Goal: Task Accomplishment & Management: Use online tool/utility

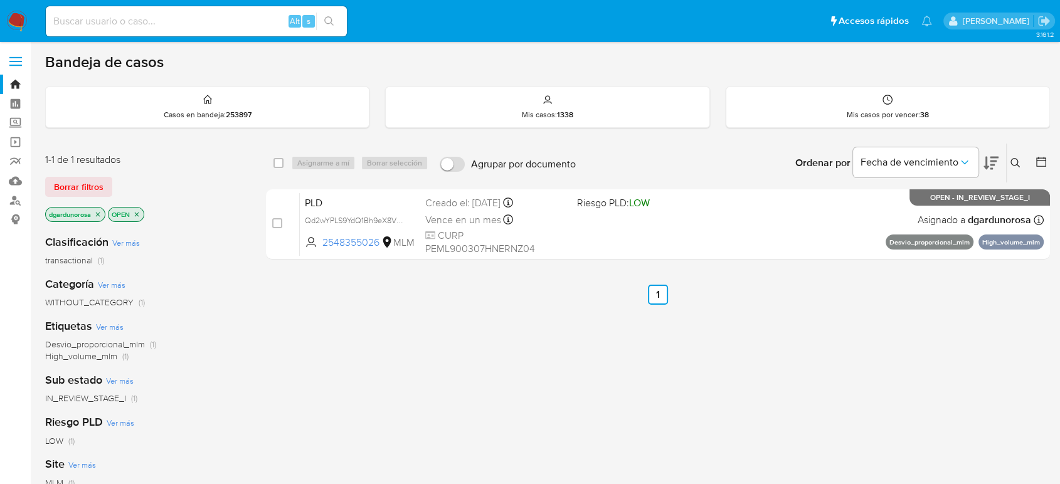
click at [1014, 164] on icon at bounding box center [1015, 163] width 10 height 10
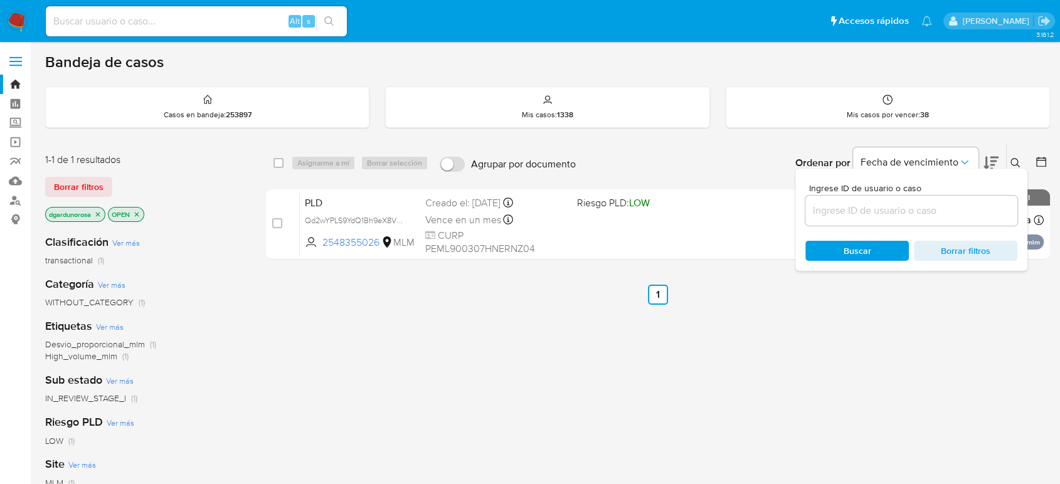
click at [881, 214] on input at bounding box center [911, 211] width 212 height 16
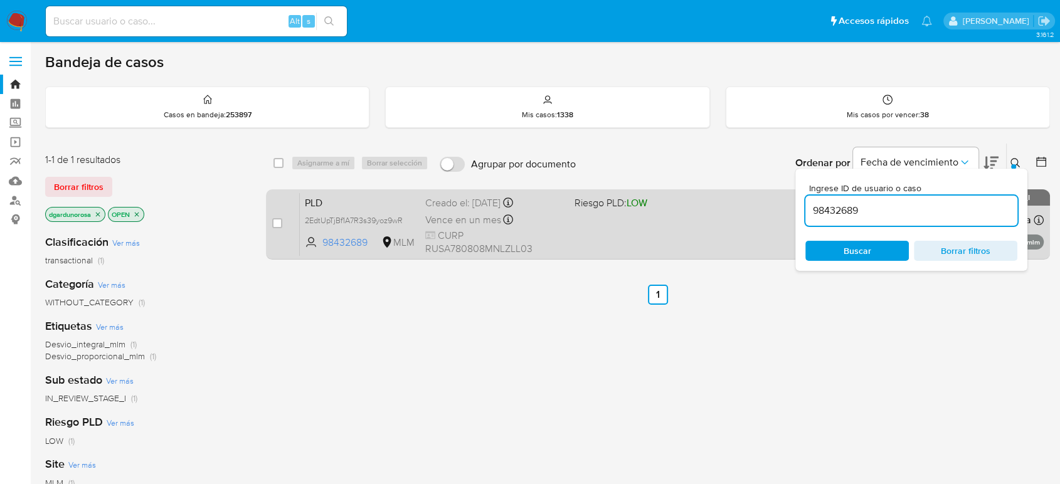
click at [698, 219] on span at bounding box center [643, 219] width 139 height 3
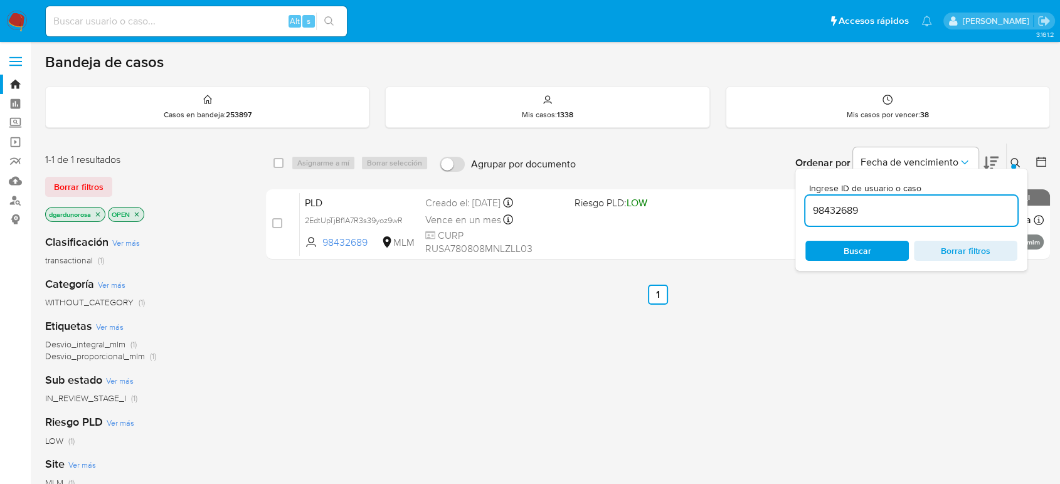
click at [843, 206] on input "98432689" at bounding box center [911, 211] width 212 height 16
click at [843, 208] on input "98432689" at bounding box center [911, 211] width 212 height 16
paste input "1120190655"
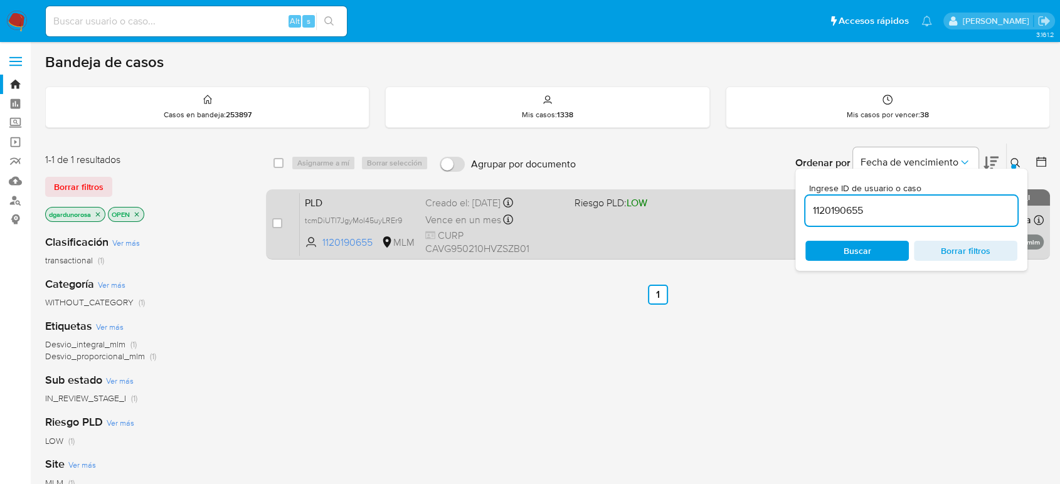
click at [677, 241] on div "PLD tcmDiUTl7JgyMol45uyLREr9 1120190655 MLM Riesgo PLD: LOW Creado el: 12/09/20…" at bounding box center [672, 223] width 744 height 63
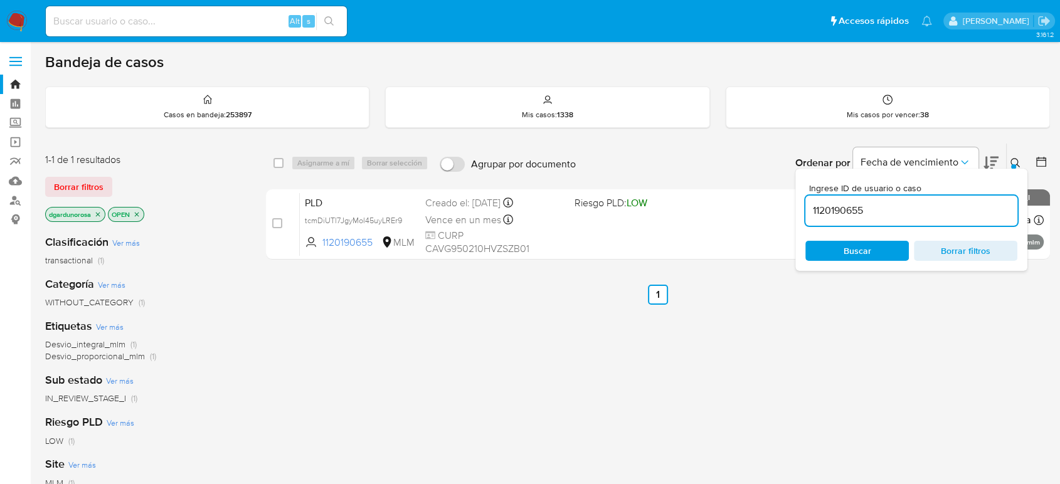
click at [832, 206] on input "1120190655" at bounding box center [911, 211] width 212 height 16
paste input "623408766"
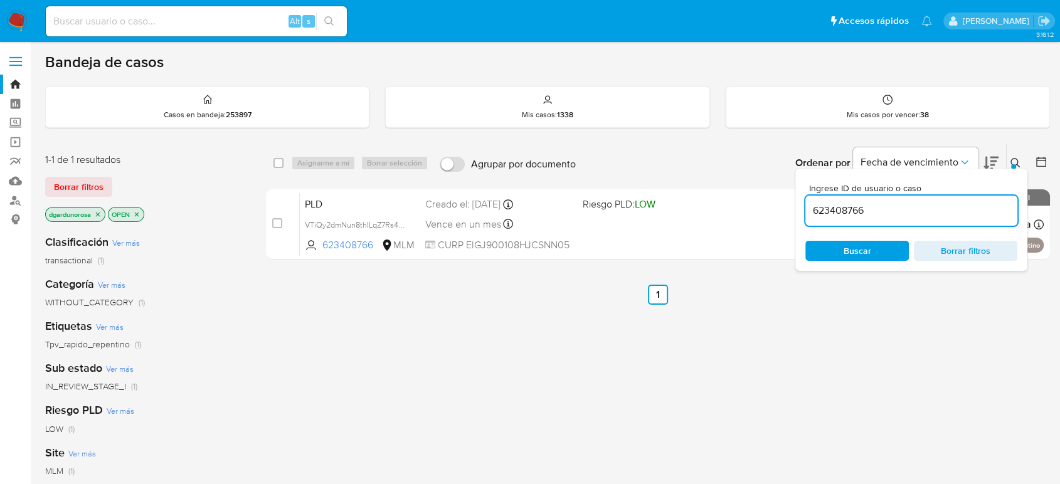
click at [1014, 161] on icon at bounding box center [1015, 163] width 10 height 10
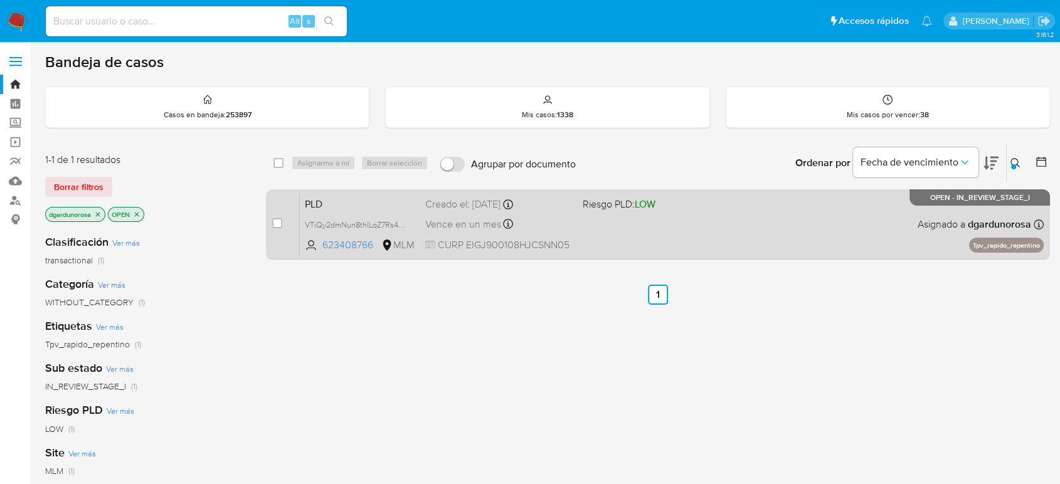
click at [858, 214] on div "PLD VTiQy2dmNun8thILqZ7Rs4tO 623408766 MLM Riesgo PLD: LOW Creado el: 12/09/202…" at bounding box center [672, 223] width 744 height 63
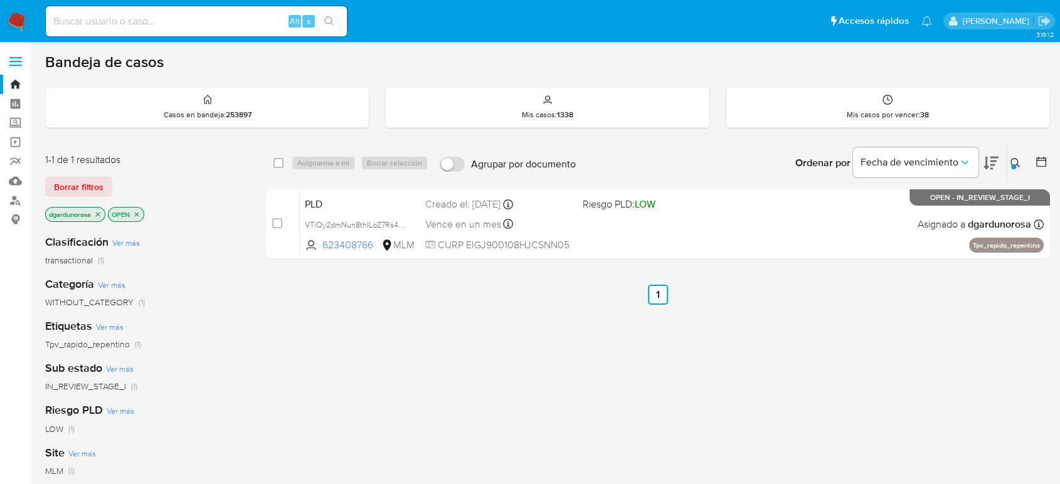
click at [1013, 164] on div at bounding box center [1013, 166] width 5 height 5
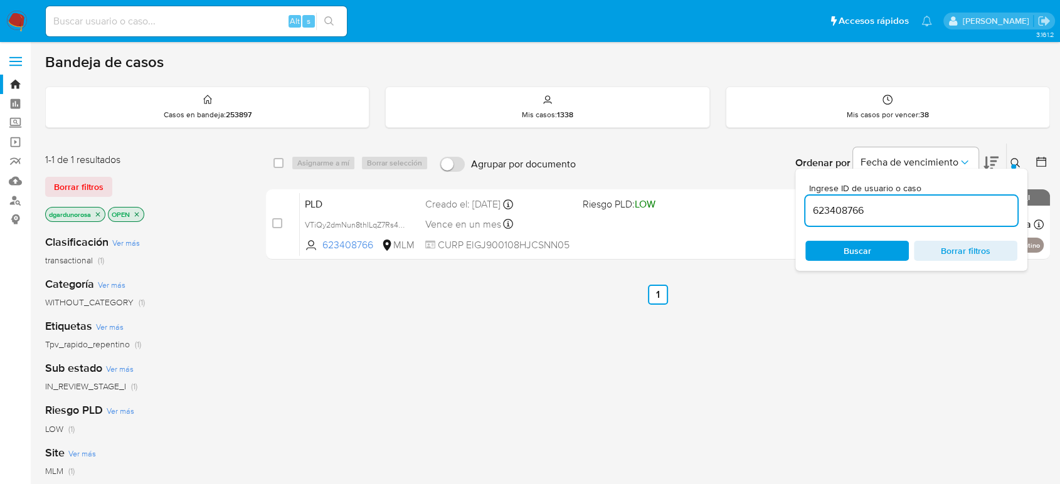
click at [850, 207] on input "623408766" at bounding box center [911, 211] width 212 height 16
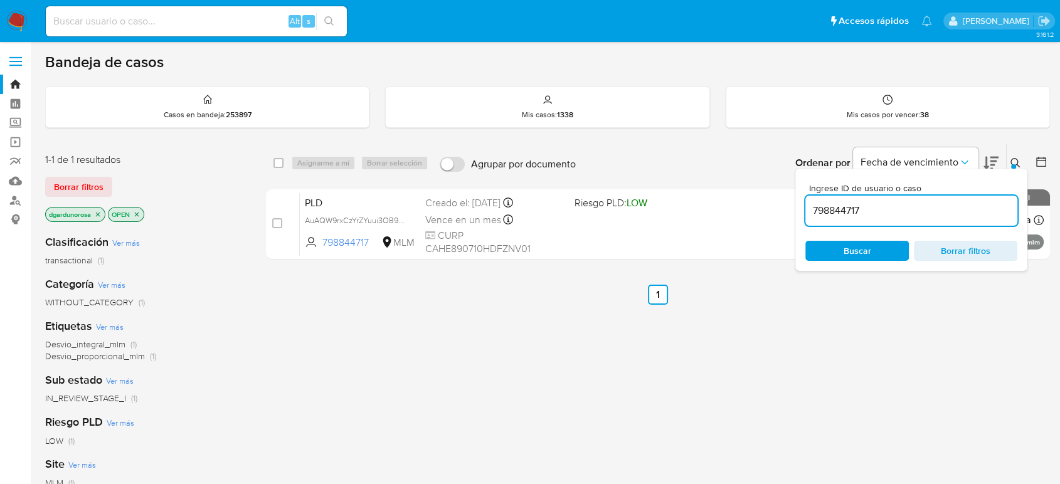
click at [1012, 169] on div "Ingrese ID de usuario o caso 798844717 Buscar Borrar filtros" at bounding box center [911, 220] width 232 height 102
click at [1015, 164] on button at bounding box center [1016, 162] width 21 height 15
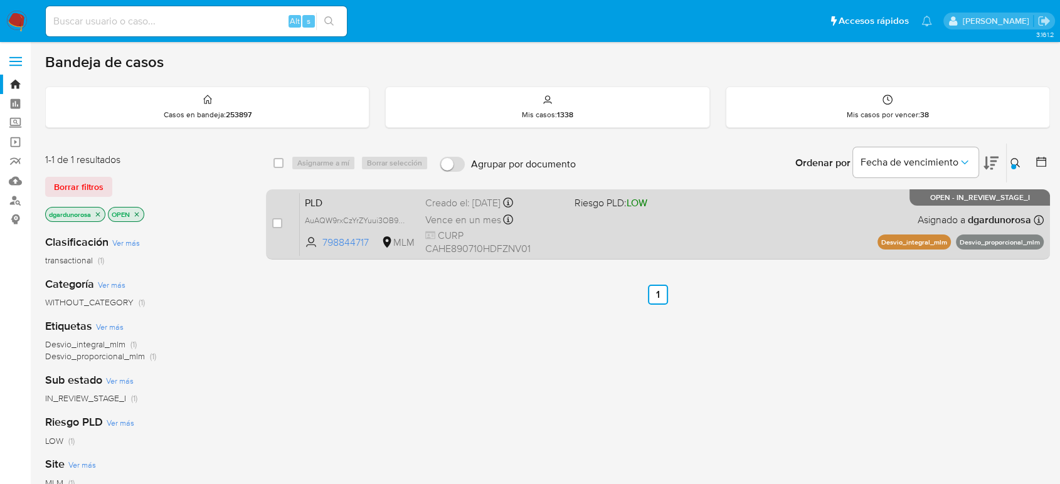
click at [900, 204] on div "PLD AuAQW9rxCzYrZYuui3OB9qSY 798844717 MLM Riesgo PLD: LOW Creado el: 12/09/202…" at bounding box center [672, 223] width 744 height 63
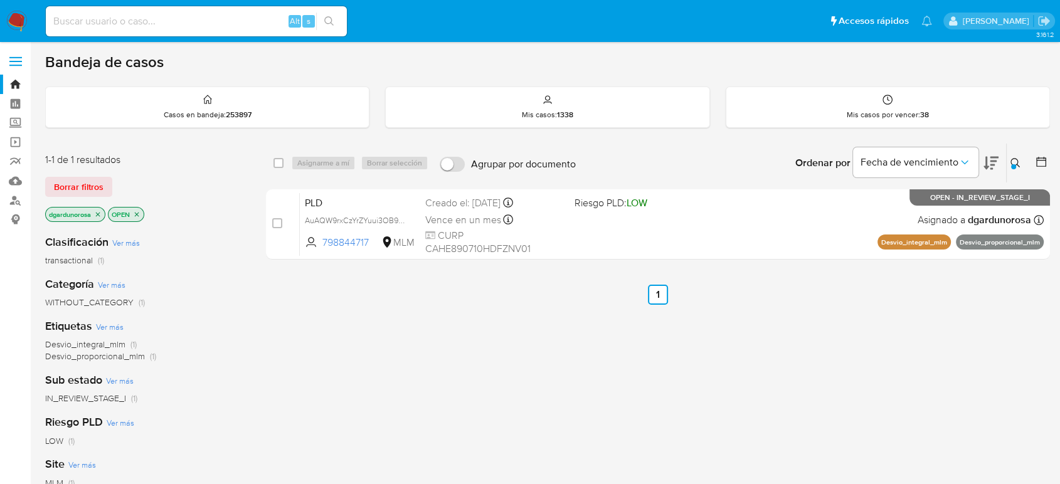
click at [1014, 159] on icon at bounding box center [1015, 163] width 10 height 10
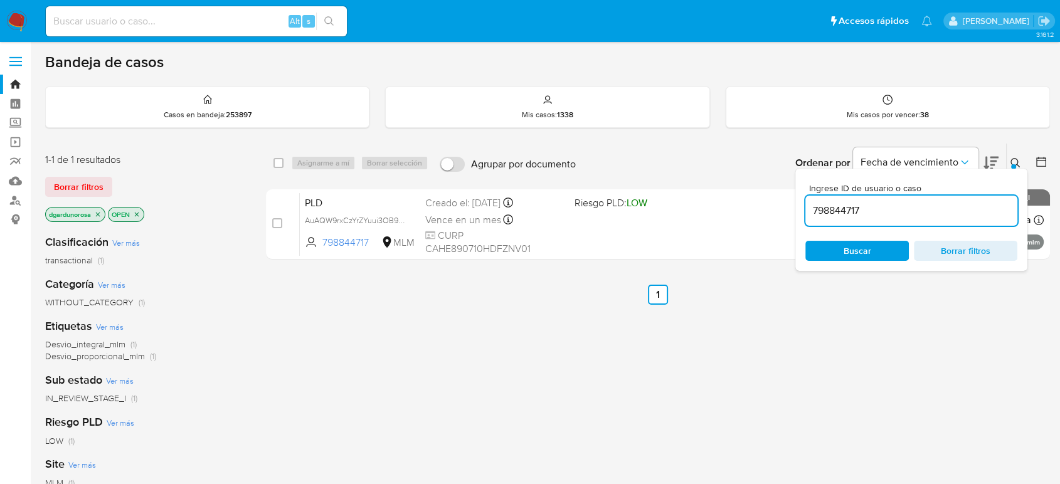
click at [840, 215] on input "798844717" at bounding box center [911, 211] width 212 height 16
click at [1008, 159] on button at bounding box center [1016, 162] width 21 height 15
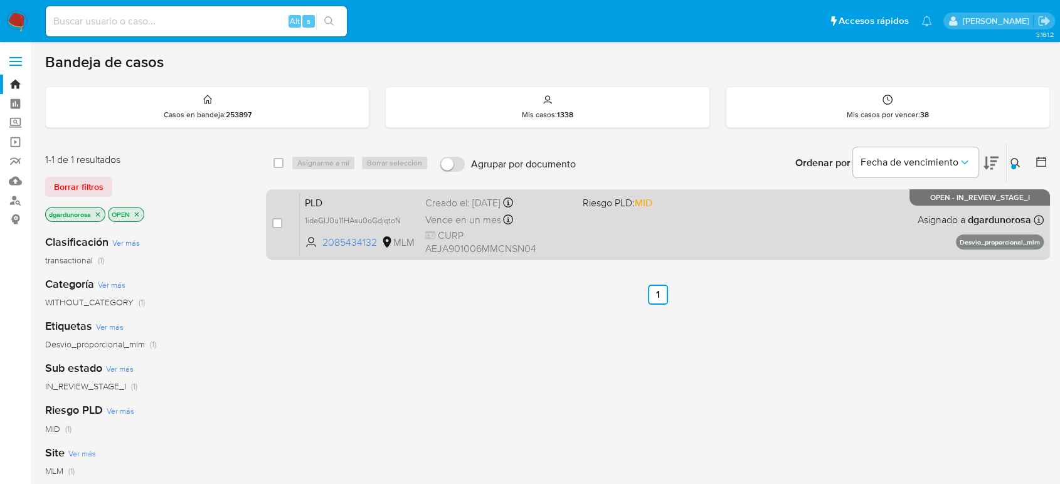
click at [886, 228] on div "PLD 1ideGlJ0u11HAsu0oGdjqtoN 2085434132 MLM Riesgo PLD: MID Creado el: 12/09/20…" at bounding box center [672, 223] width 744 height 63
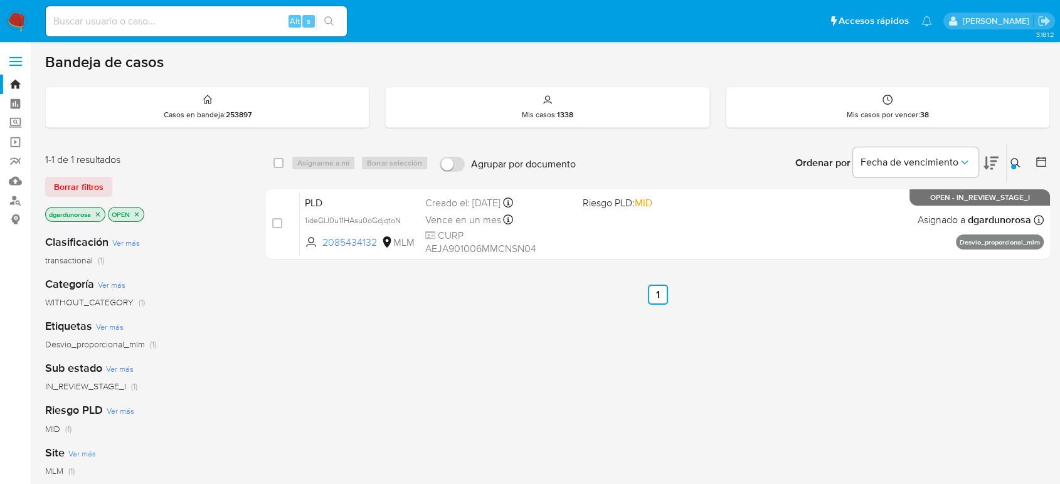
click at [1016, 159] on icon at bounding box center [1015, 163] width 10 height 10
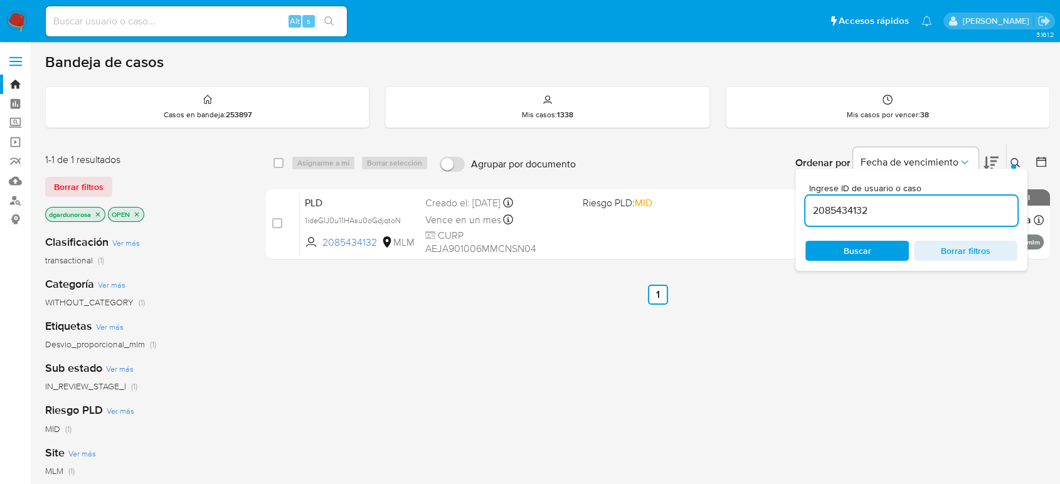
click at [858, 210] on input "2085434132" at bounding box center [911, 211] width 212 height 16
click at [858, 211] on input "2085434132" at bounding box center [911, 211] width 212 height 16
type input "2085851923"
click at [1015, 161] on icon at bounding box center [1015, 163] width 10 height 10
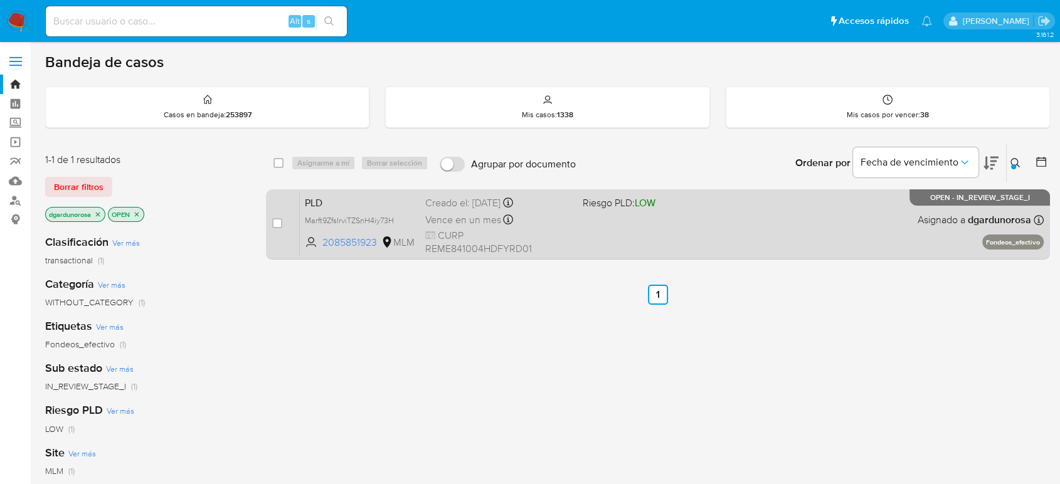
click at [876, 240] on div "PLD Marft9ZfsIrviTZSnH4iy73H 2085851923 MLM Riesgo PLD: LOW Creado el: 12/09/20…" at bounding box center [672, 223] width 744 height 63
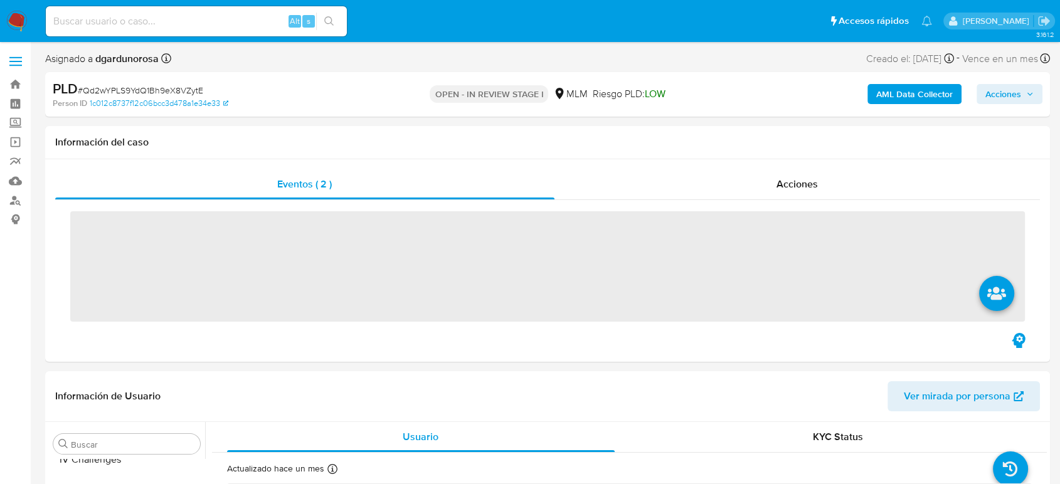
scroll to position [590, 0]
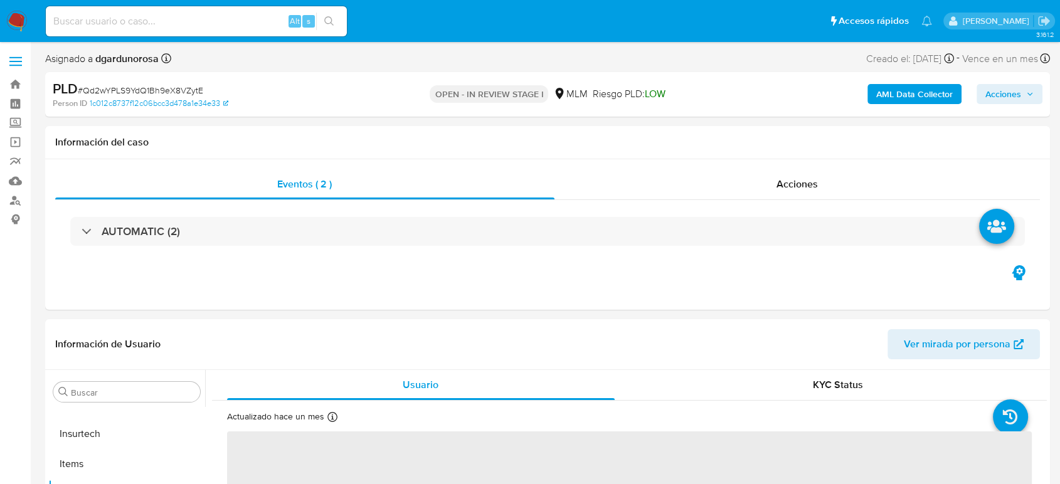
select select "10"
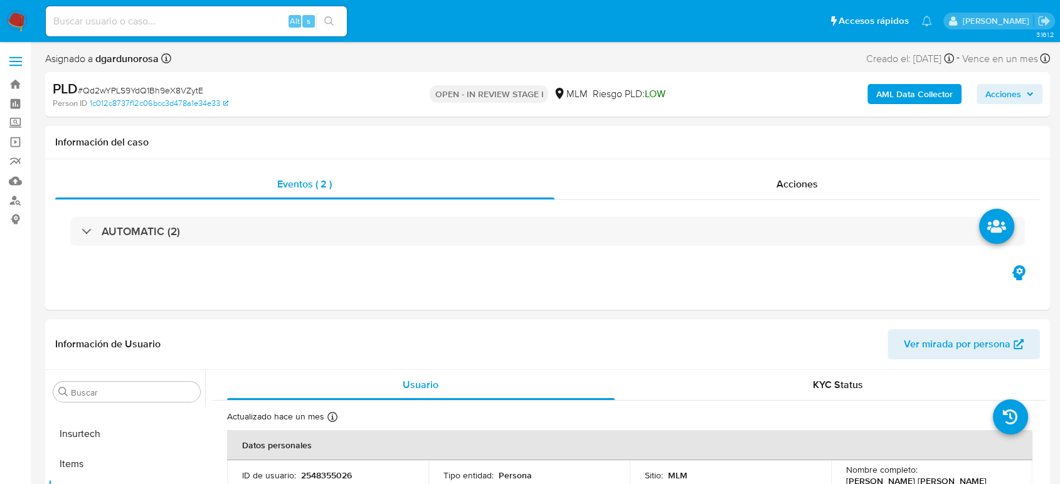
click at [1028, 95] on icon "button" at bounding box center [1030, 94] width 8 height 8
click at [1027, 91] on icon "button" at bounding box center [1030, 94] width 8 height 8
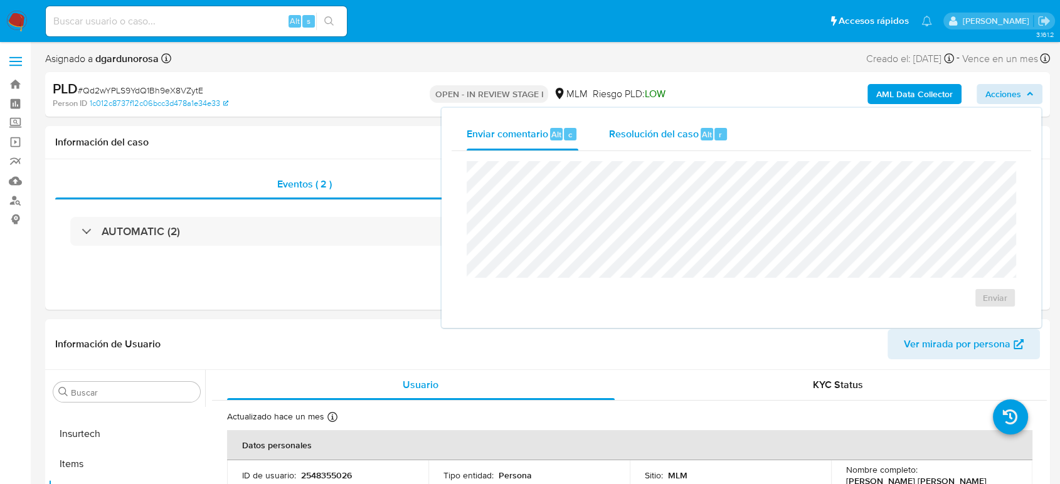
click at [692, 129] on span "Resolución del caso" at bounding box center [653, 134] width 90 height 14
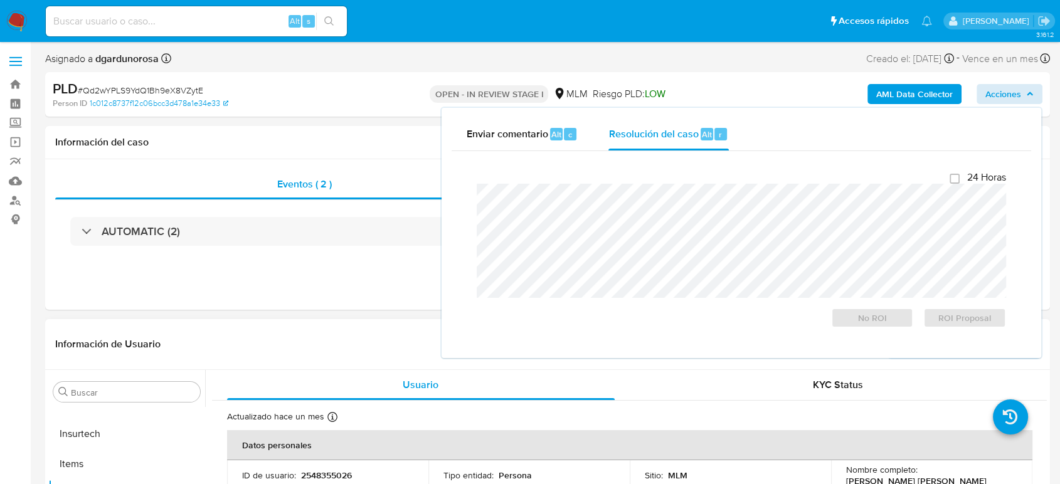
drag, startPoint x: 268, startPoint y: 305, endPoint x: 291, endPoint y: 322, distance: 29.1
click at [268, 305] on div "Eventos ( 2 ) Acciones AUTOMATIC (2)" at bounding box center [547, 234] width 1004 height 150
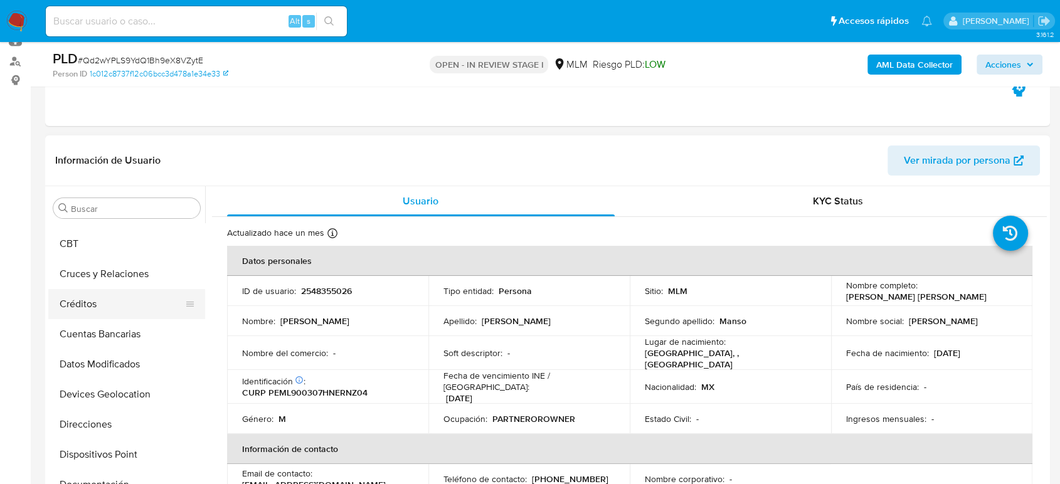
scroll to position [33, 0]
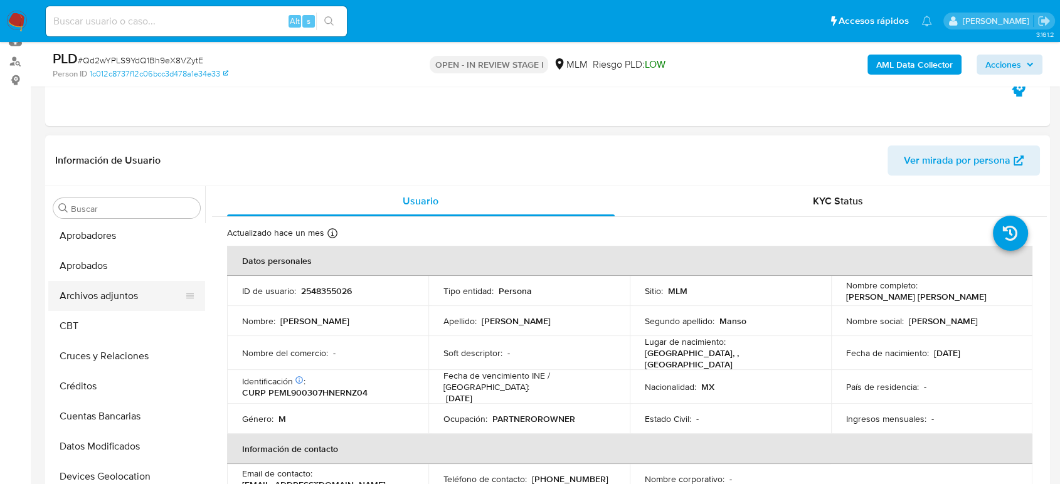
click at [132, 293] on button "Archivos adjuntos" at bounding box center [121, 296] width 147 height 30
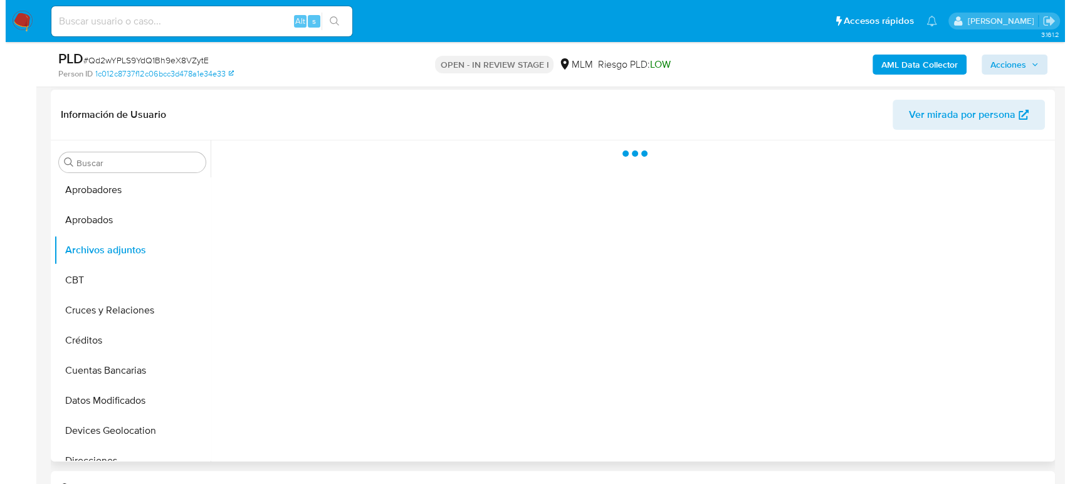
scroll to position [209, 0]
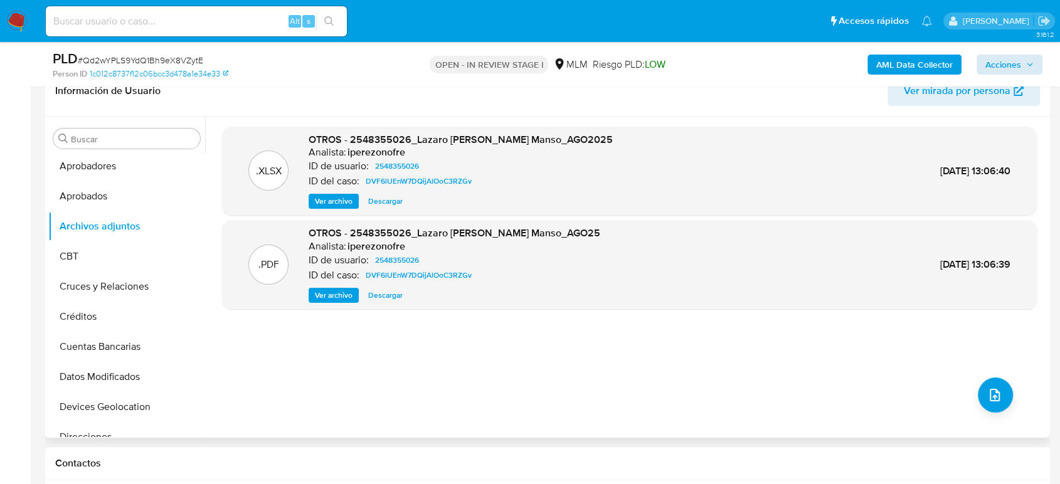
click at [665, 403] on div ".XLSX OTROS - 2548355026_Lazaro Perez Manso_AGO2025 Analista: iperezonofre ID d…" at bounding box center [629, 277] width 814 height 301
click at [987, 392] on icon "upload-file" at bounding box center [994, 394] width 15 height 15
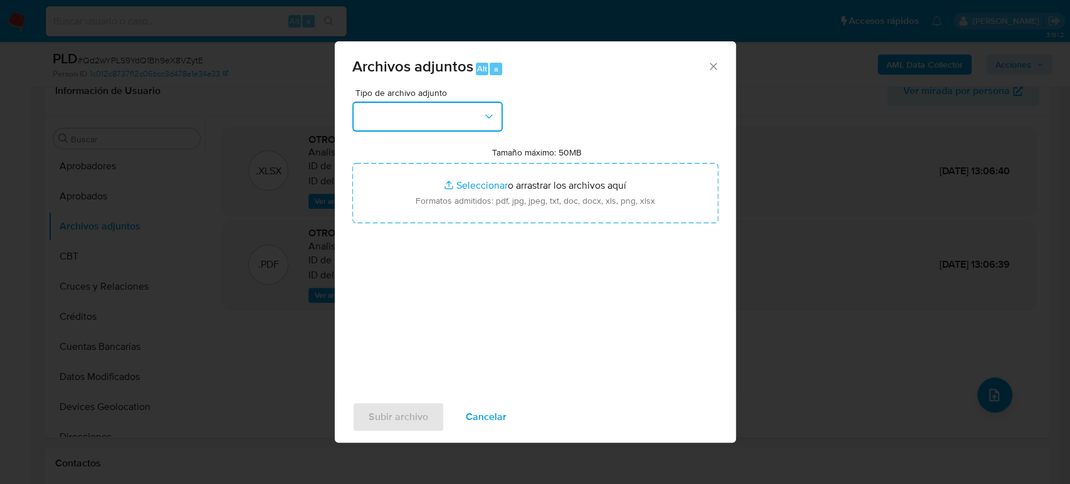
click at [418, 109] on button "button" at bounding box center [427, 117] width 150 height 30
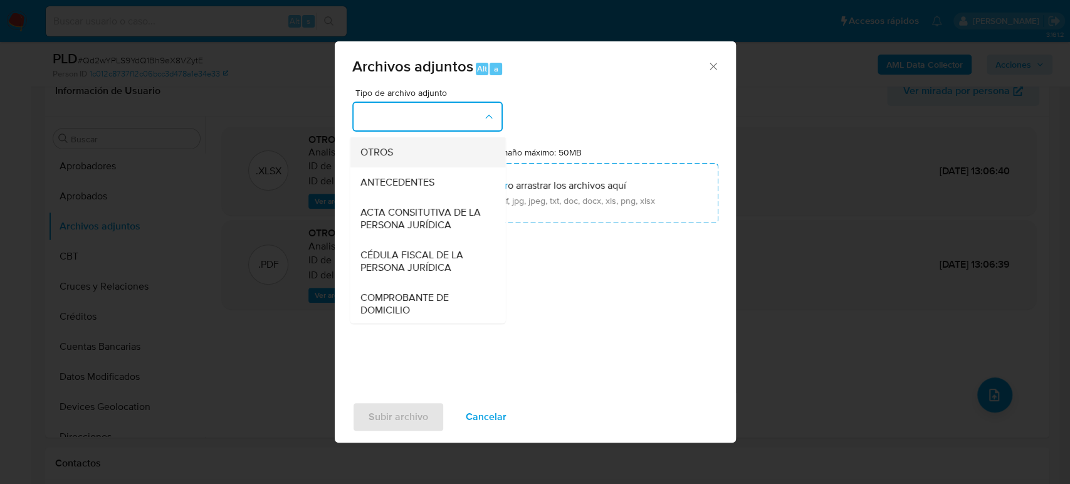
click at [397, 164] on div "OTROS" at bounding box center [424, 152] width 128 height 30
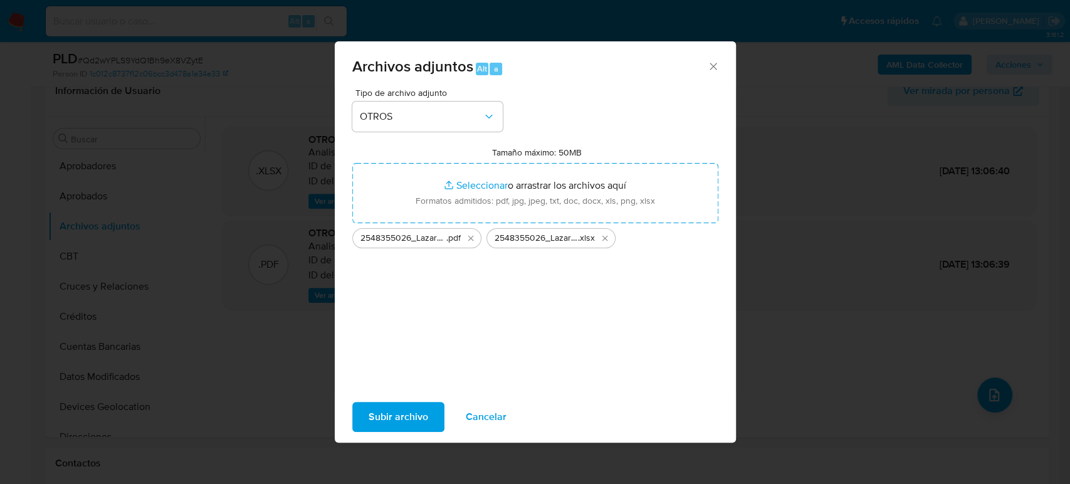
click at [396, 412] on span "Subir archivo" at bounding box center [399, 417] width 60 height 28
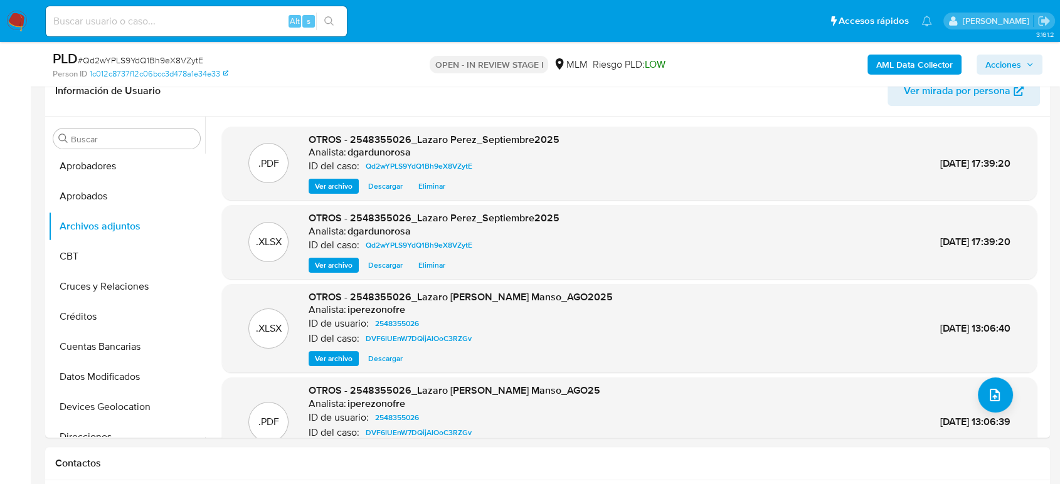
drag, startPoint x: 1006, startPoint y: 56, endPoint x: 991, endPoint y: 65, distance: 17.1
click at [1006, 56] on span "Acciones" at bounding box center [1003, 65] width 36 height 20
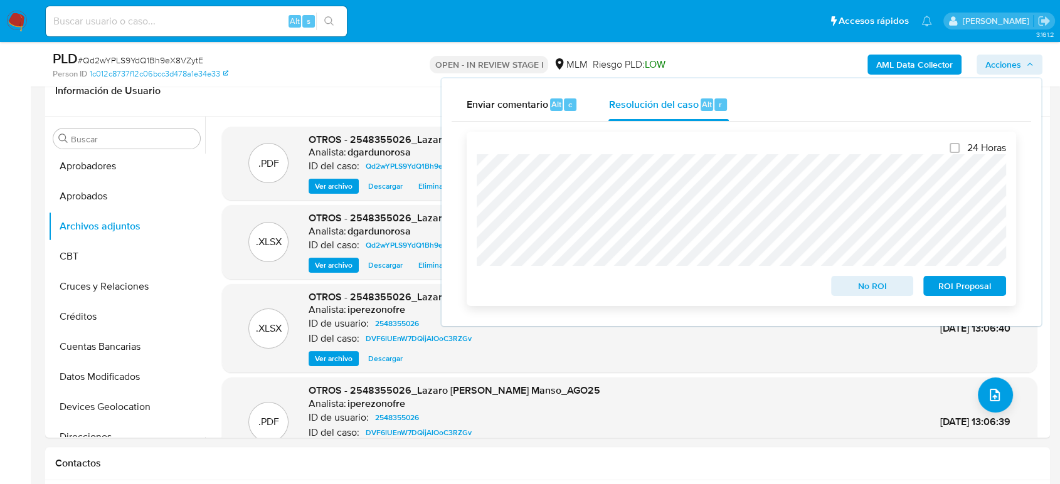
click at [960, 292] on span "ROI Proposal" at bounding box center [964, 286] width 65 height 18
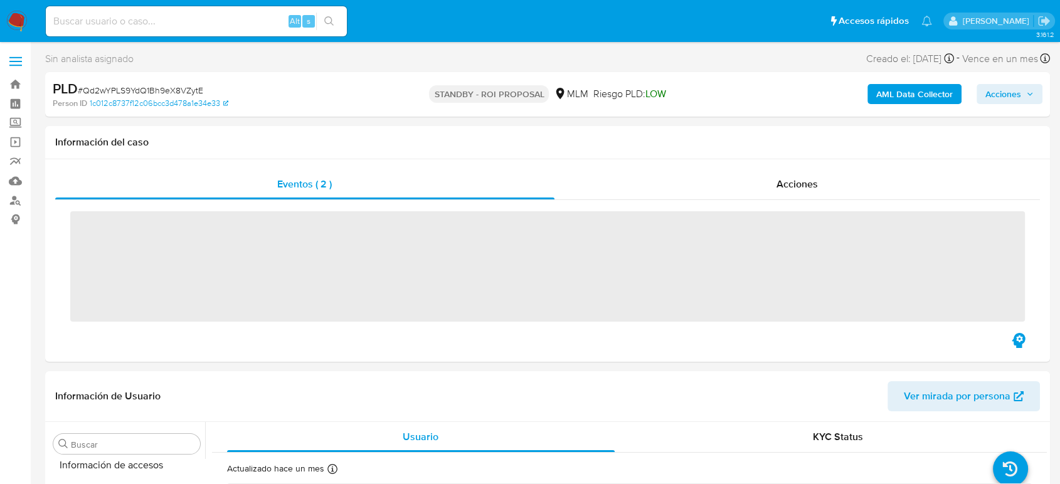
scroll to position [590, 0]
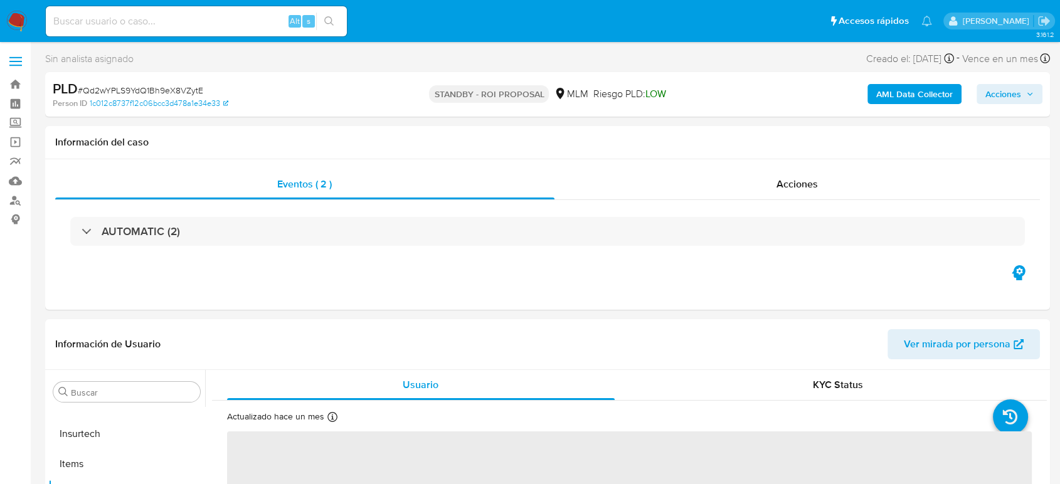
select select "10"
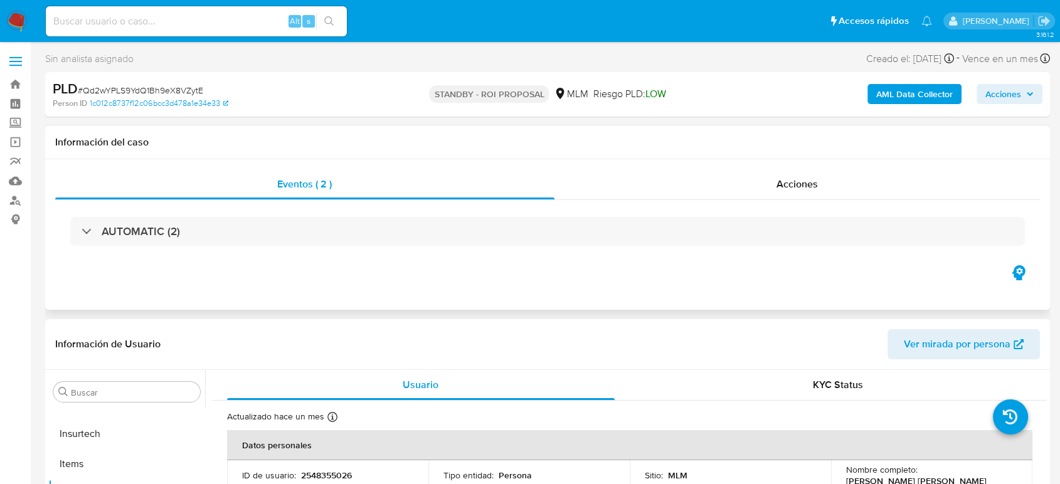
click at [450, 293] on div "Eventos ( 2 ) Acciones AUTOMATIC (2)" at bounding box center [547, 234] width 1004 height 150
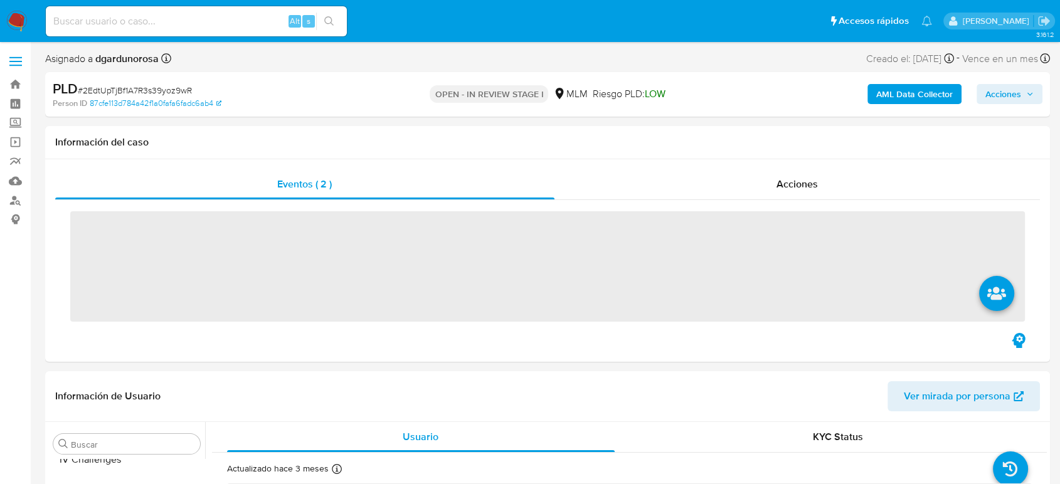
scroll to position [590, 0]
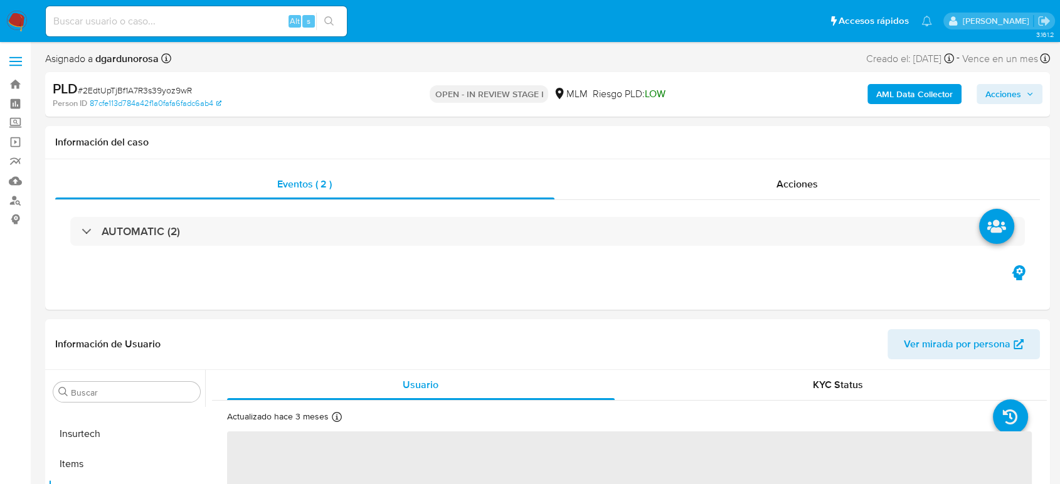
select select "10"
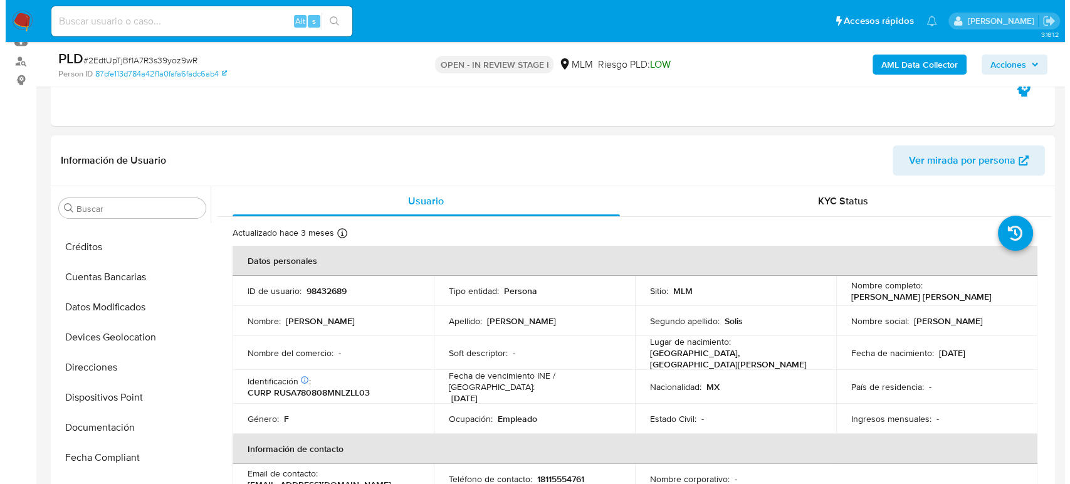
scroll to position [33, 0]
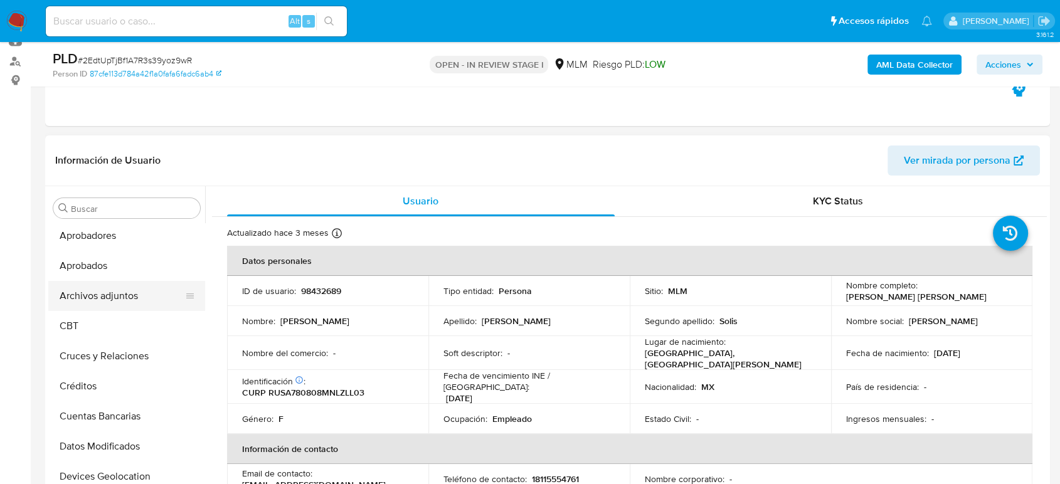
click at [125, 303] on button "Archivos adjuntos" at bounding box center [121, 296] width 147 height 30
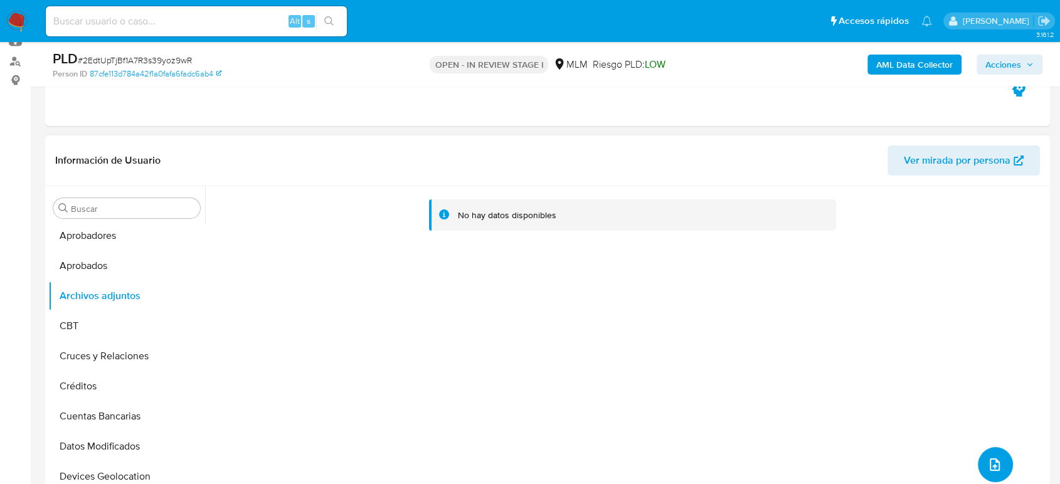
click at [987, 463] on icon "upload-file" at bounding box center [994, 464] width 15 height 15
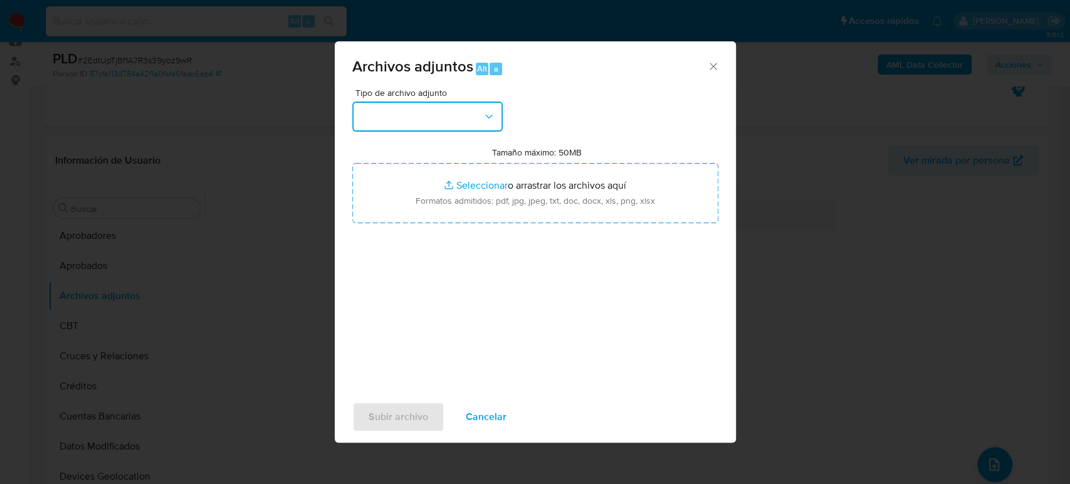
click at [470, 120] on button "button" at bounding box center [427, 117] width 150 height 30
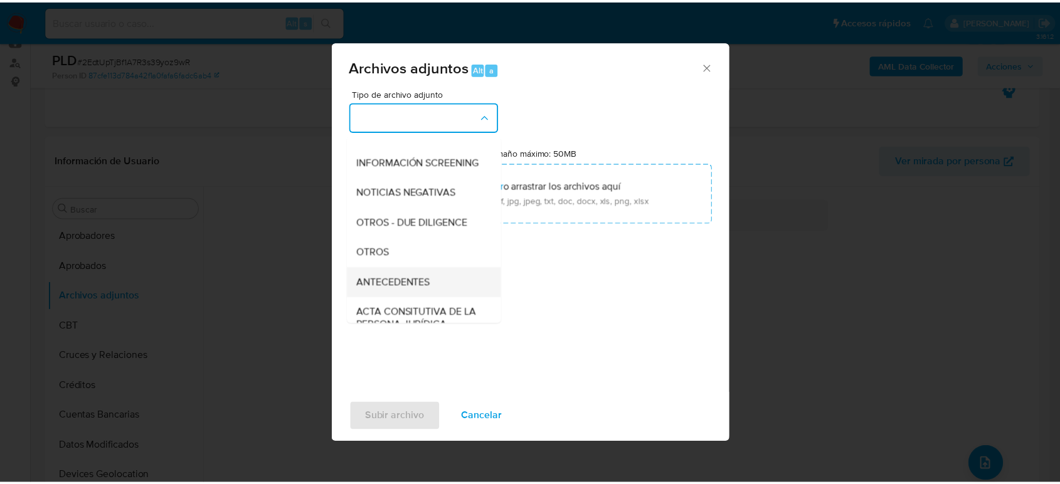
scroll to position [139, 0]
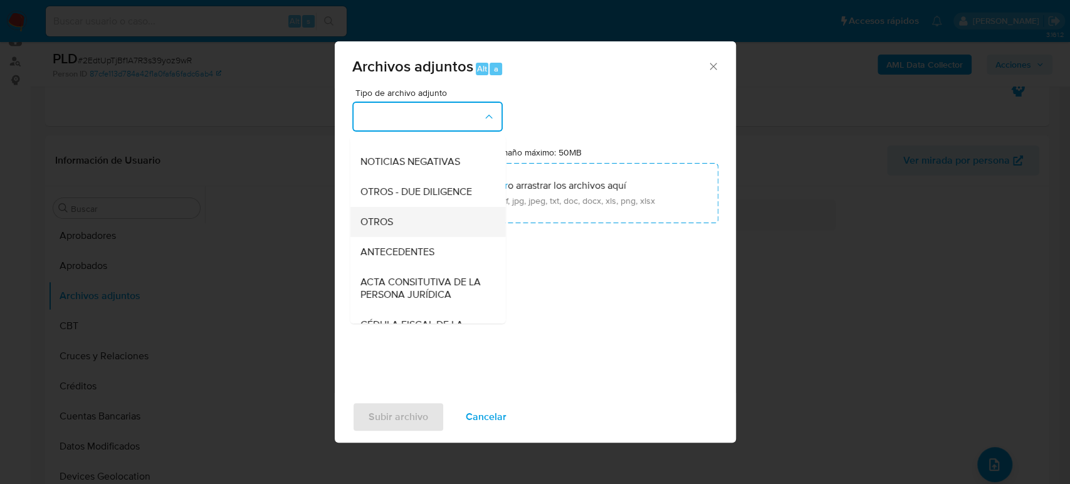
click at [399, 234] on div "OTROS" at bounding box center [424, 222] width 128 height 30
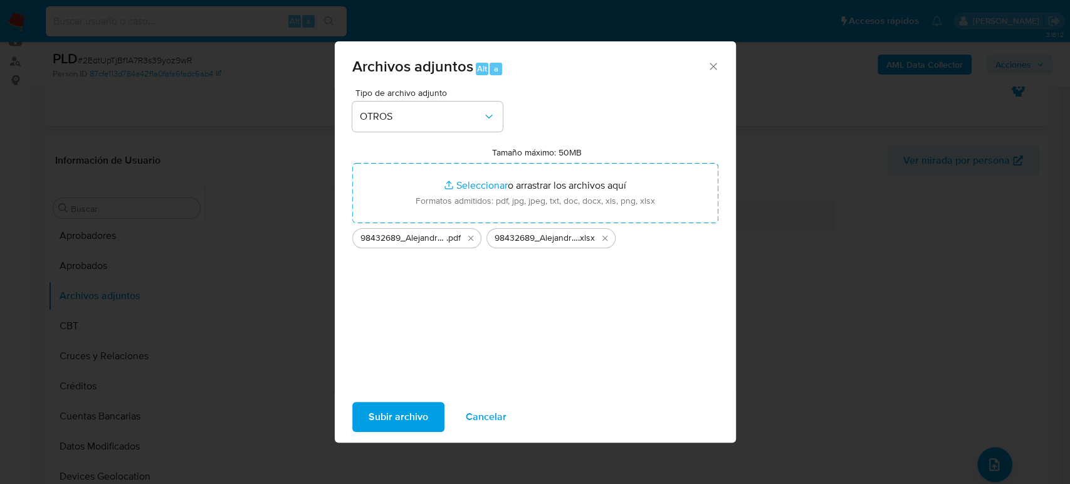
click at [406, 423] on span "Subir archivo" at bounding box center [399, 417] width 60 height 28
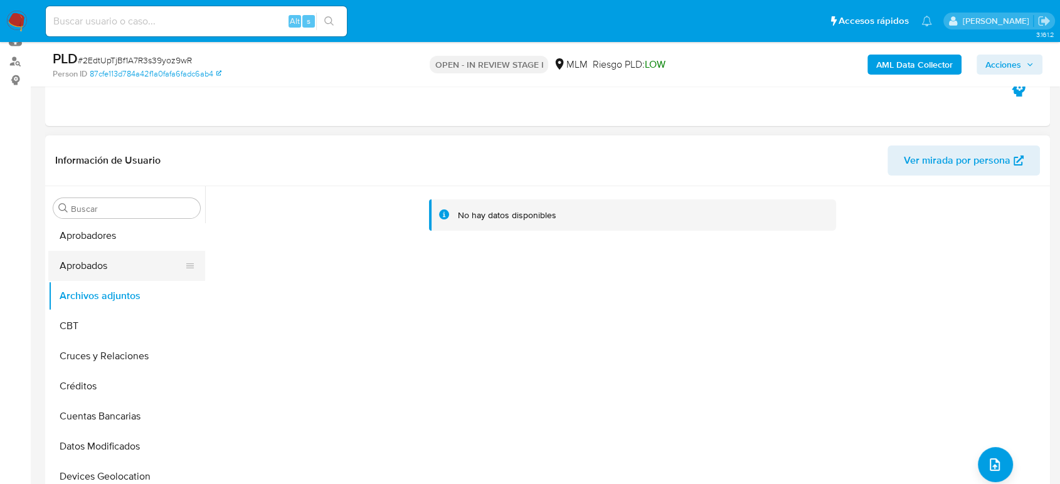
click at [124, 280] on ul "Anticipos de dinero Aprobadores Aprobados Archivos adjuntos CBT Cruces y Relaci…" at bounding box center [126, 364] width 157 height 283
click at [120, 298] on button "Archivos adjuntos" at bounding box center [121, 296] width 147 height 30
click at [107, 275] on button "Aprobados" at bounding box center [121, 266] width 147 height 30
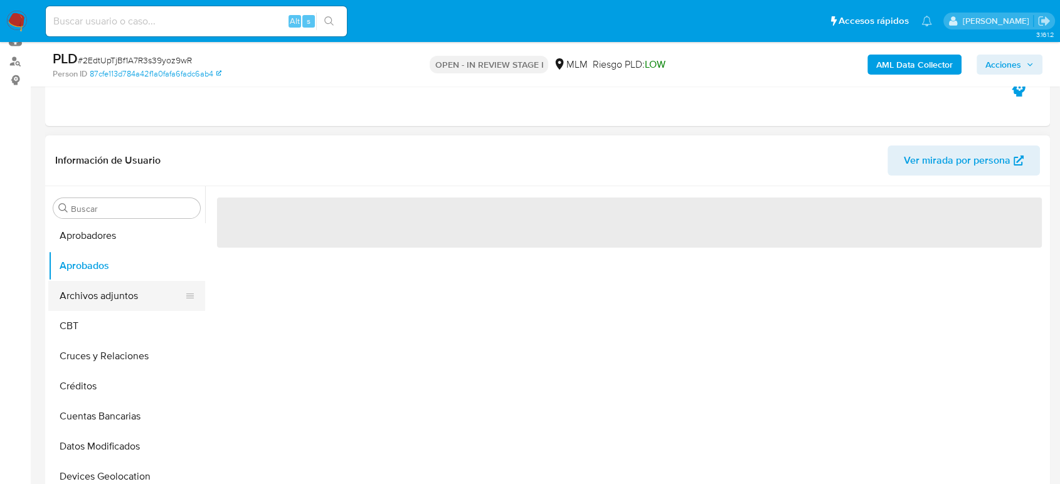
click at [110, 290] on button "Archivos adjuntos" at bounding box center [121, 296] width 147 height 30
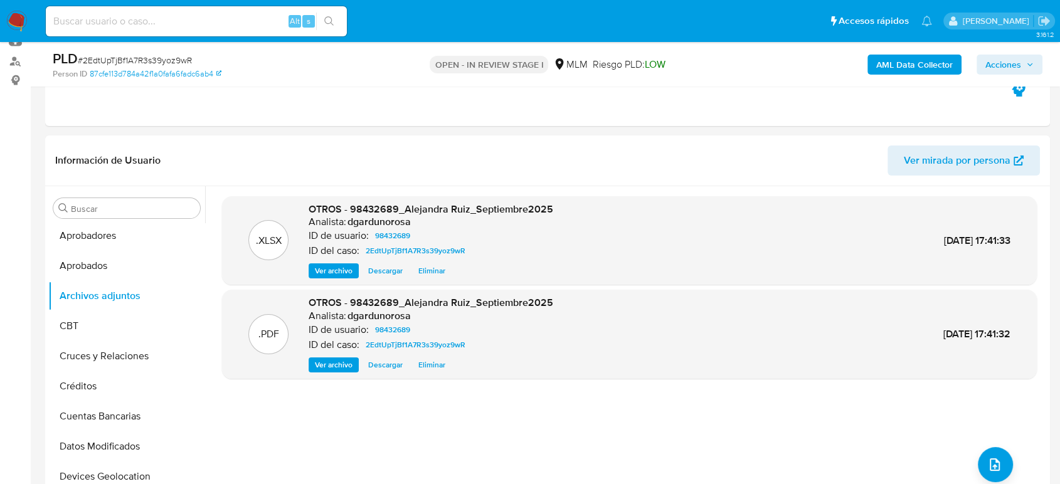
click at [1027, 63] on icon "button" at bounding box center [1030, 65] width 8 height 8
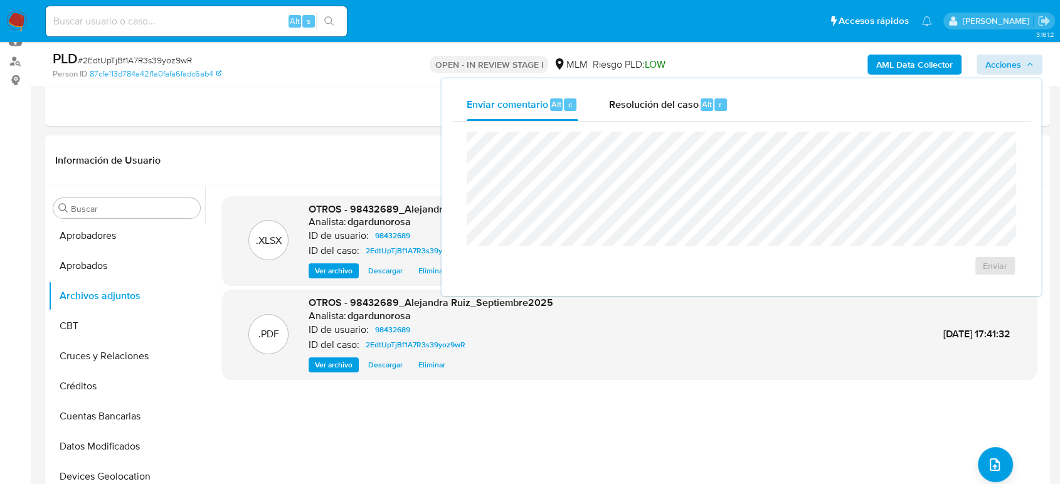
drag, startPoint x: 673, startPoint y: 109, endPoint x: 674, endPoint y: 127, distance: 18.2
click at [673, 108] on span "Resolución del caso" at bounding box center [653, 104] width 90 height 14
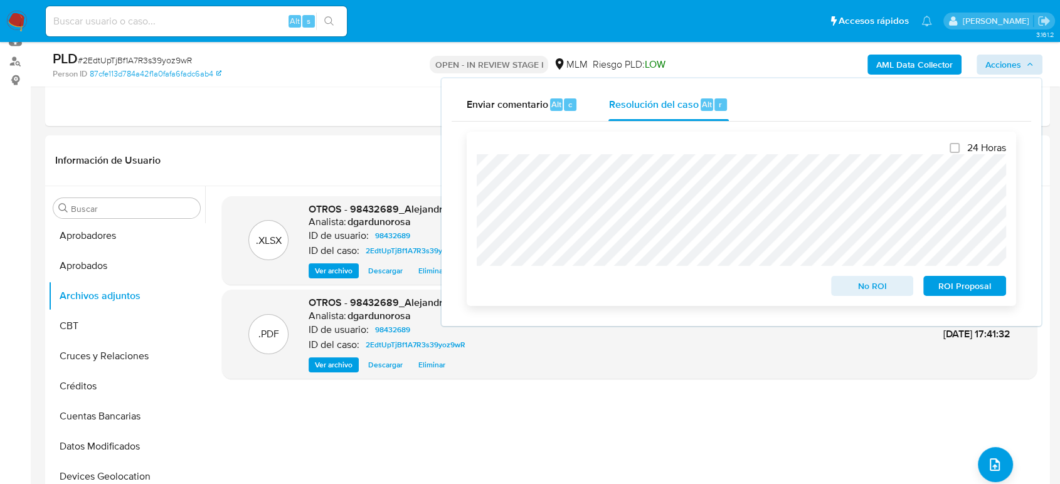
click at [858, 280] on span "No ROI" at bounding box center [871, 286] width 65 height 18
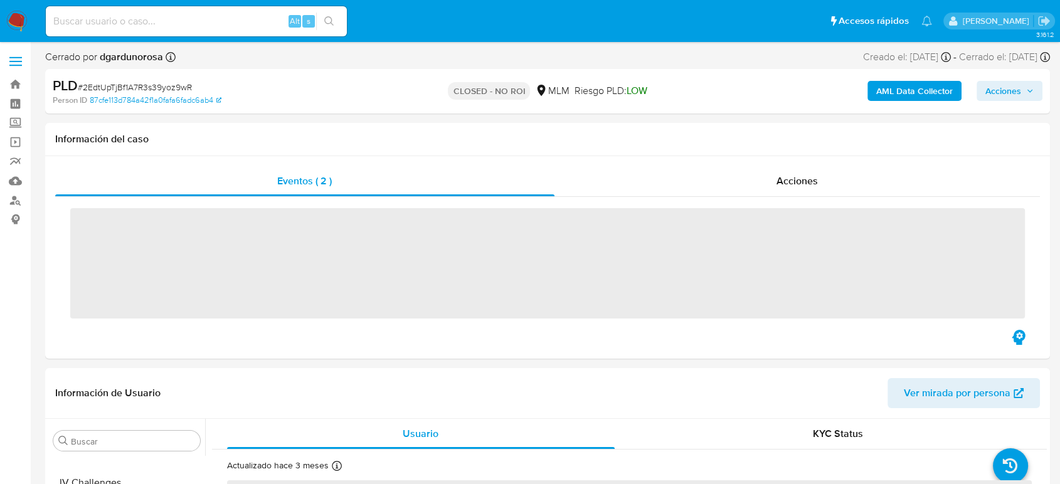
scroll to position [590, 0]
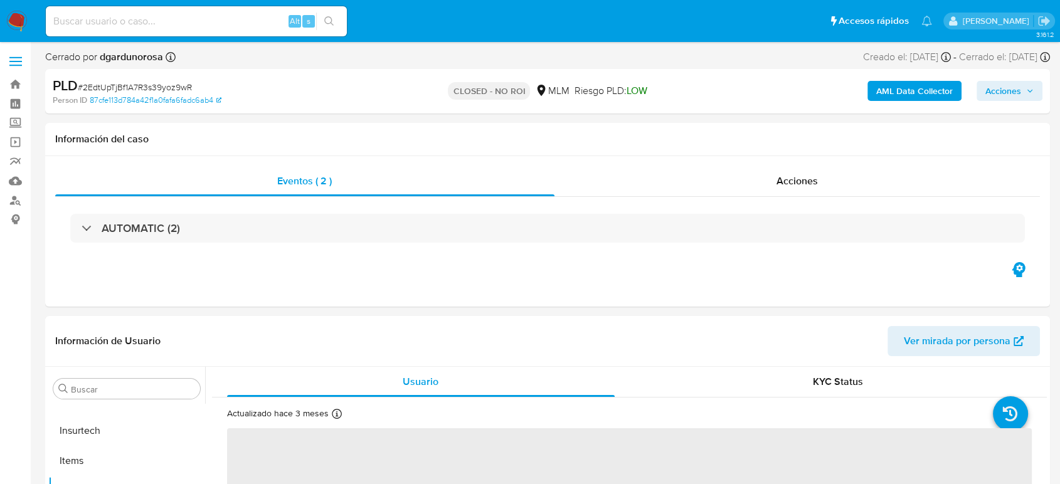
select select "10"
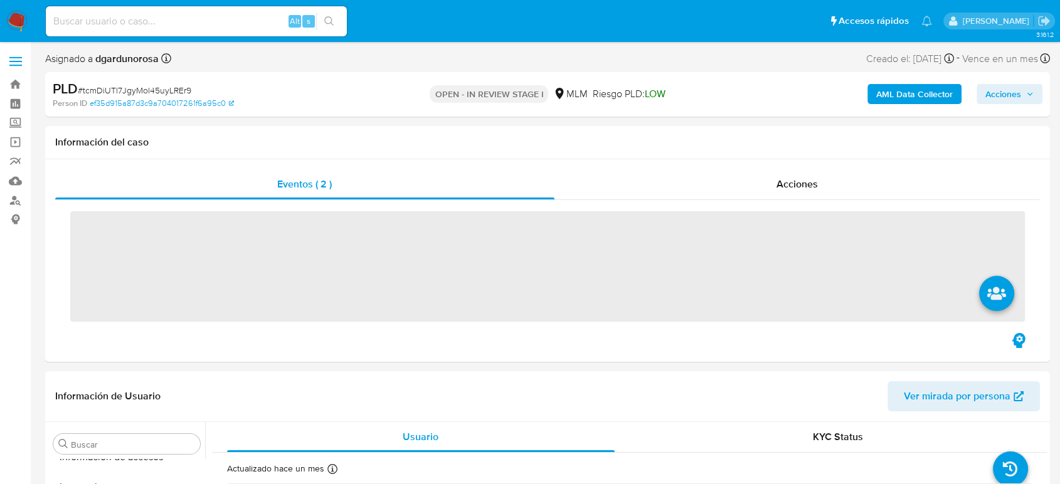
scroll to position [590, 0]
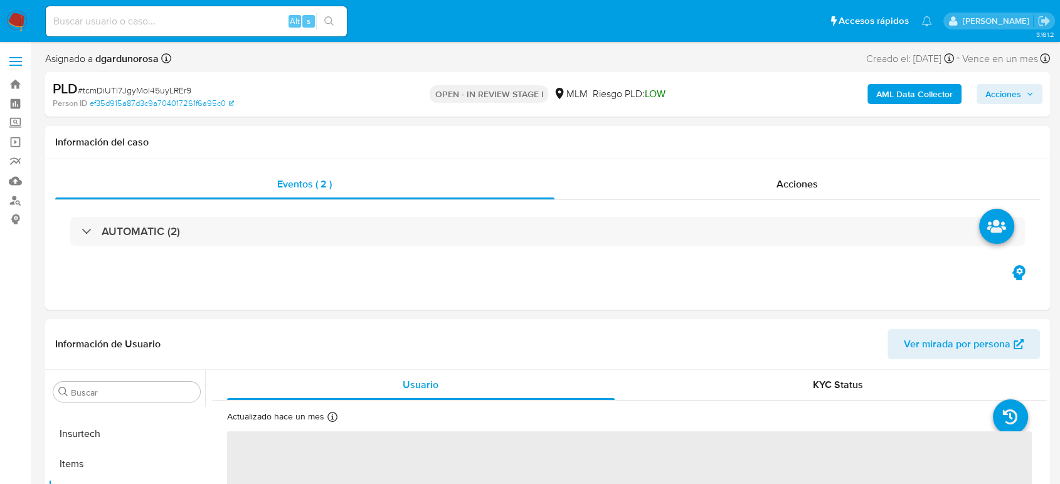
select select "10"
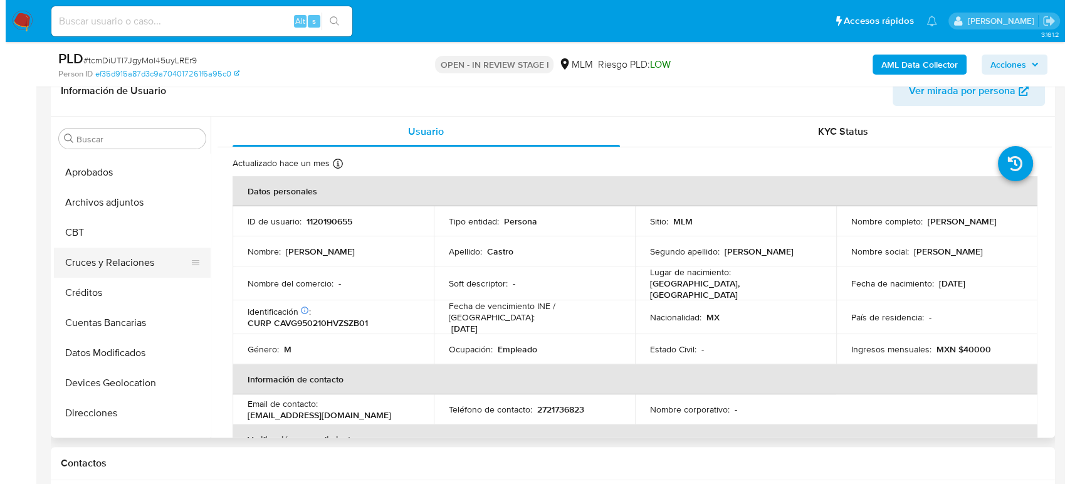
scroll to position [33, 0]
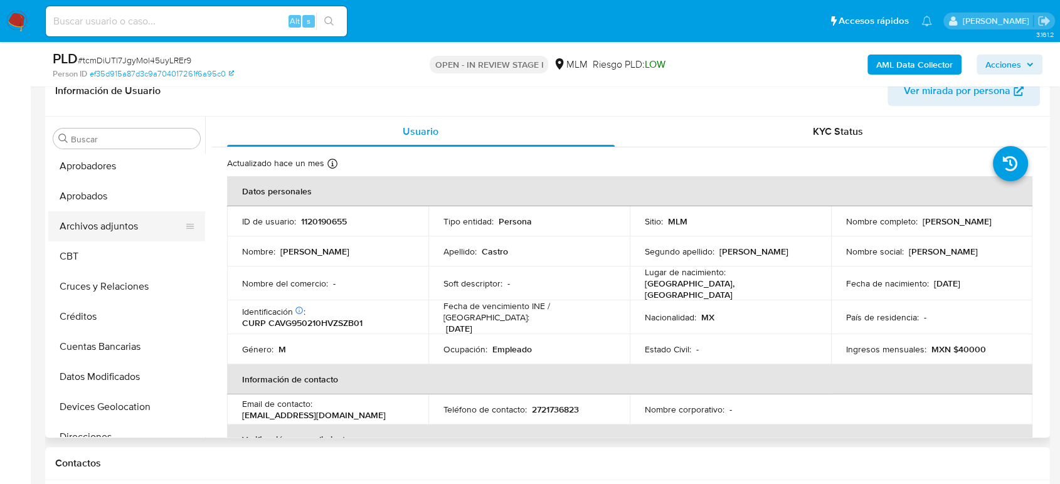
click at [110, 238] on button "Archivos adjuntos" at bounding box center [121, 226] width 147 height 30
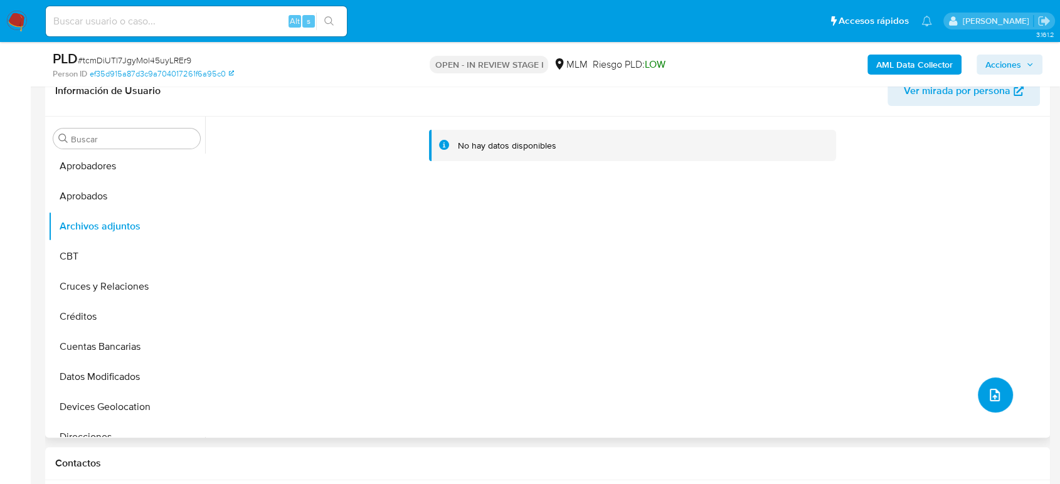
click at [977, 399] on button "upload-file" at bounding box center [994, 394] width 35 height 35
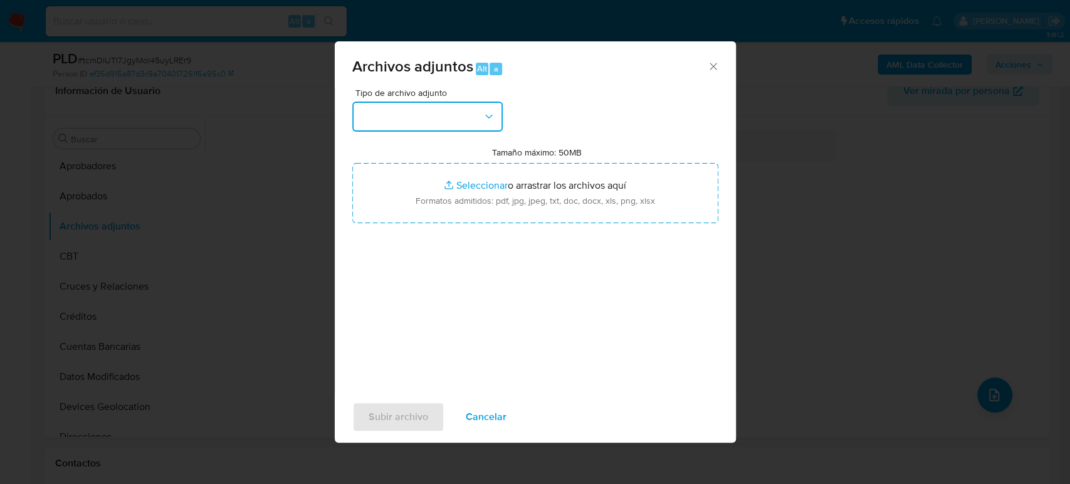
click at [417, 120] on button "button" at bounding box center [427, 117] width 150 height 30
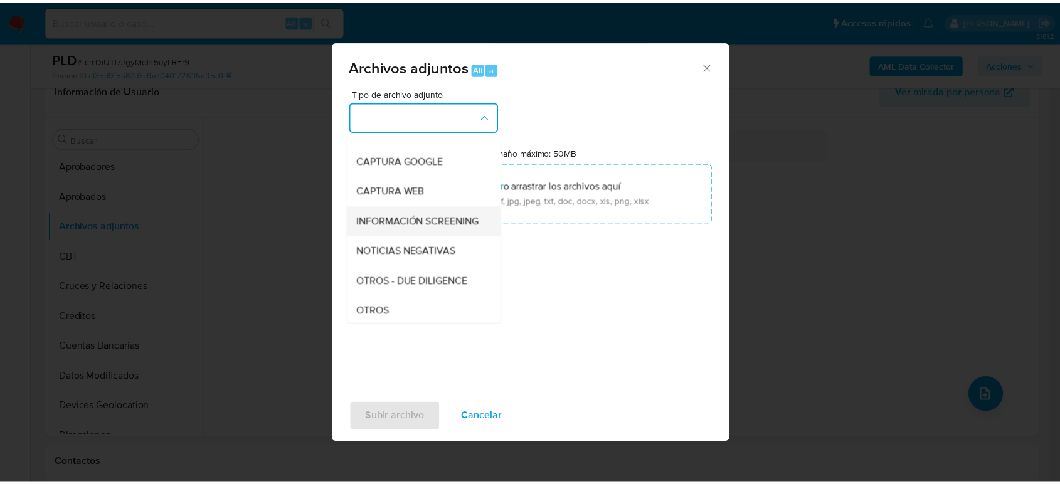
scroll to position [139, 0]
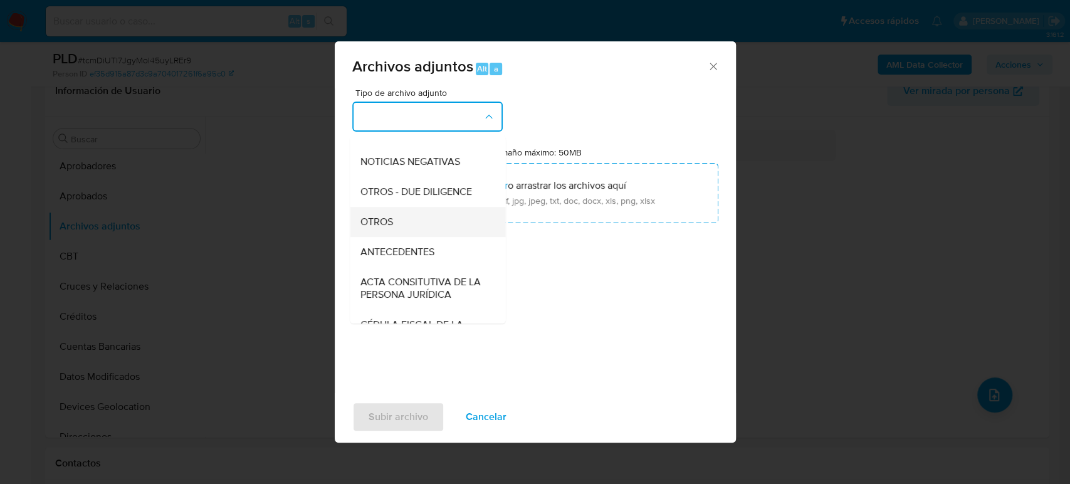
click at [410, 229] on div "OTROS" at bounding box center [424, 222] width 128 height 30
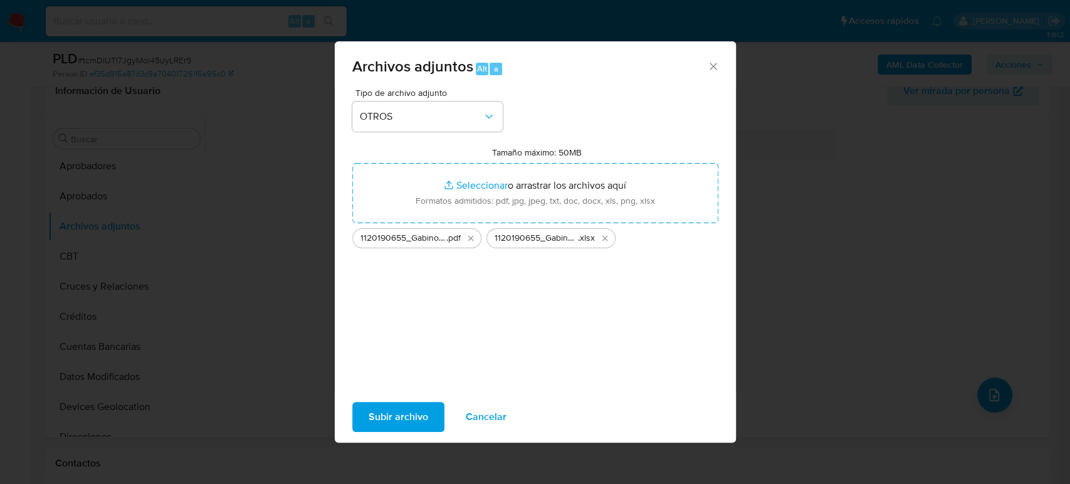
click at [421, 412] on span "Subir archivo" at bounding box center [399, 417] width 60 height 28
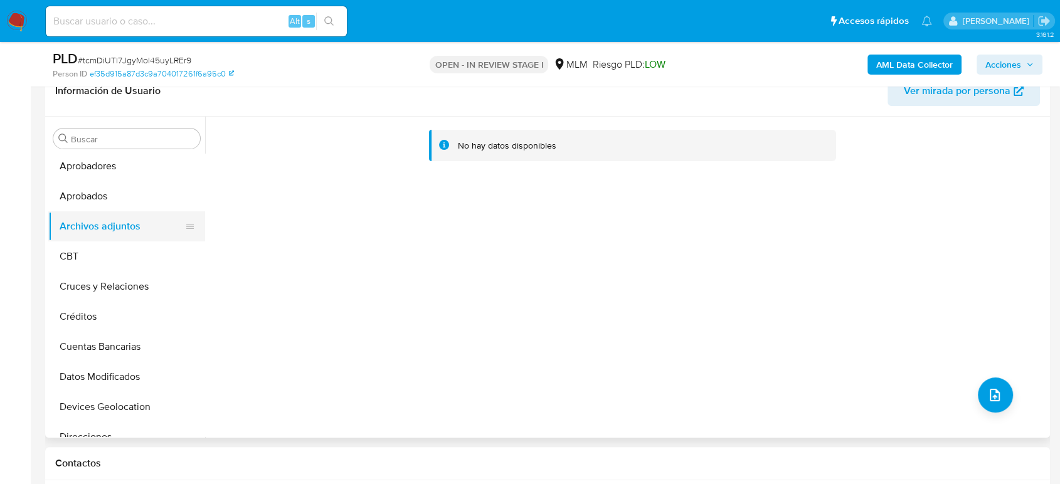
click at [102, 206] on button "Aprobados" at bounding box center [126, 196] width 157 height 30
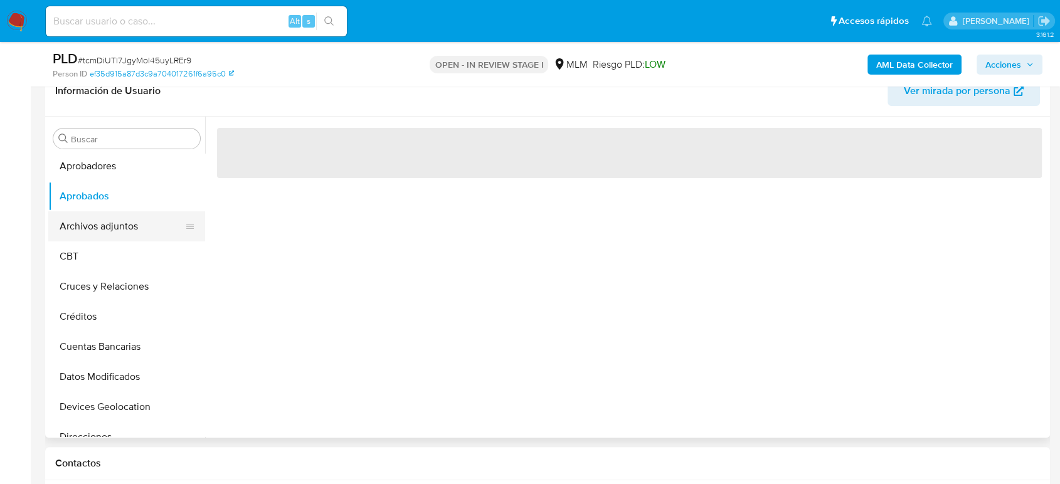
click at [102, 228] on button "Archivos adjuntos" at bounding box center [121, 226] width 147 height 30
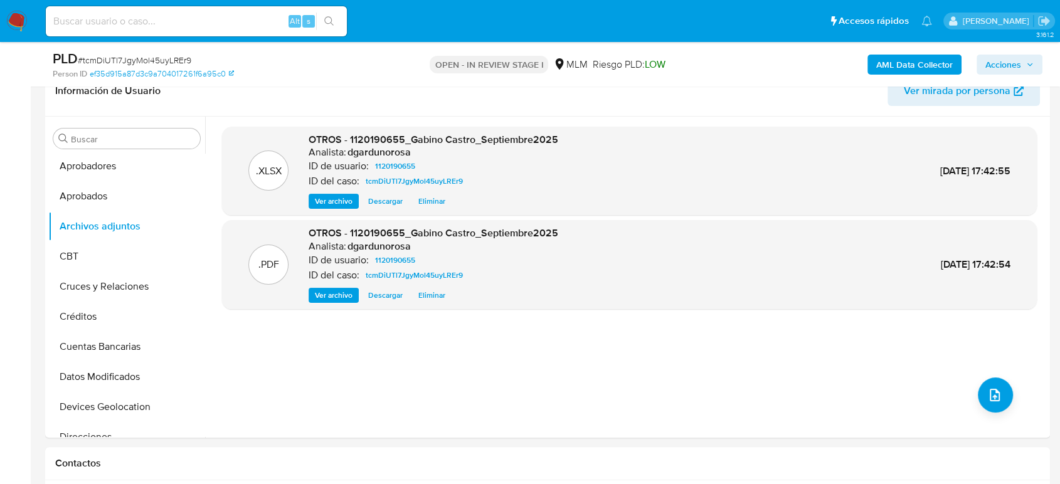
click at [1023, 69] on span "Acciones" at bounding box center [1009, 65] width 48 height 18
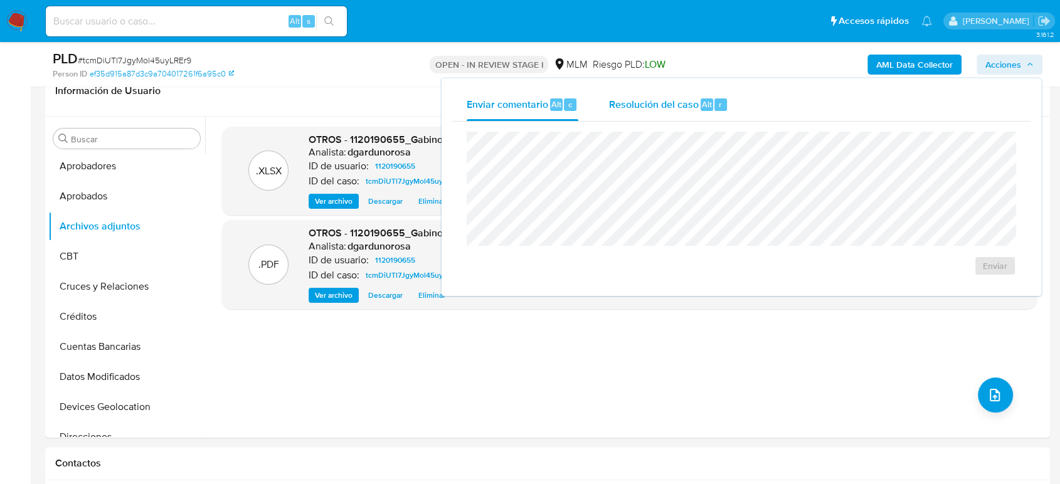
click at [646, 116] on div "Resolución del caso Alt r" at bounding box center [668, 104] width 120 height 33
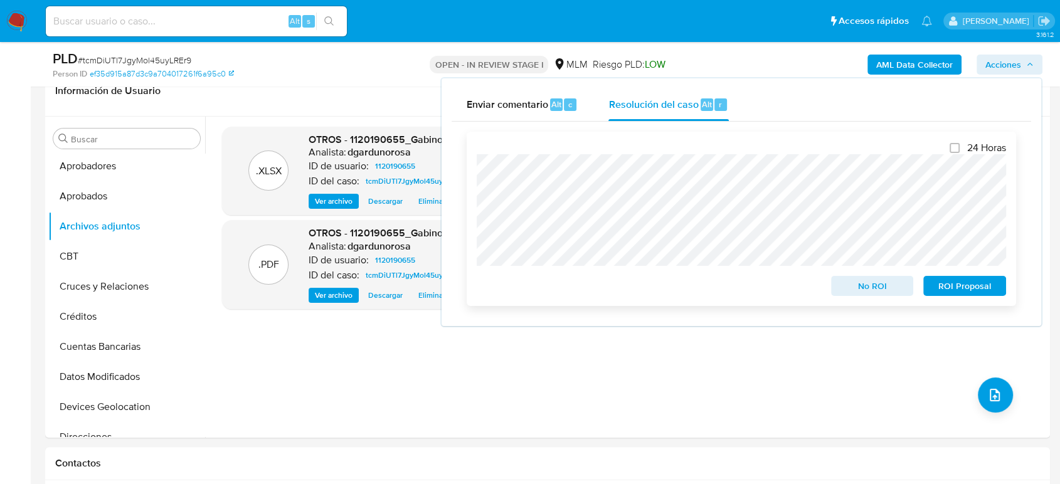
click at [977, 285] on span "ROI Proposal" at bounding box center [964, 286] width 65 height 18
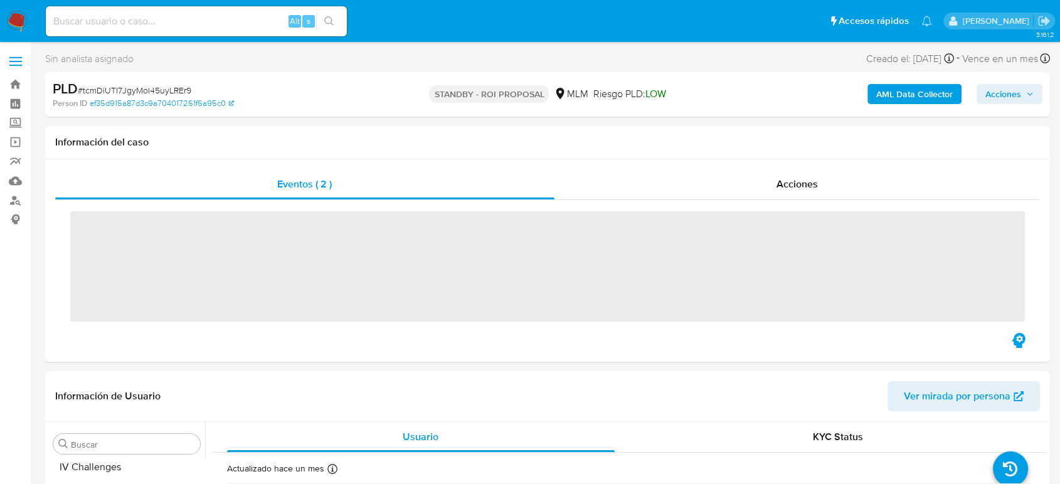
scroll to position [590, 0]
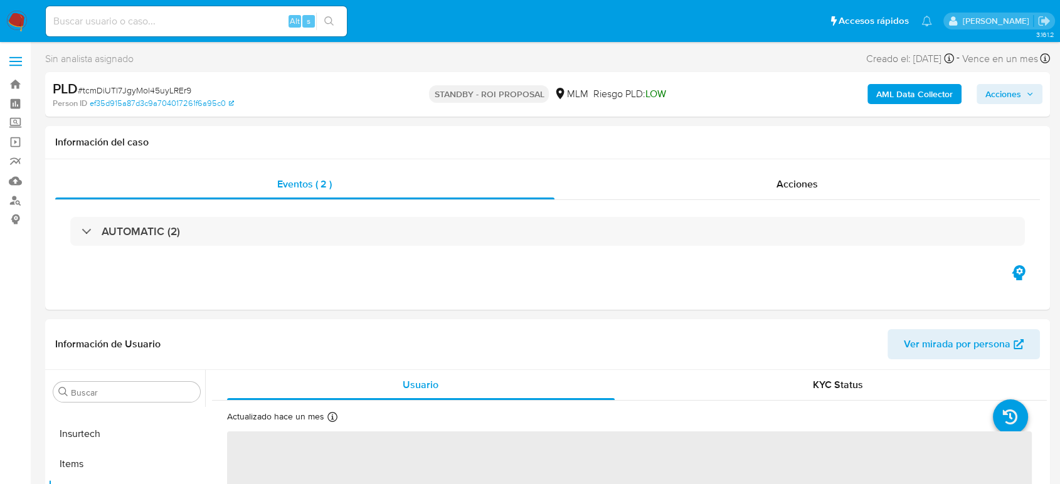
select select "10"
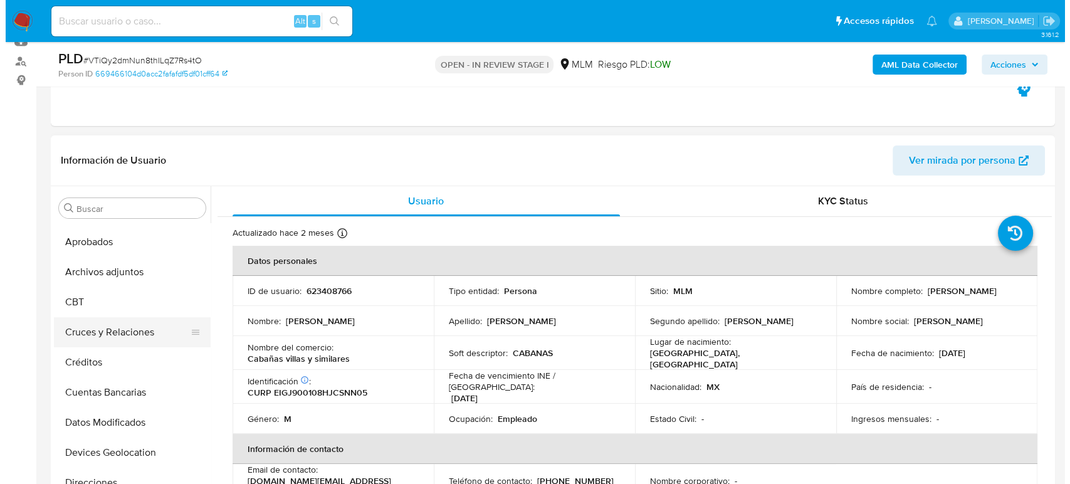
scroll to position [33, 0]
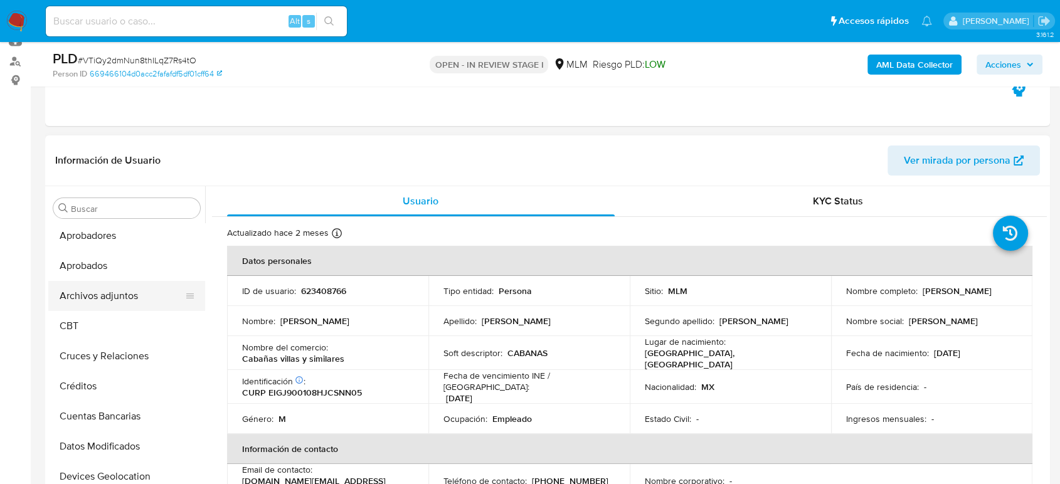
click at [111, 297] on button "Archivos adjuntos" at bounding box center [121, 296] width 147 height 30
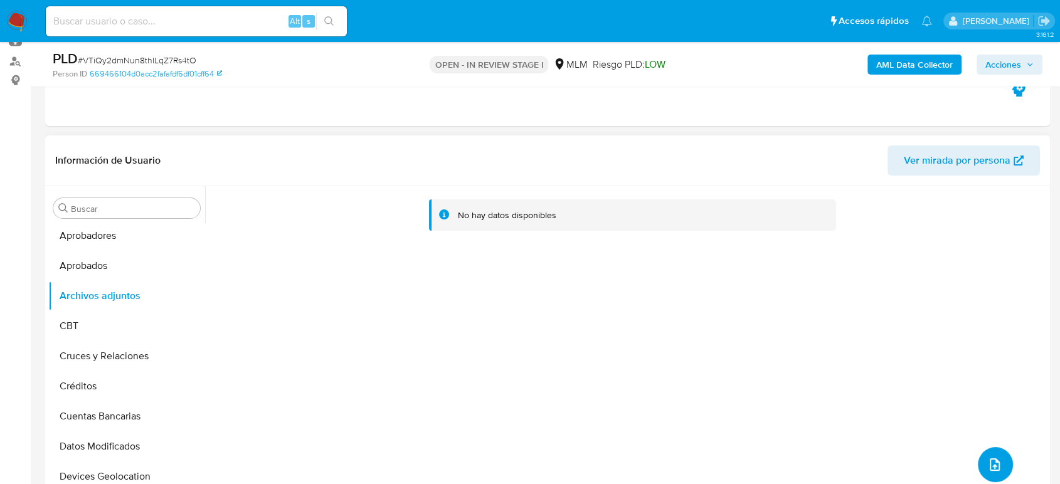
click at [996, 460] on icon "upload-file" at bounding box center [994, 464] width 15 height 15
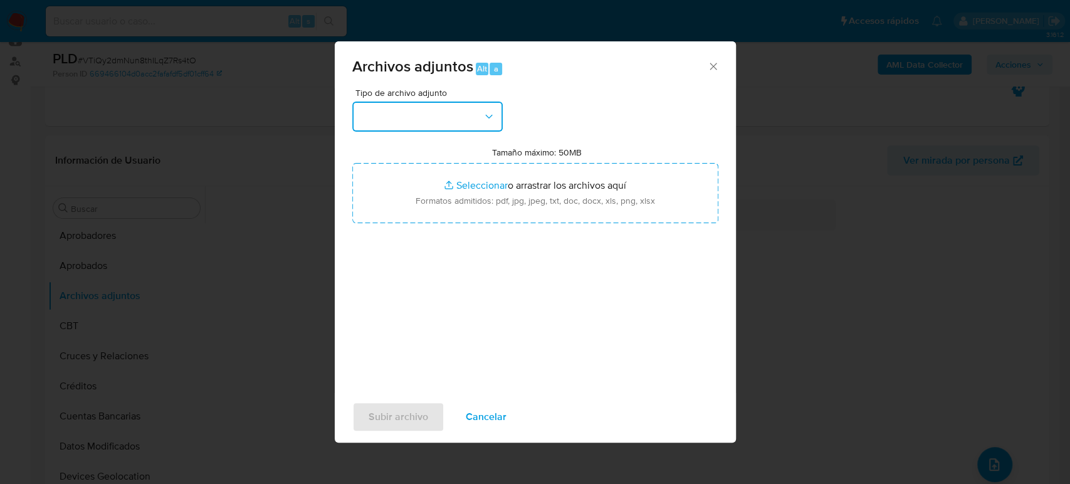
drag, startPoint x: 433, startPoint y: 107, endPoint x: 432, endPoint y: 122, distance: 15.1
click at [433, 110] on button "button" at bounding box center [427, 117] width 150 height 30
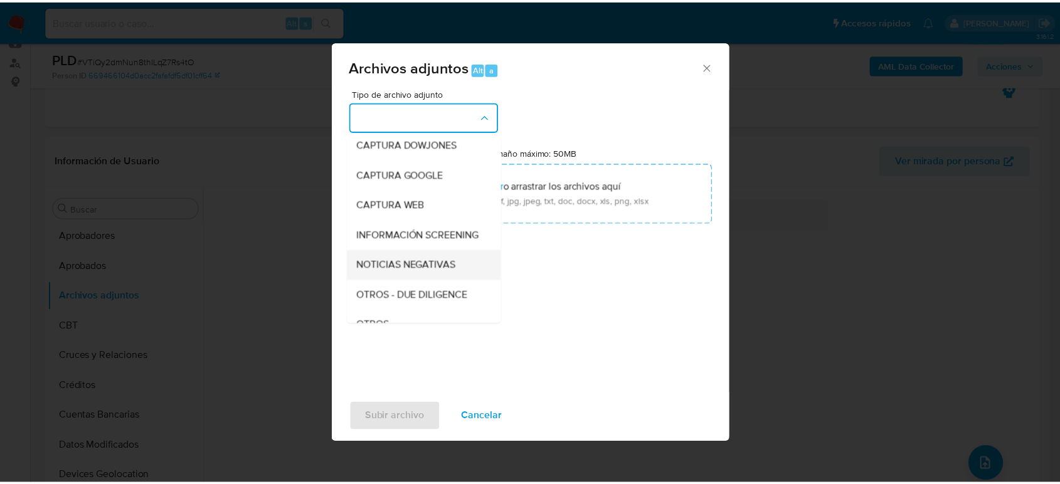
scroll to position [70, 0]
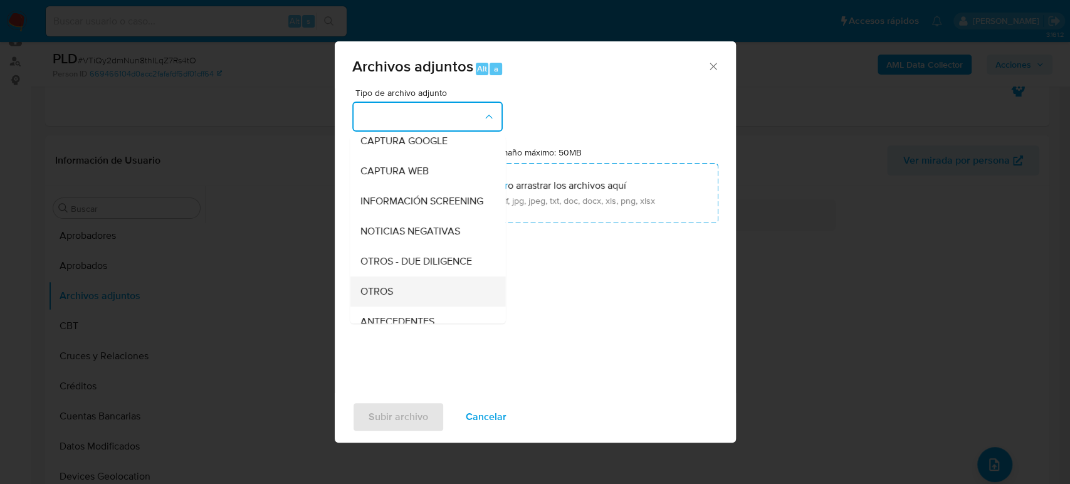
click at [402, 295] on div "OTROS" at bounding box center [424, 291] width 128 height 30
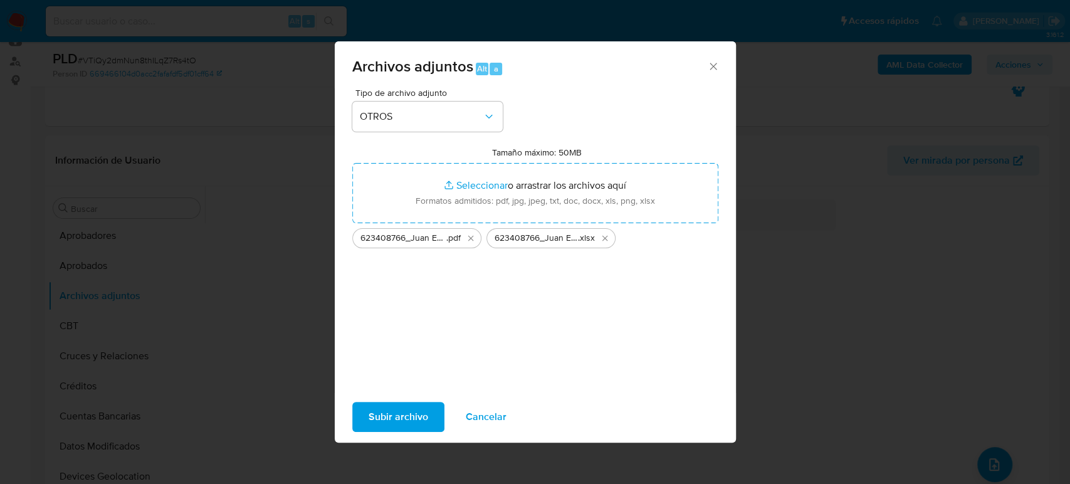
click at [428, 419] on button "Subir archivo" at bounding box center [398, 417] width 92 height 30
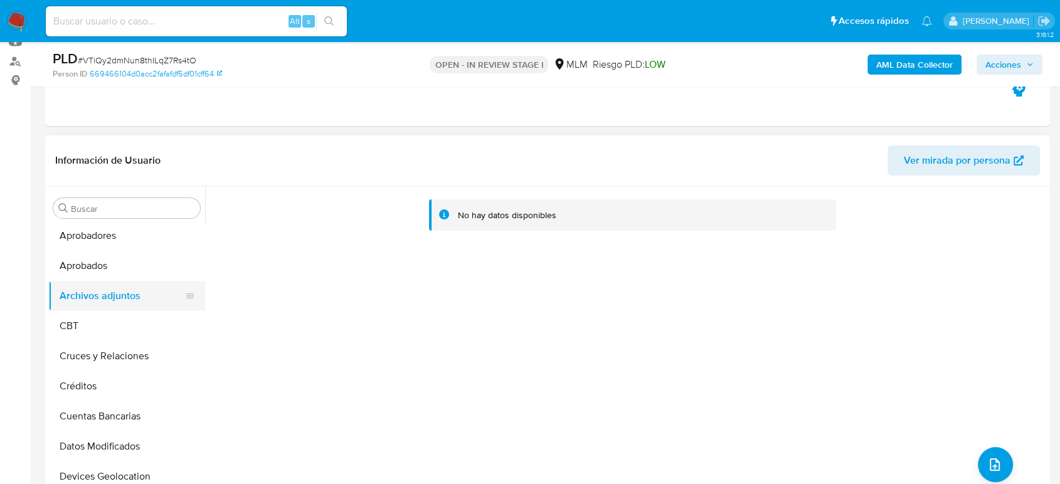
drag, startPoint x: 100, startPoint y: 263, endPoint x: 104, endPoint y: 283, distance: 20.4
click at [100, 263] on button "Aprobados" at bounding box center [126, 266] width 157 height 30
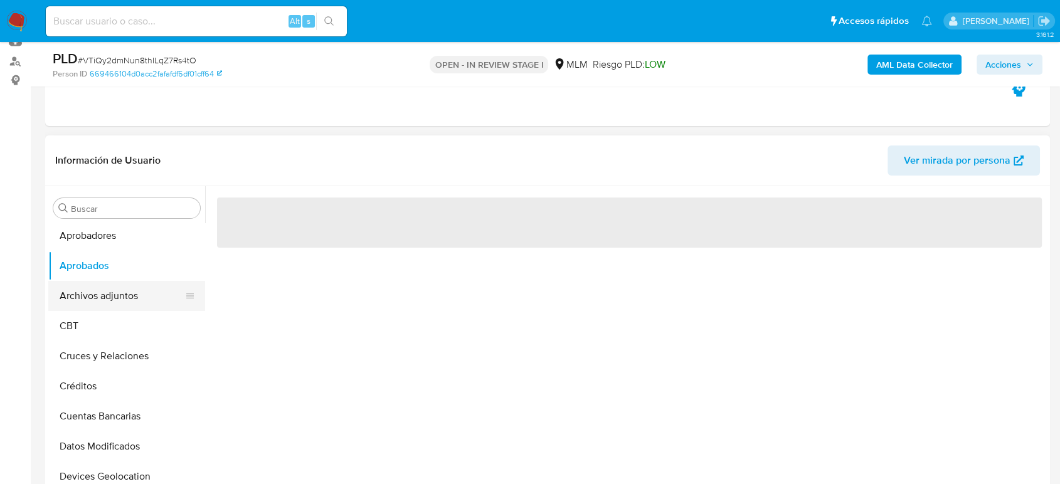
click at [106, 288] on button "Archivos adjuntos" at bounding box center [121, 296] width 147 height 30
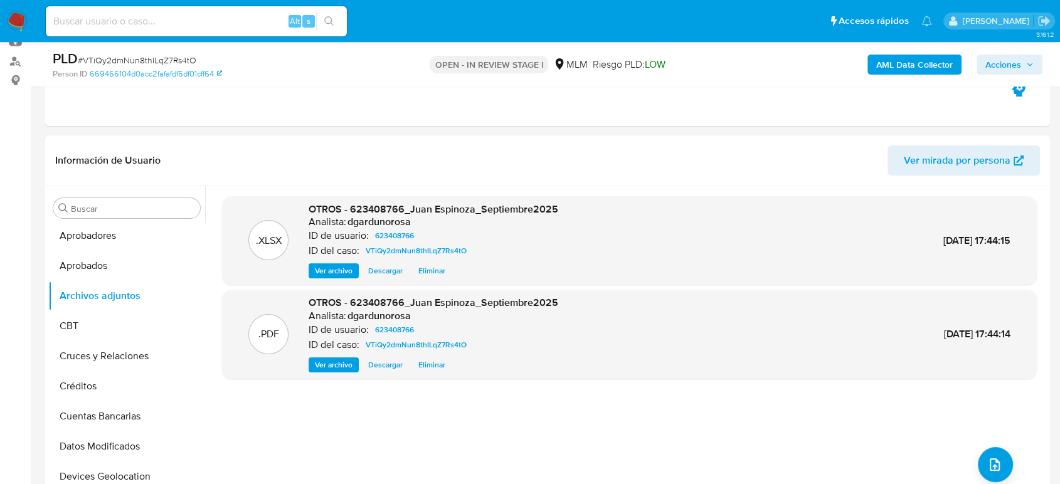
click at [991, 61] on span "Acciones" at bounding box center [1003, 65] width 36 height 20
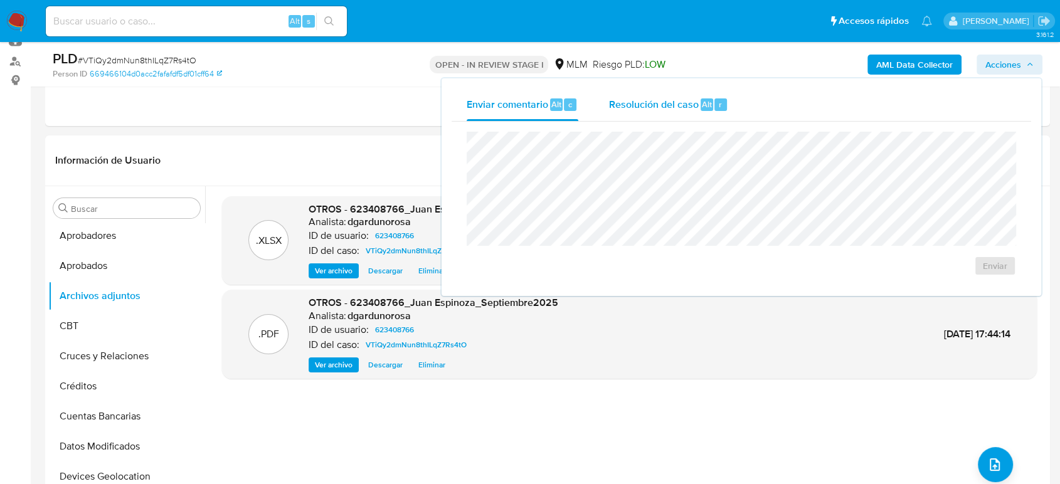
click at [646, 88] on div "Resolución del caso Alt r" at bounding box center [668, 104] width 120 height 33
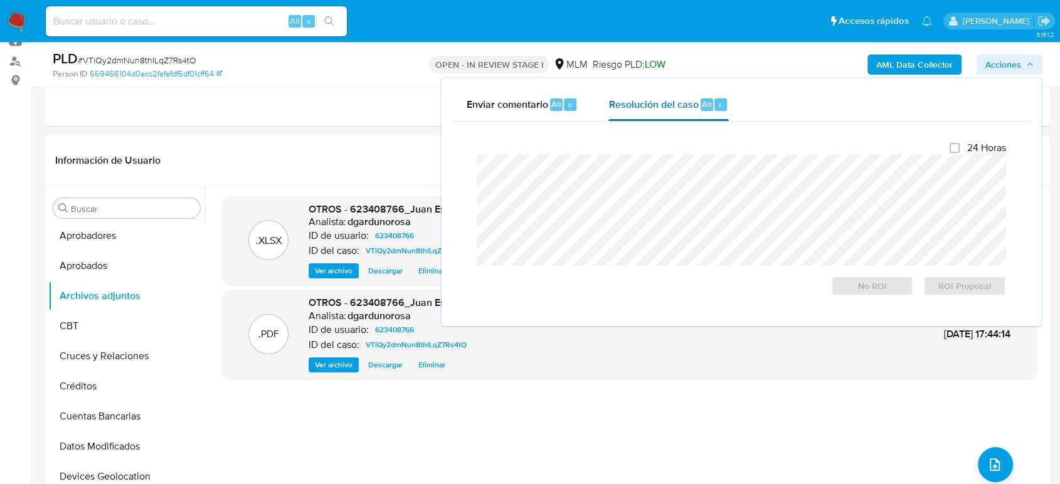
click at [648, 104] on span "Resolución del caso" at bounding box center [653, 104] width 90 height 14
drag, startPoint x: 364, startPoint y: 152, endPoint x: 389, endPoint y: 174, distance: 32.4
click at [367, 155] on header "Información de Usuario Ver mirada por persona" at bounding box center [547, 160] width 984 height 30
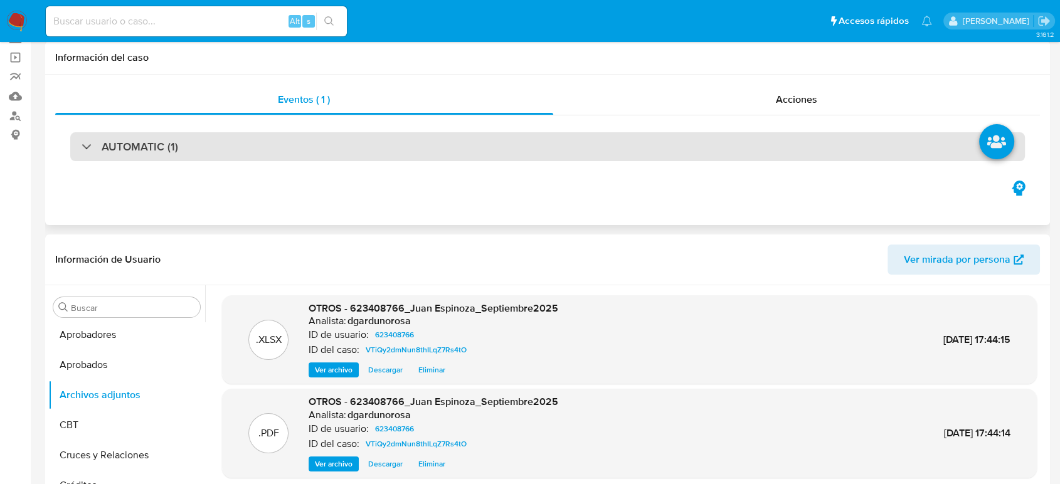
scroll to position [0, 0]
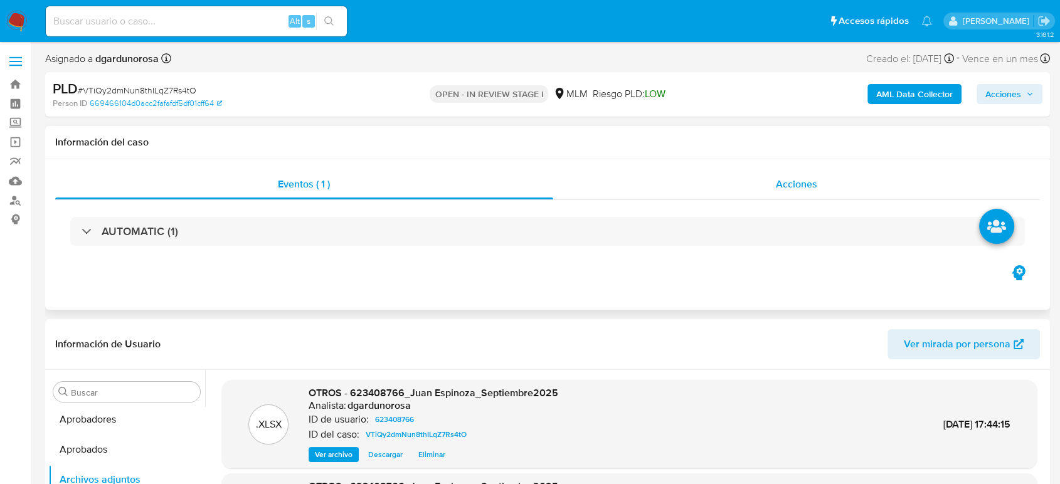
click at [767, 194] on div "Acciones" at bounding box center [796, 184] width 487 height 30
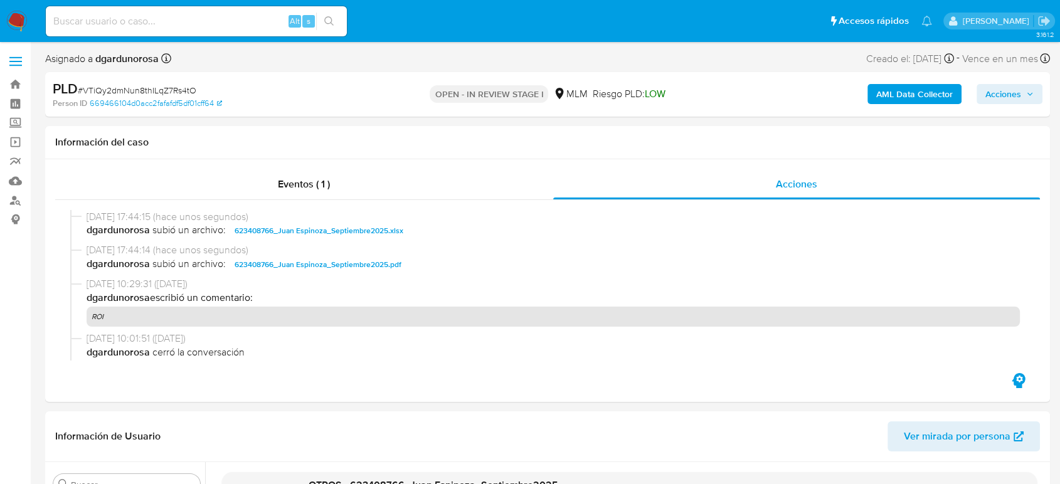
click at [1008, 96] on span "Acciones" at bounding box center [1003, 94] width 36 height 20
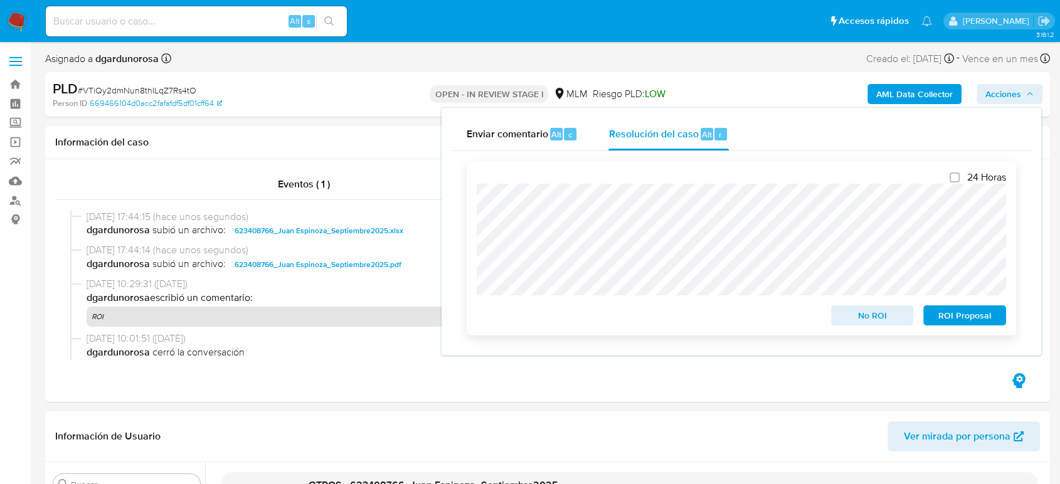
click at [957, 317] on span "ROI Proposal" at bounding box center [964, 316] width 65 height 18
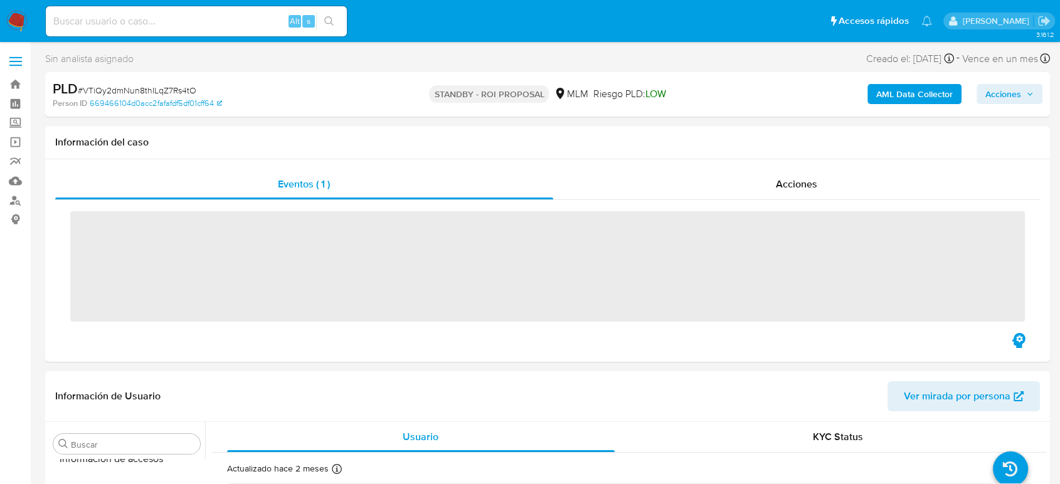
scroll to position [590, 0]
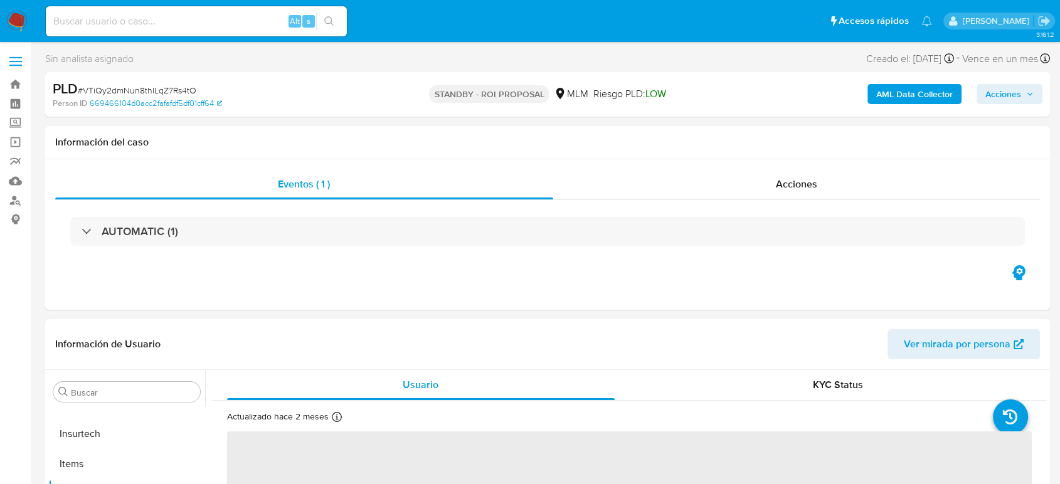
select select "10"
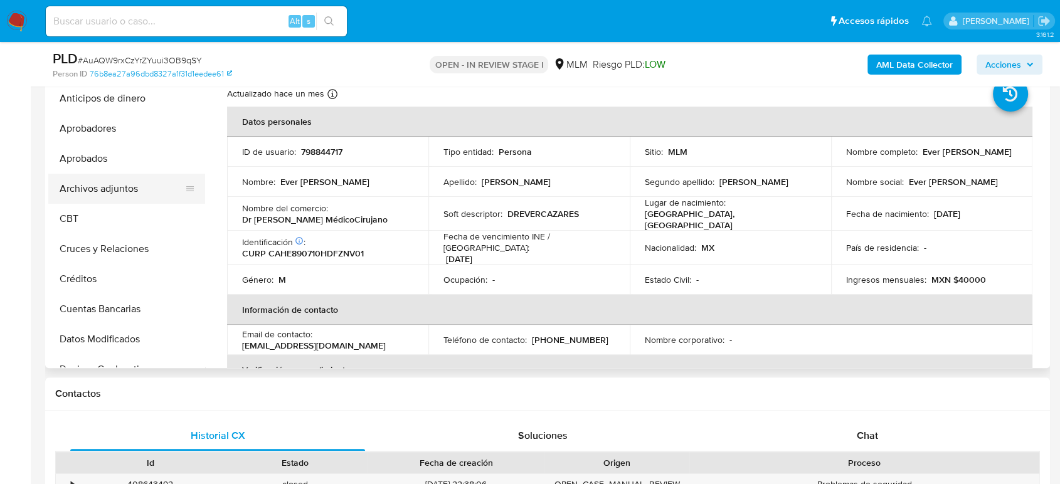
scroll to position [0, 0]
click at [120, 202] on button "Archivos adjuntos" at bounding box center [121, 189] width 147 height 30
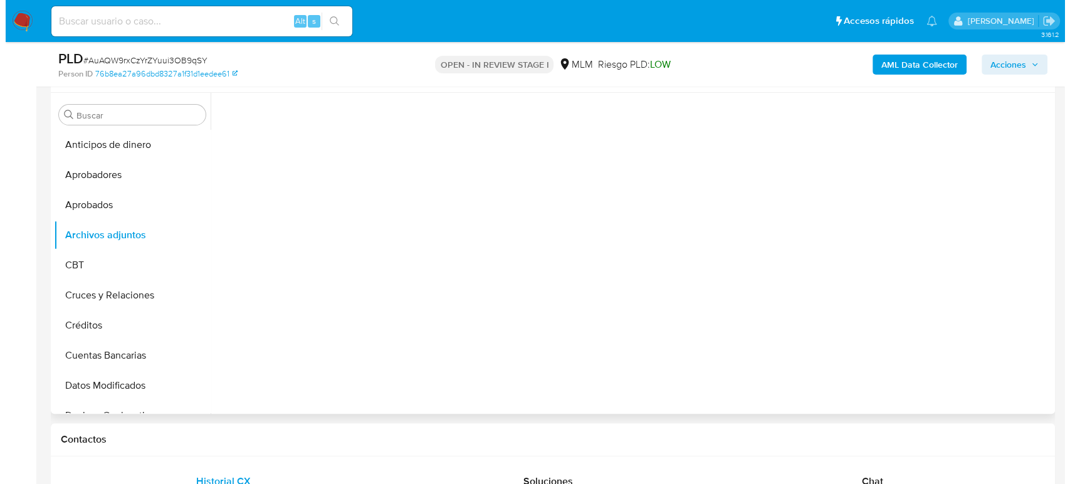
scroll to position [209, 0]
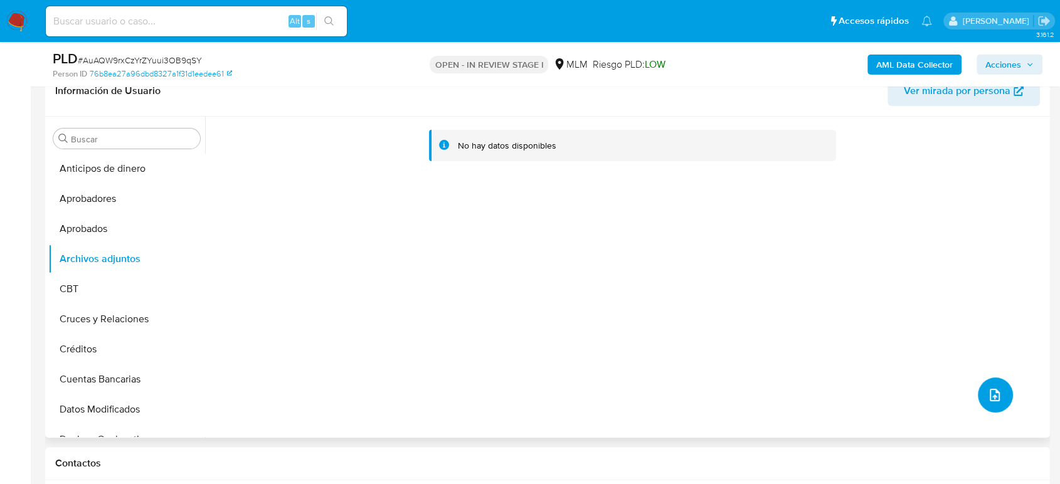
click at [987, 395] on icon "upload-file" at bounding box center [994, 394] width 15 height 15
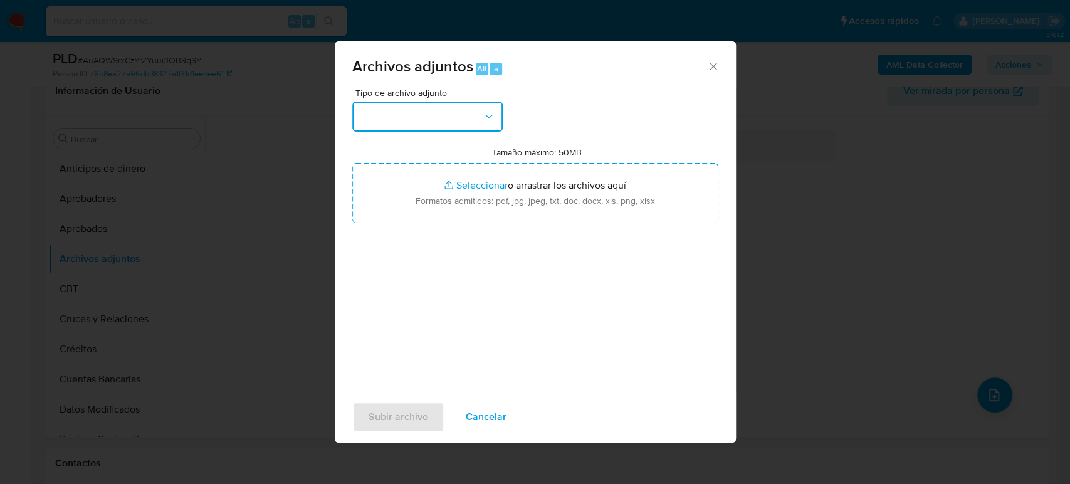
drag, startPoint x: 465, startPoint y: 115, endPoint x: 471, endPoint y: 124, distance: 11.2
click at [466, 115] on button "button" at bounding box center [427, 117] width 150 height 30
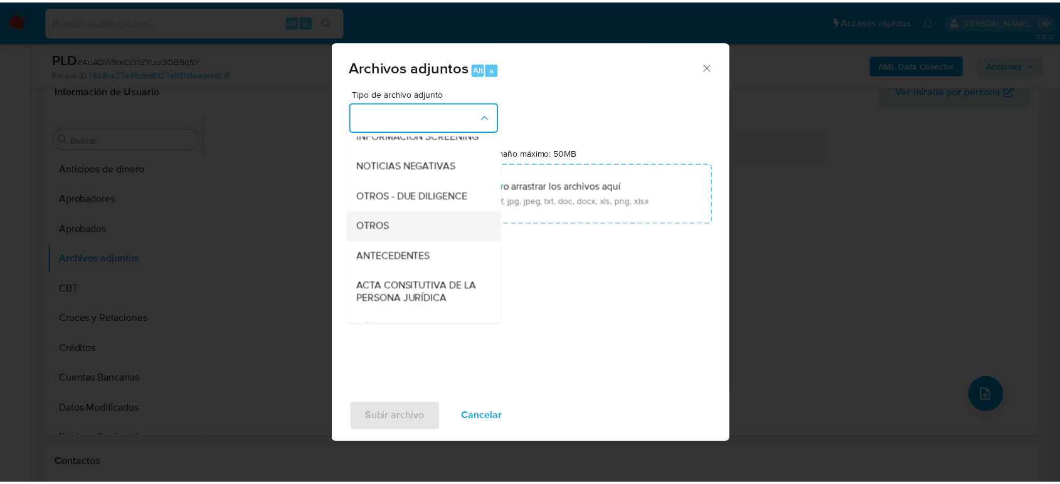
scroll to position [139, 0]
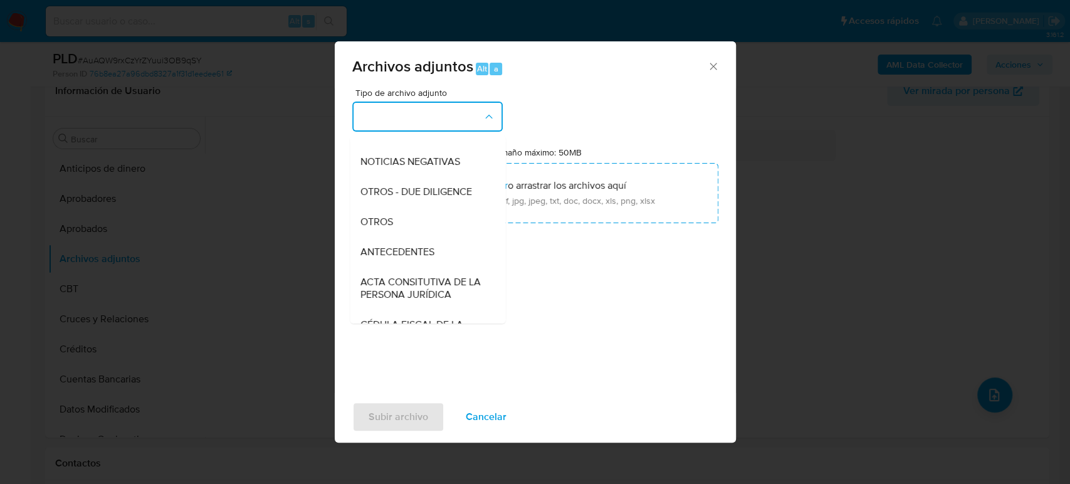
click at [408, 229] on div "OTROS" at bounding box center [424, 222] width 128 height 30
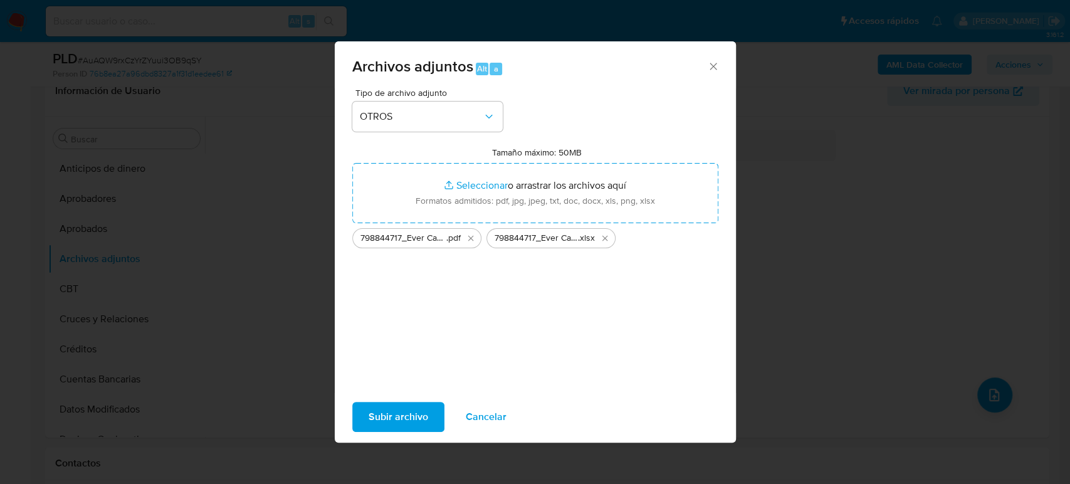
drag, startPoint x: 576, startPoint y: 221, endPoint x: 414, endPoint y: 418, distance: 255.2
click at [414, 418] on span "Subir archivo" at bounding box center [399, 417] width 60 height 28
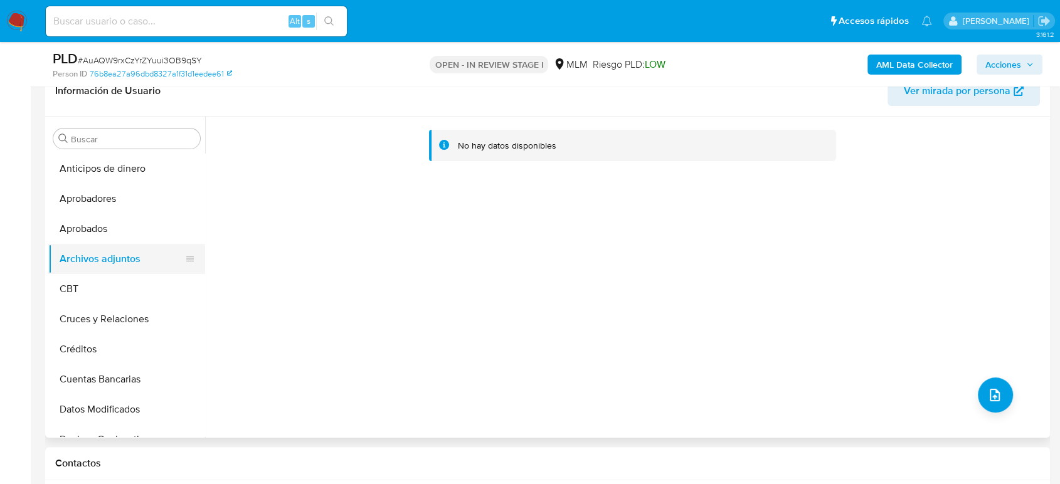
drag, startPoint x: 120, startPoint y: 228, endPoint x: 118, endPoint y: 257, distance: 28.9
click at [120, 228] on button "Aprobados" at bounding box center [126, 229] width 157 height 30
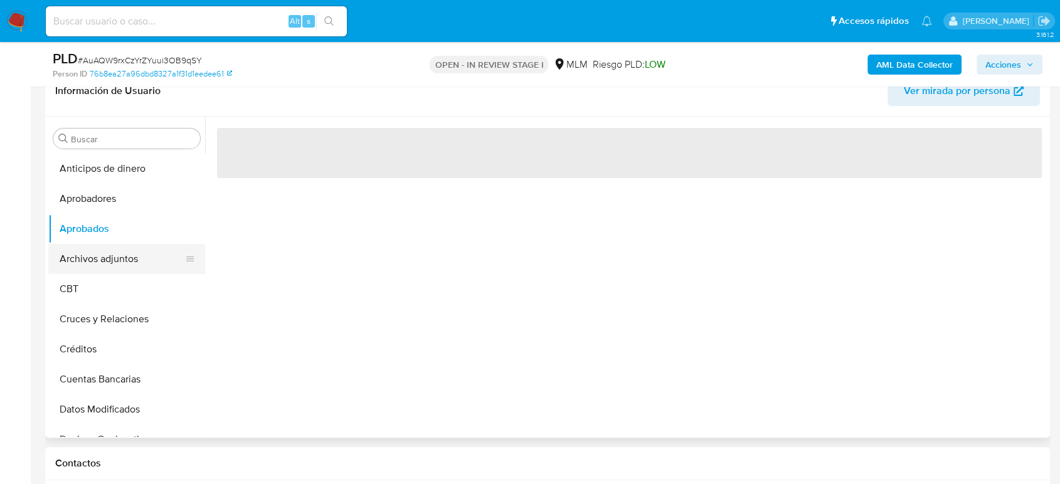
click at [115, 268] on button "Archivos adjuntos" at bounding box center [121, 259] width 147 height 30
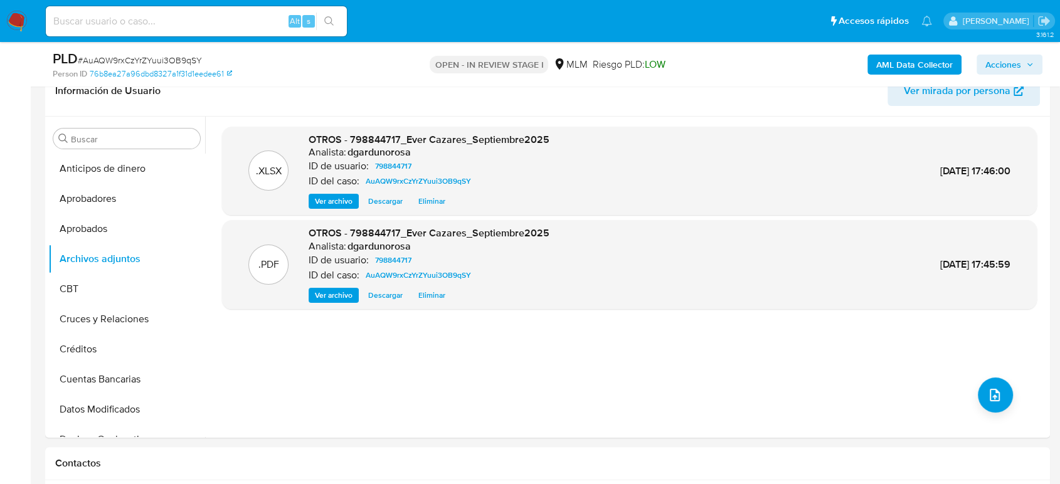
click at [1004, 59] on span "Acciones" at bounding box center [1003, 65] width 36 height 20
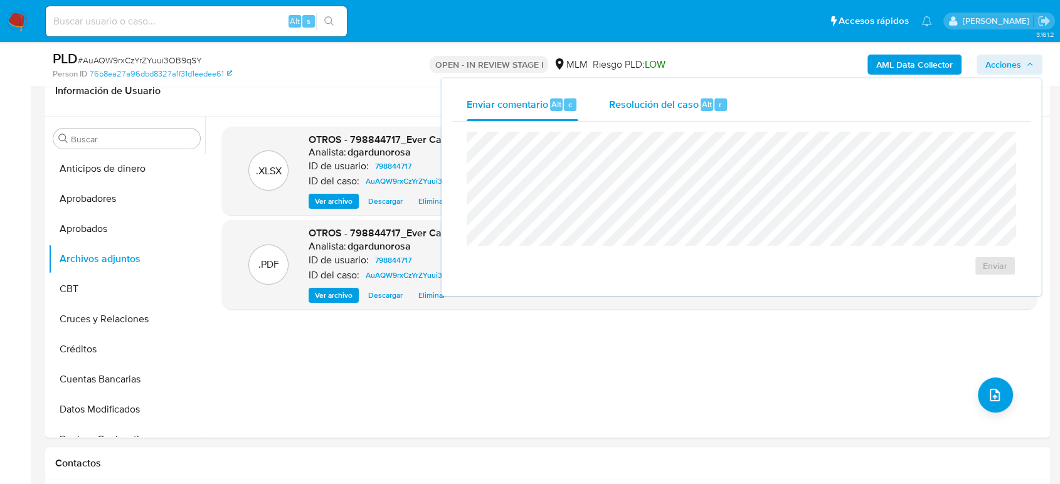
click at [665, 110] on span "Resolución del caso" at bounding box center [653, 104] width 90 height 14
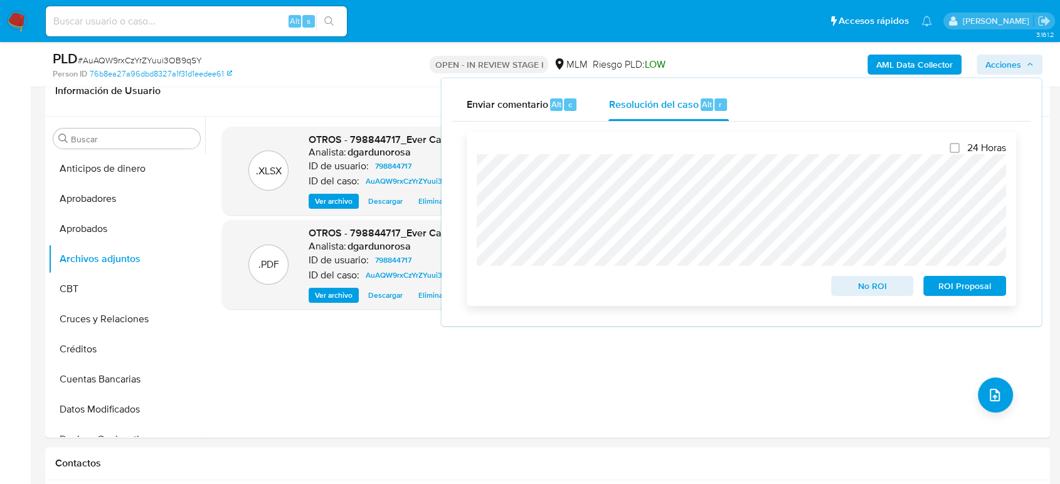
click at [941, 287] on span "ROI Proposal" at bounding box center [964, 286] width 65 height 18
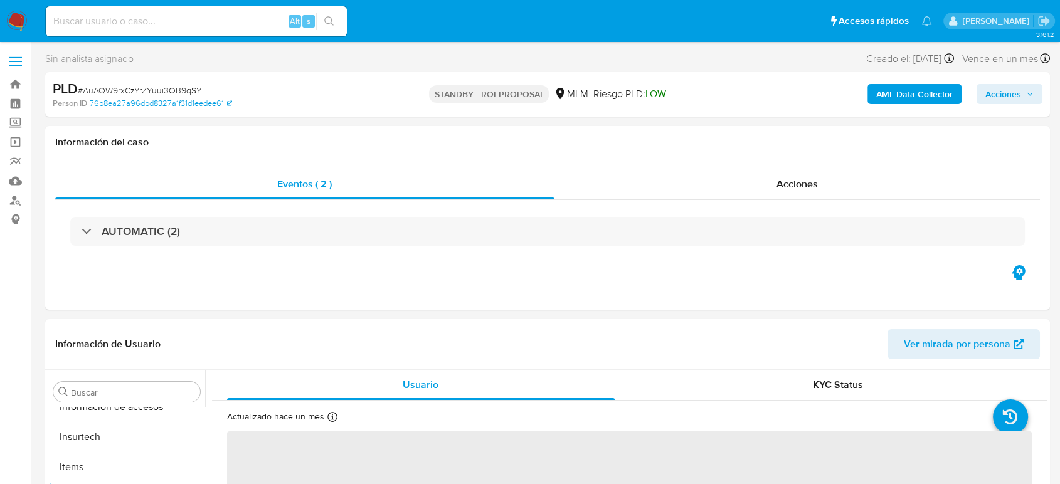
scroll to position [590, 0]
select select "10"
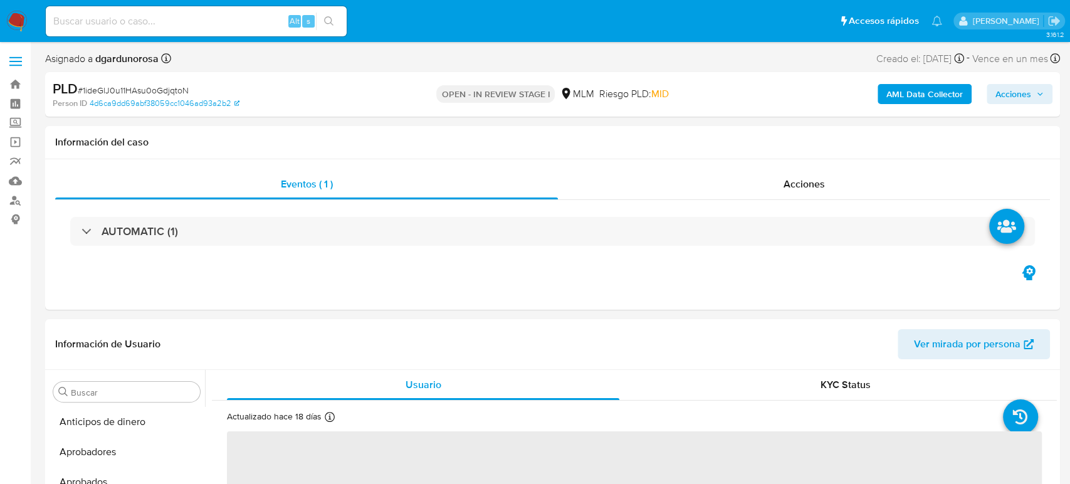
select select "10"
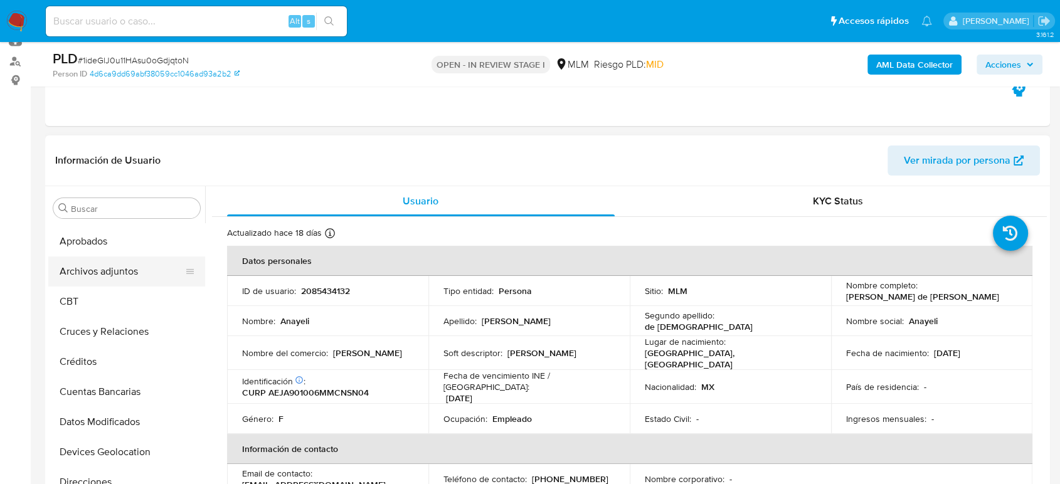
scroll to position [33, 0]
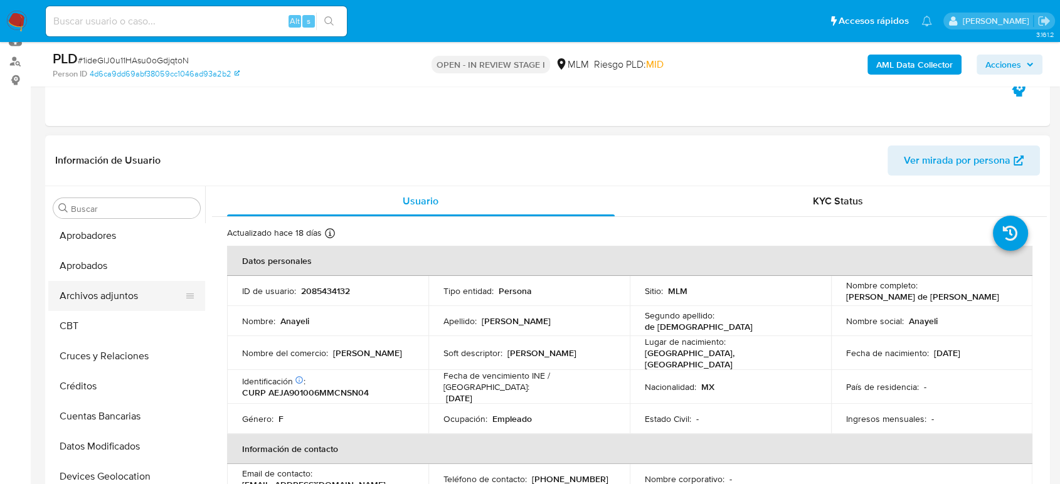
click at [122, 298] on button "Archivos adjuntos" at bounding box center [121, 296] width 147 height 30
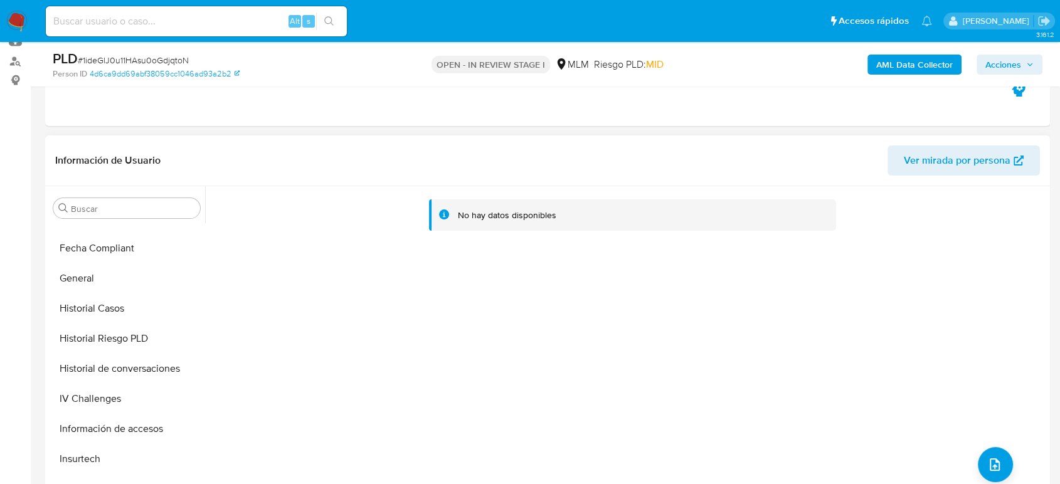
scroll to position [520, 0]
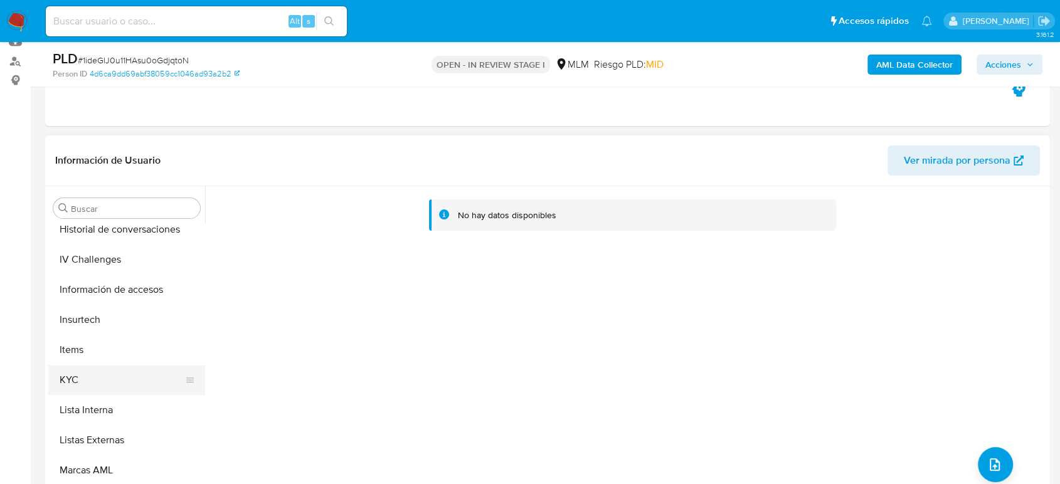
click at [82, 391] on button "KYC" at bounding box center [121, 380] width 147 height 30
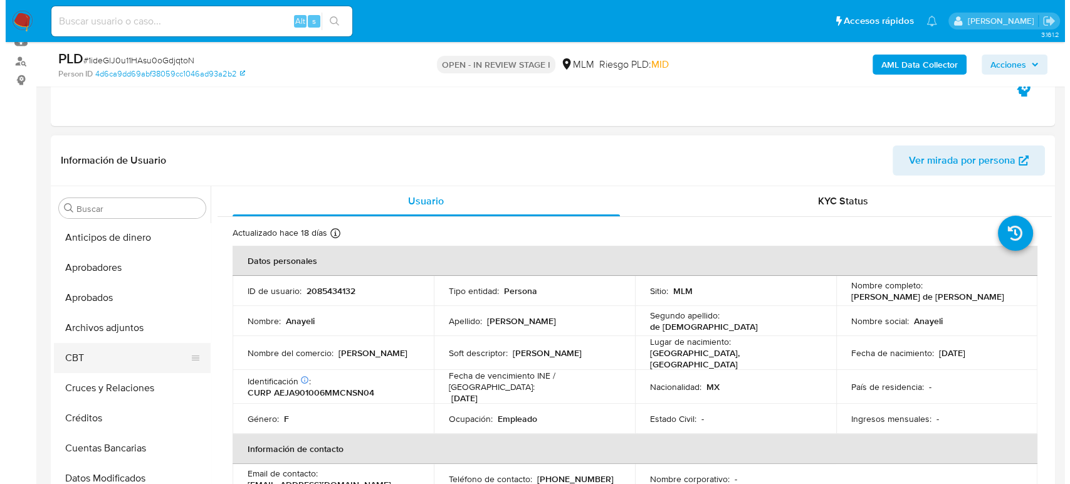
scroll to position [0, 0]
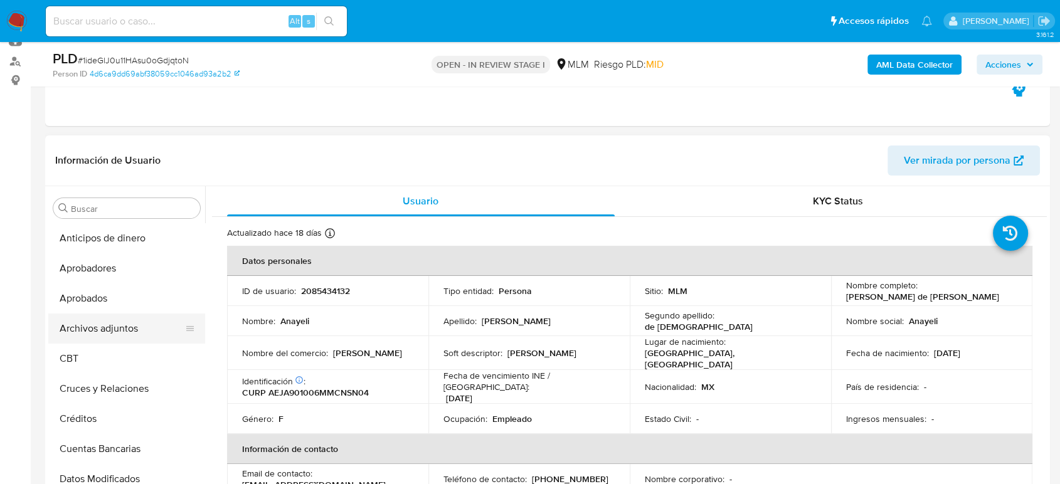
click at [107, 332] on button "Archivos adjuntos" at bounding box center [121, 328] width 147 height 30
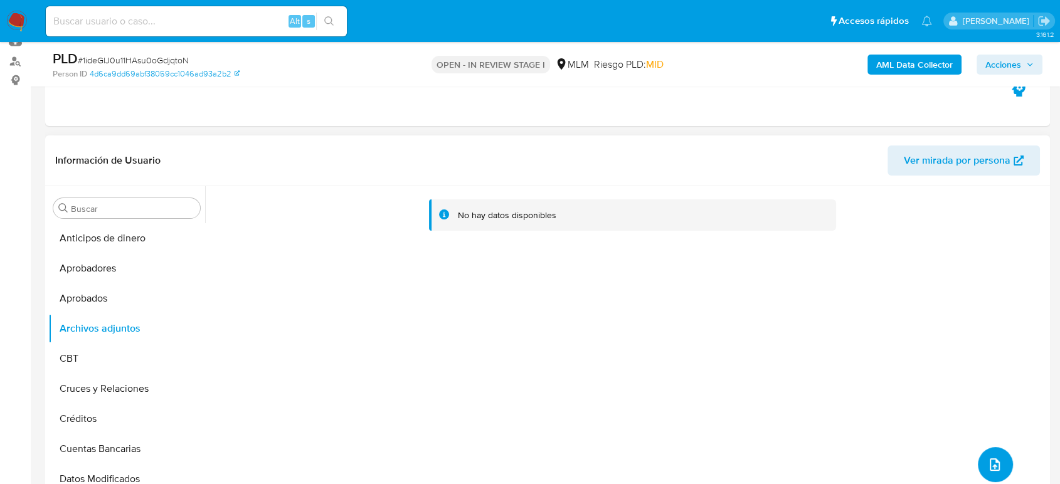
click at [986, 451] on button "upload-file" at bounding box center [994, 464] width 35 height 35
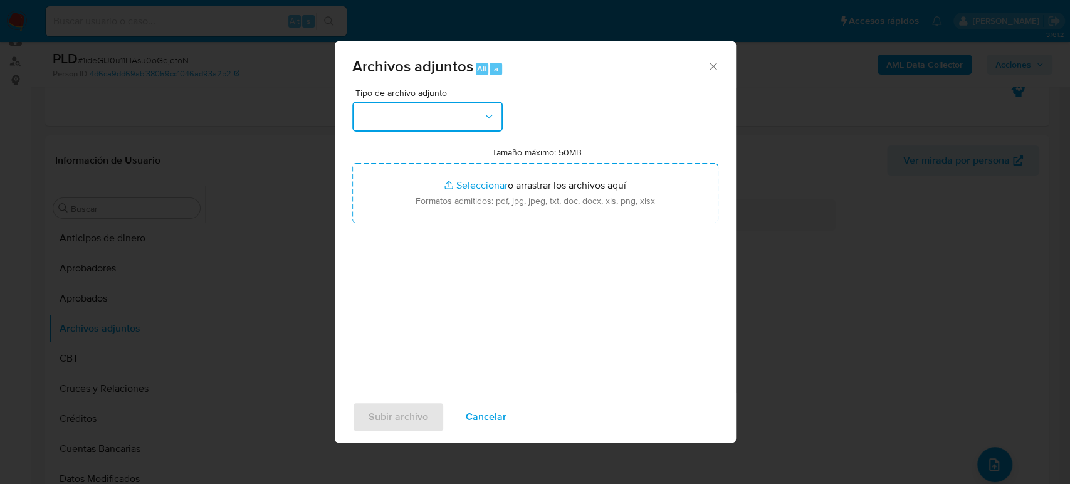
click at [460, 120] on button "button" at bounding box center [427, 117] width 150 height 30
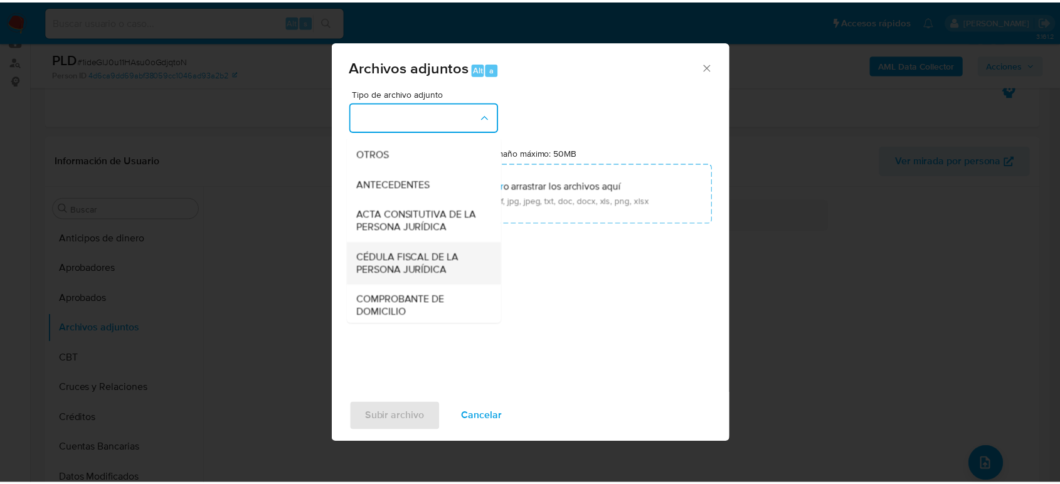
scroll to position [209, 0]
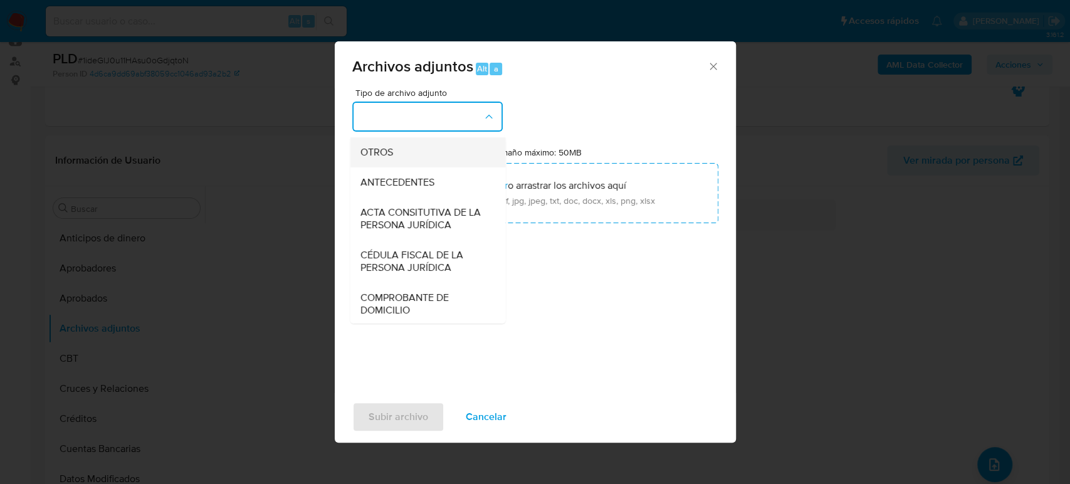
click at [397, 167] on div "OTROS" at bounding box center [424, 152] width 128 height 30
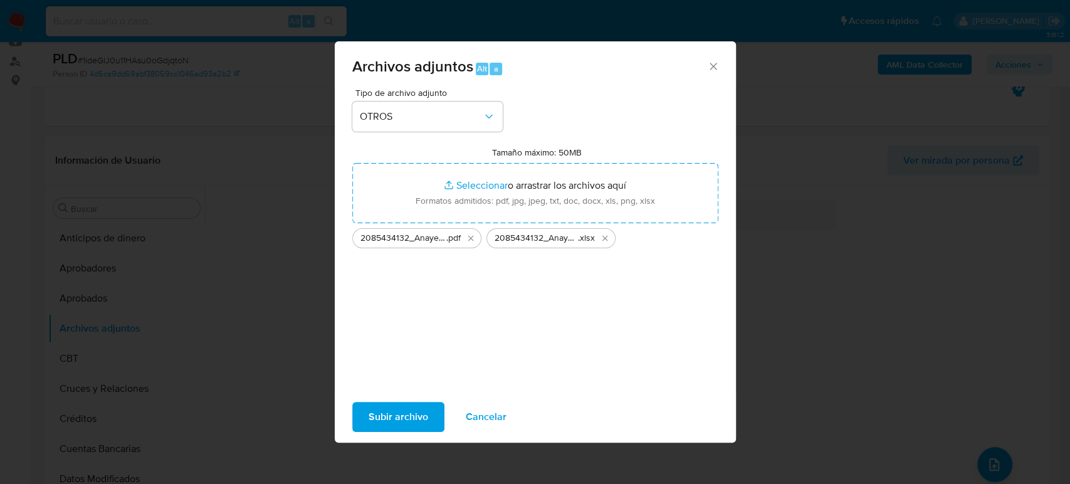
click at [415, 411] on span "Subir archivo" at bounding box center [399, 417] width 60 height 28
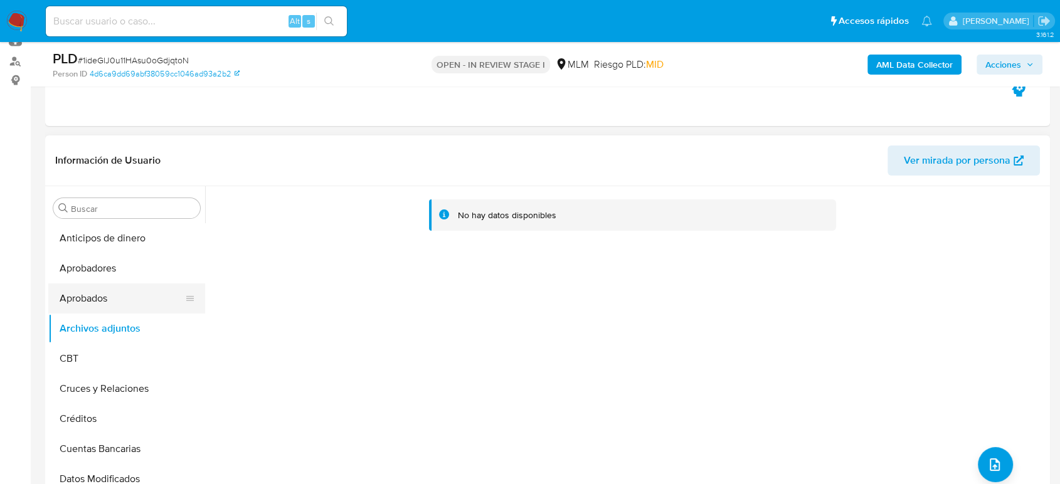
click at [106, 310] on button "Aprobados" at bounding box center [121, 298] width 147 height 30
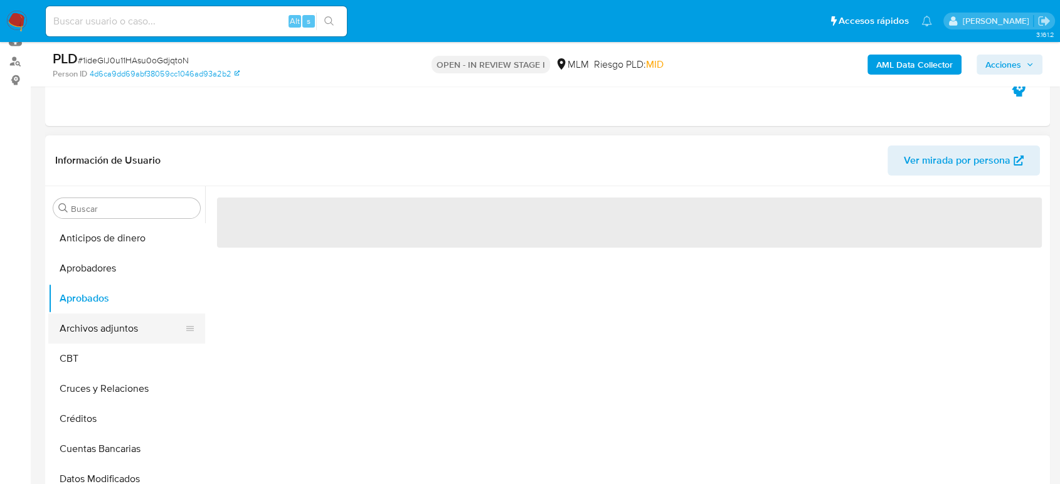
click at [106, 329] on button "Archivos adjuntos" at bounding box center [121, 328] width 147 height 30
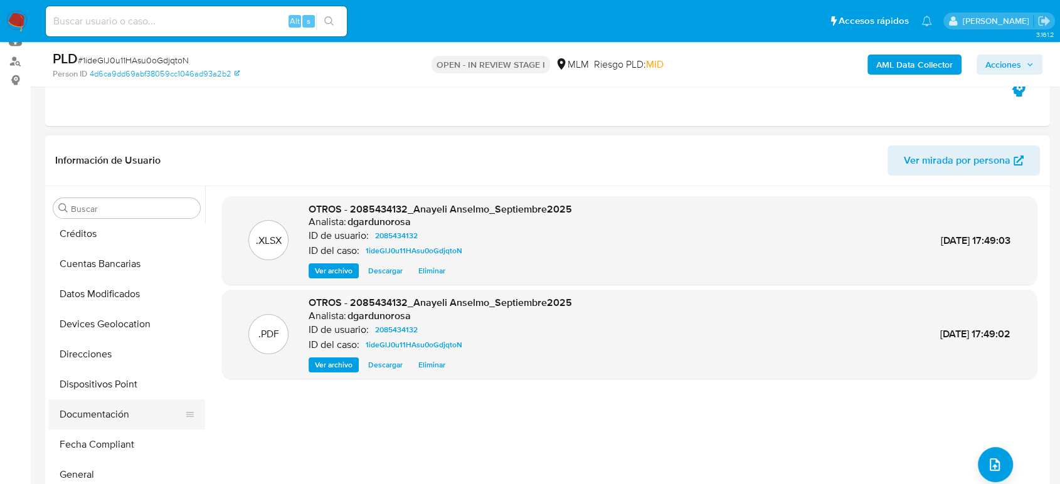
scroll to position [278, 0]
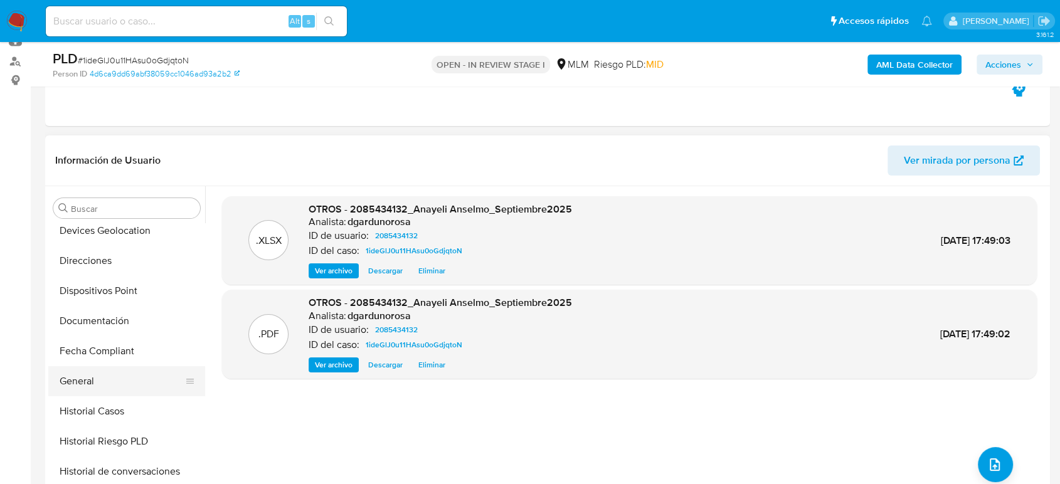
click at [95, 384] on button "General" at bounding box center [121, 381] width 147 height 30
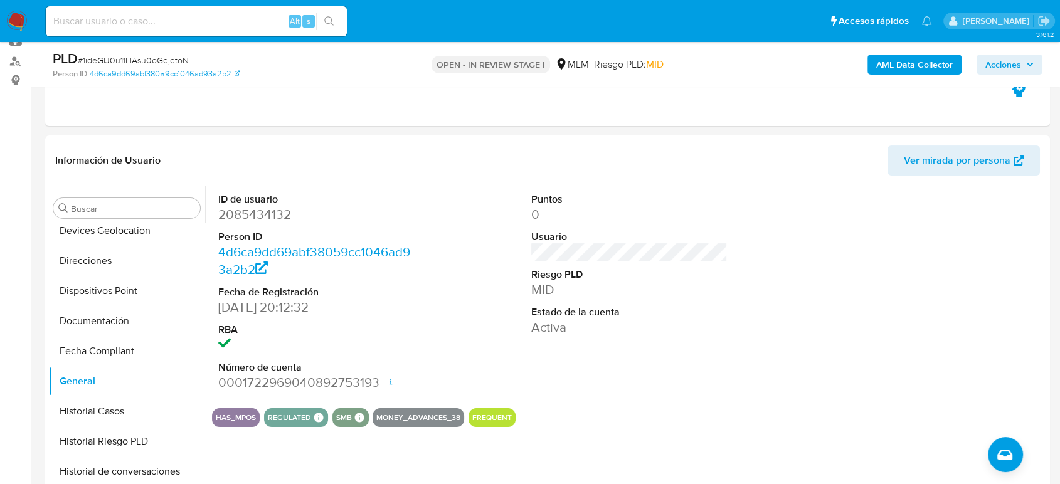
click at [1000, 71] on span "Acciones" at bounding box center [1003, 65] width 36 height 20
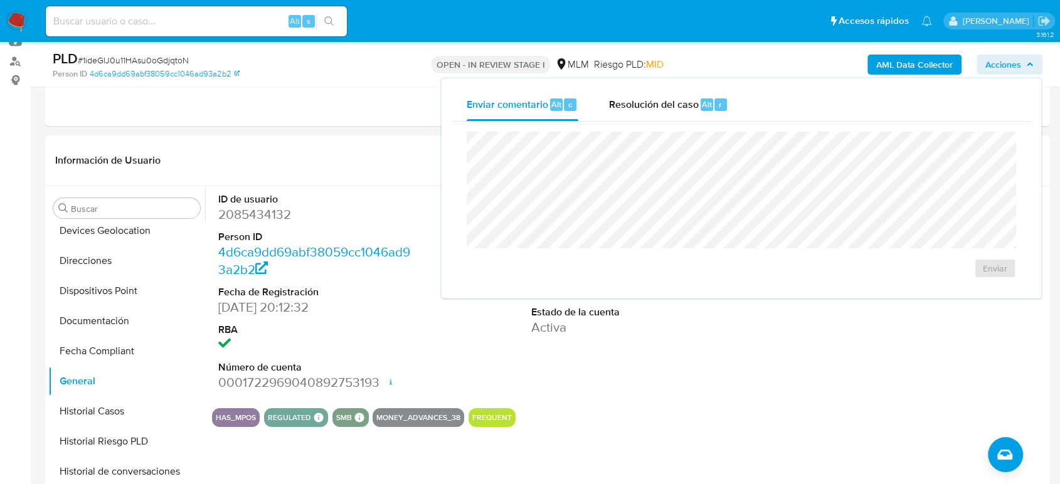
click at [643, 119] on div "Resolución del caso Alt r" at bounding box center [668, 104] width 120 height 33
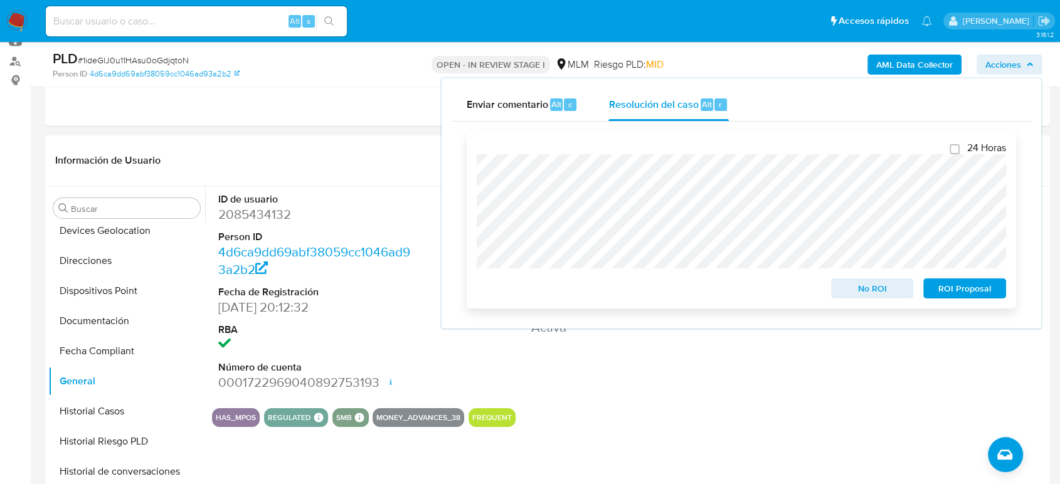
click at [861, 285] on span "No ROI" at bounding box center [871, 289] width 65 height 18
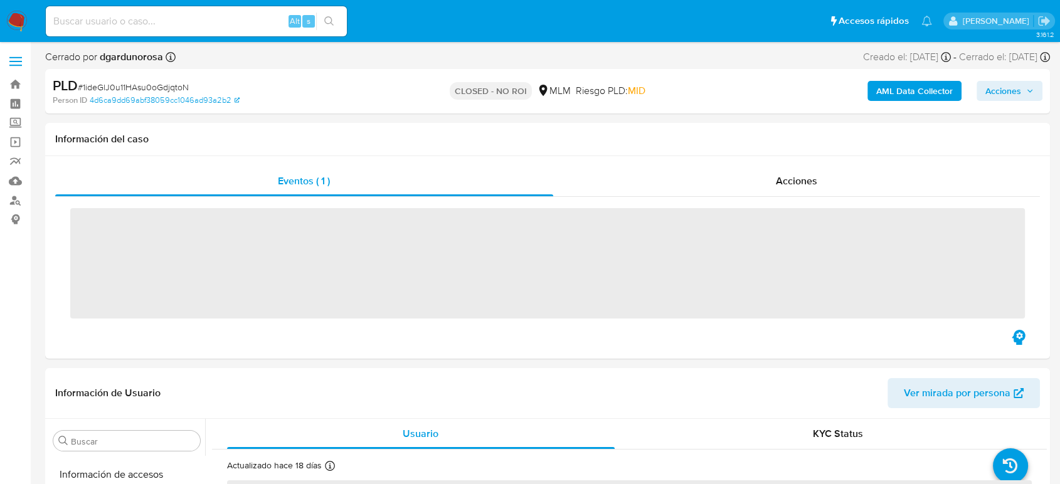
scroll to position [590, 0]
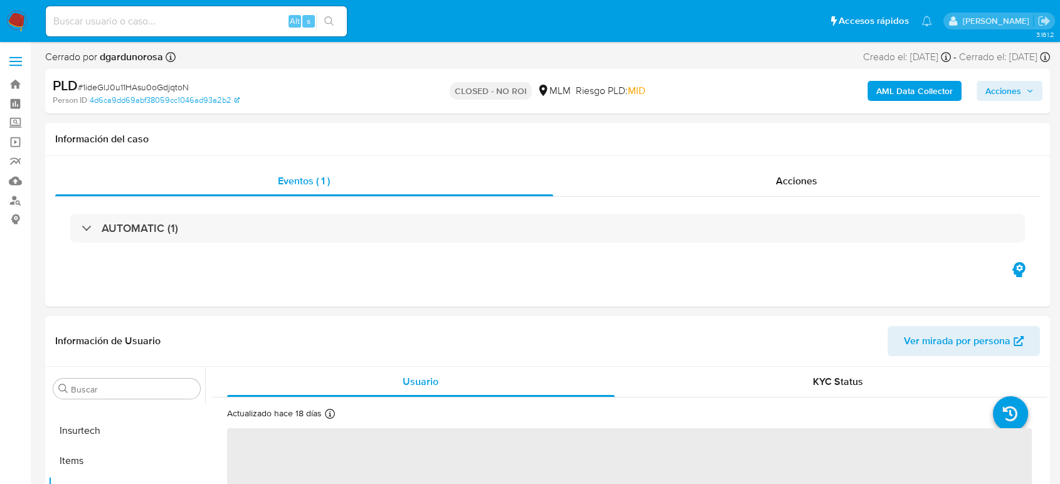
select select "10"
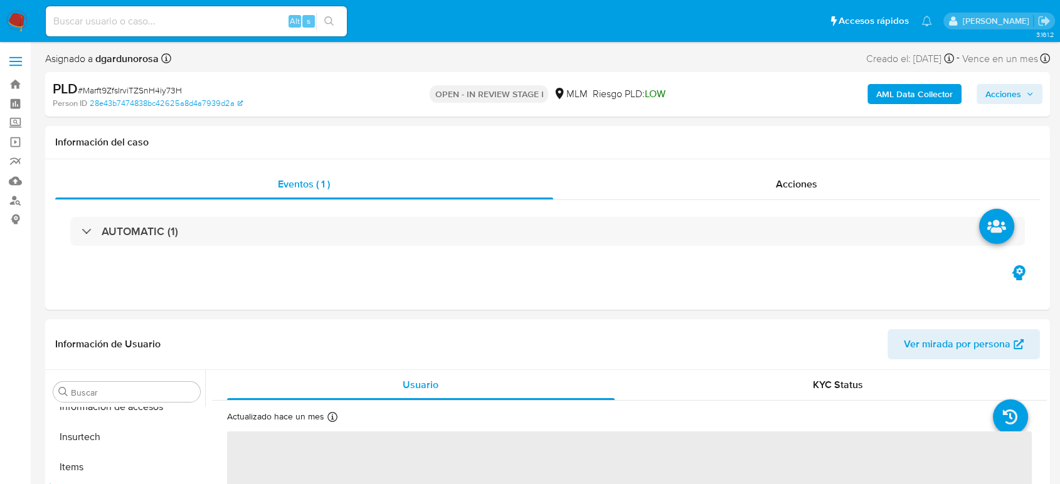
scroll to position [590, 0]
select select "10"
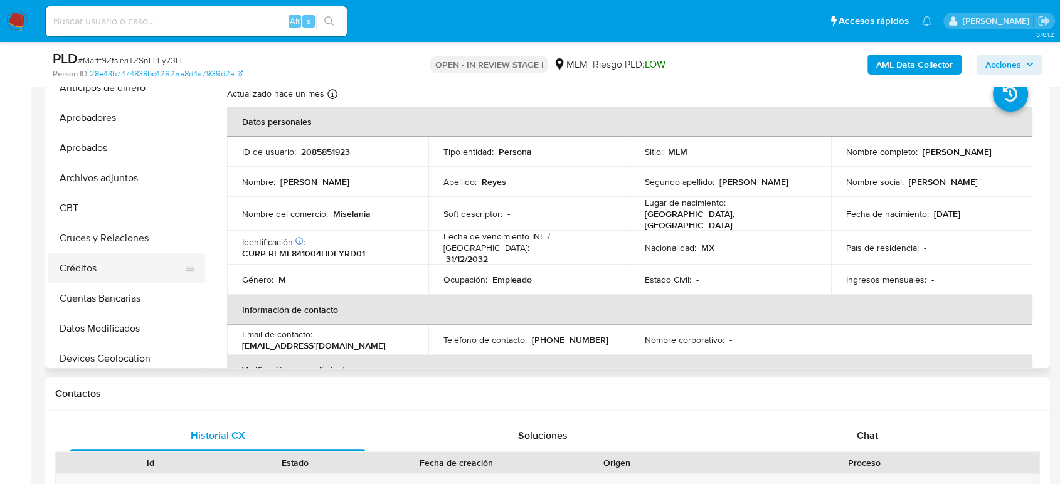
scroll to position [0, 0]
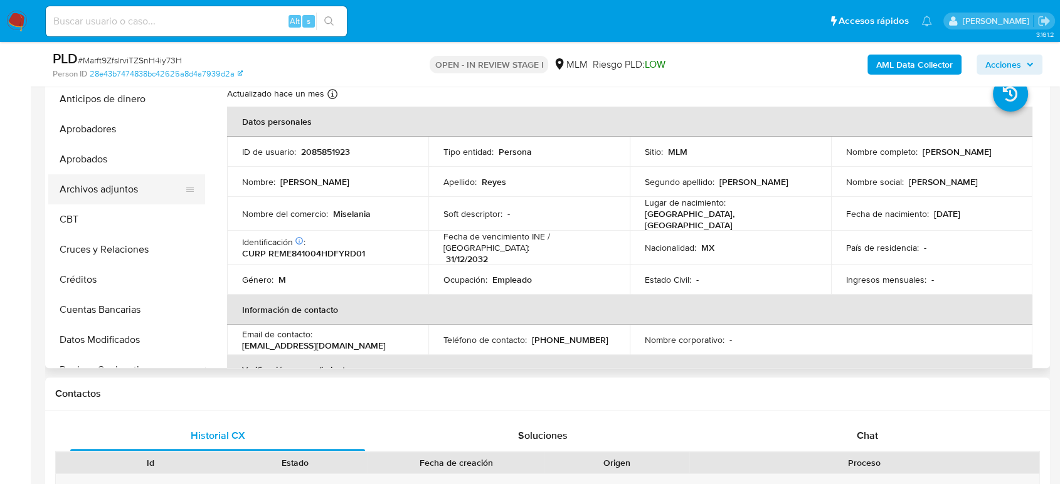
click at [114, 186] on button "Archivos adjuntos" at bounding box center [121, 189] width 147 height 30
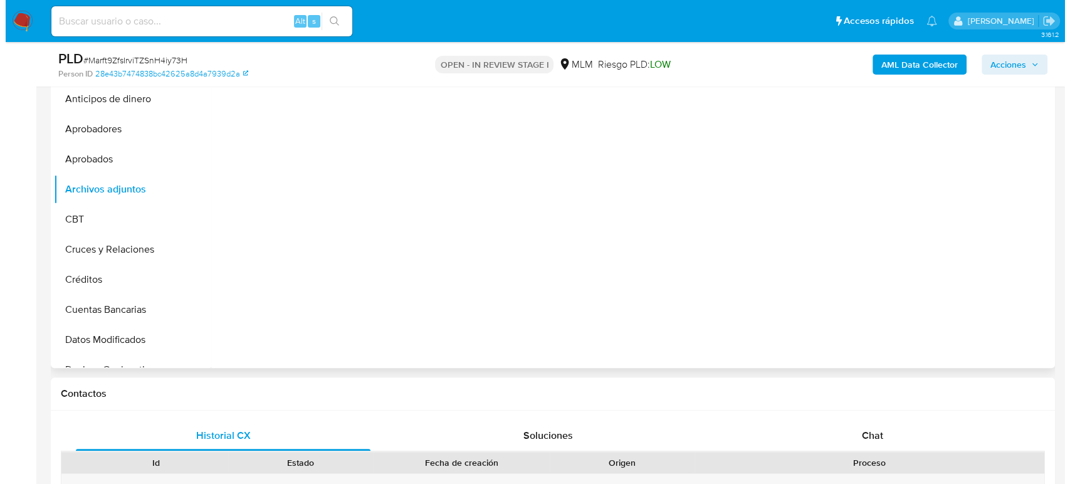
scroll to position [209, 0]
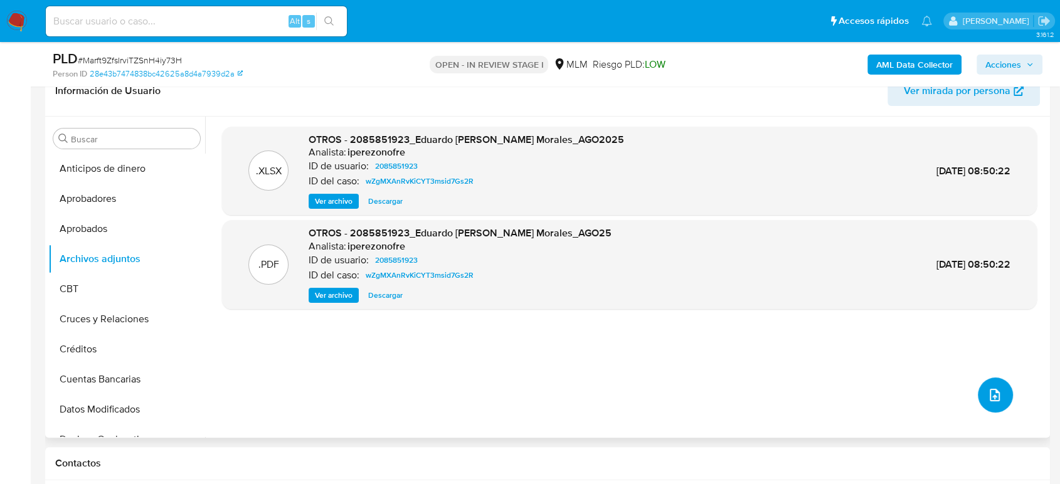
click at [991, 399] on icon "upload-file" at bounding box center [994, 394] width 15 height 15
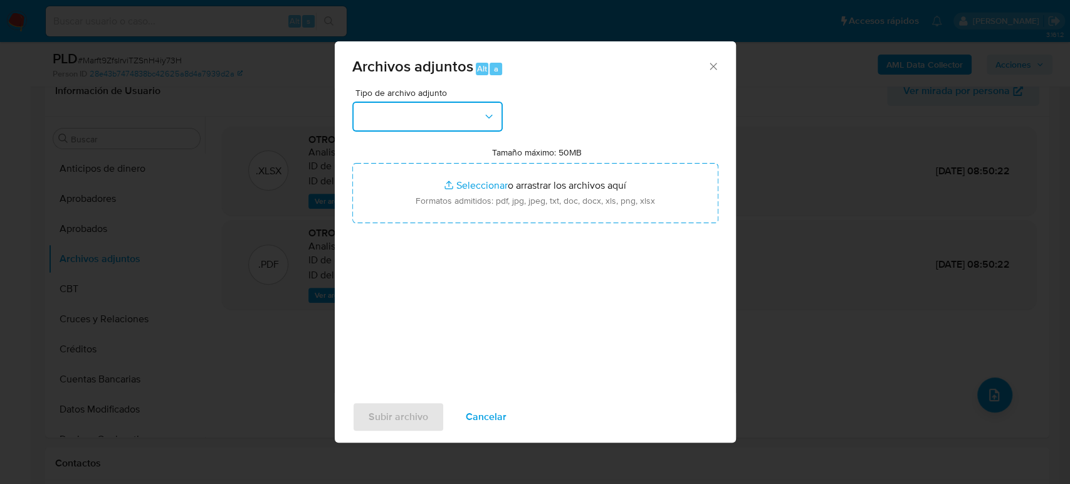
click at [440, 112] on button "button" at bounding box center [427, 117] width 150 height 30
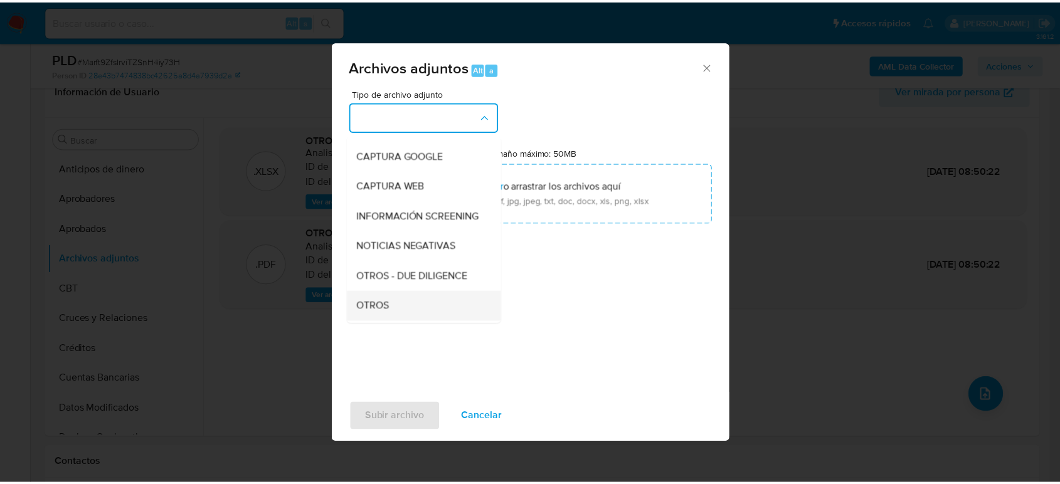
scroll to position [139, 0]
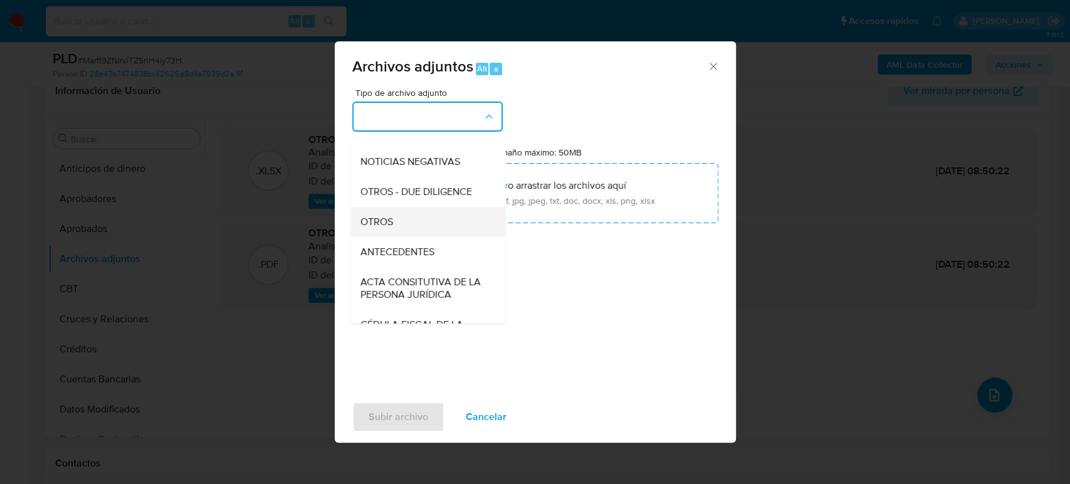
click at [404, 237] on div "OTROS" at bounding box center [424, 222] width 128 height 30
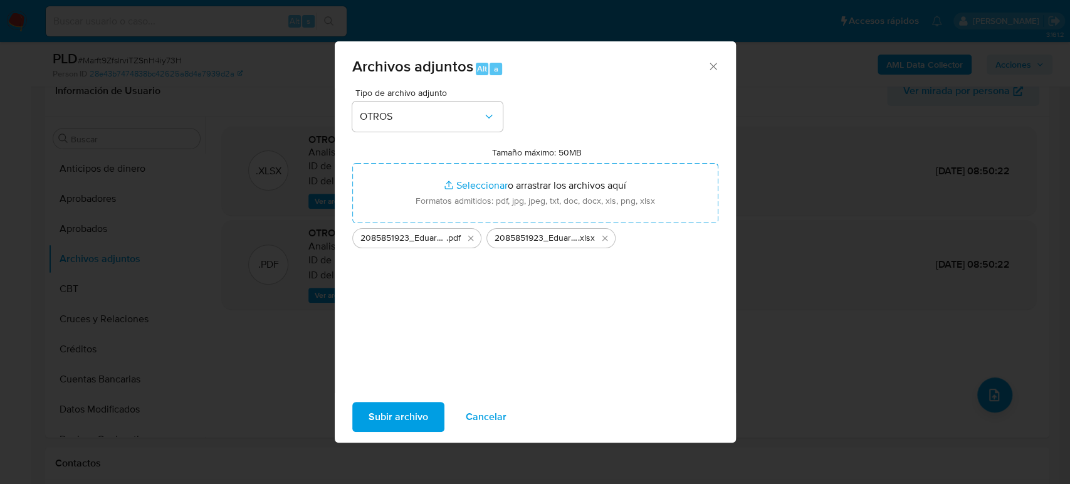
drag, startPoint x: 389, startPoint y: 423, endPoint x: 256, endPoint y: 243, distance: 223.7
click at [389, 423] on span "Subir archivo" at bounding box center [399, 417] width 60 height 28
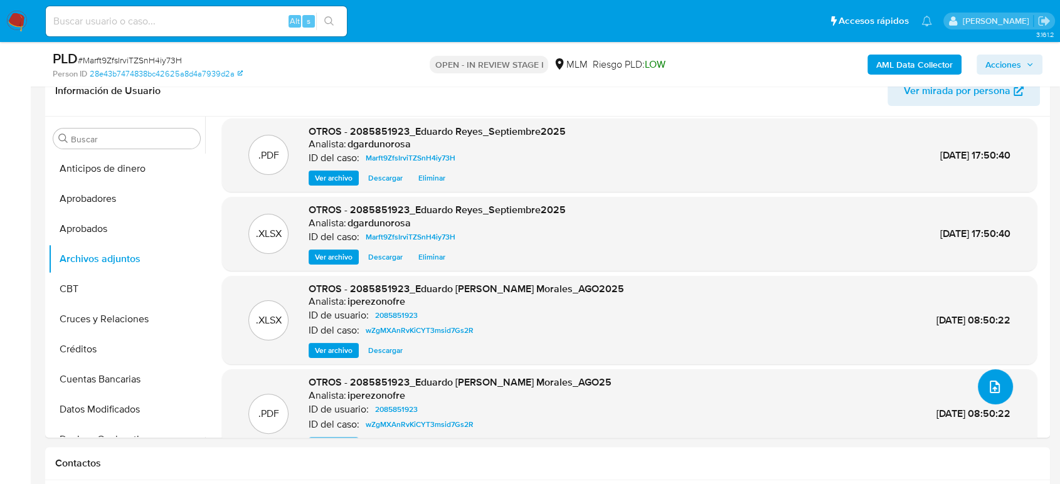
scroll to position [0, 0]
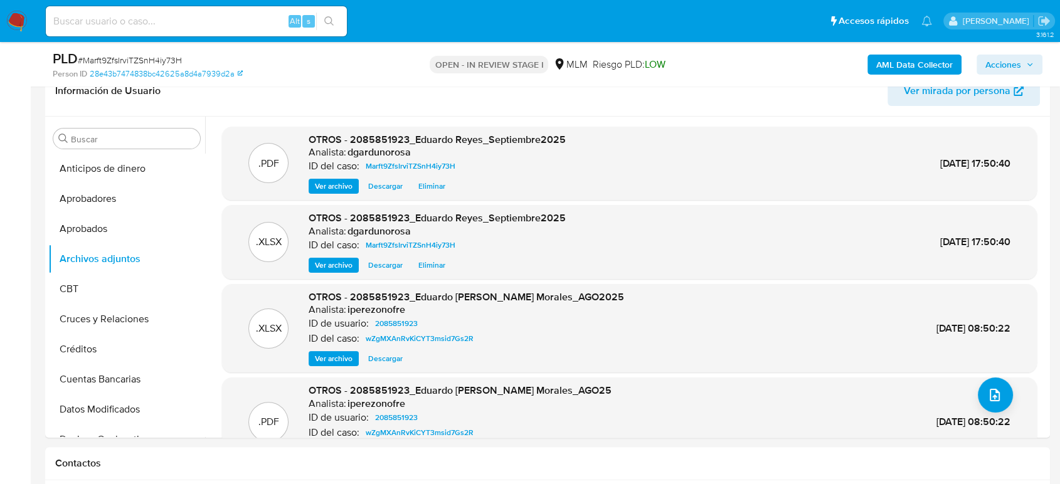
click at [986, 66] on span "Acciones" at bounding box center [1003, 65] width 36 height 20
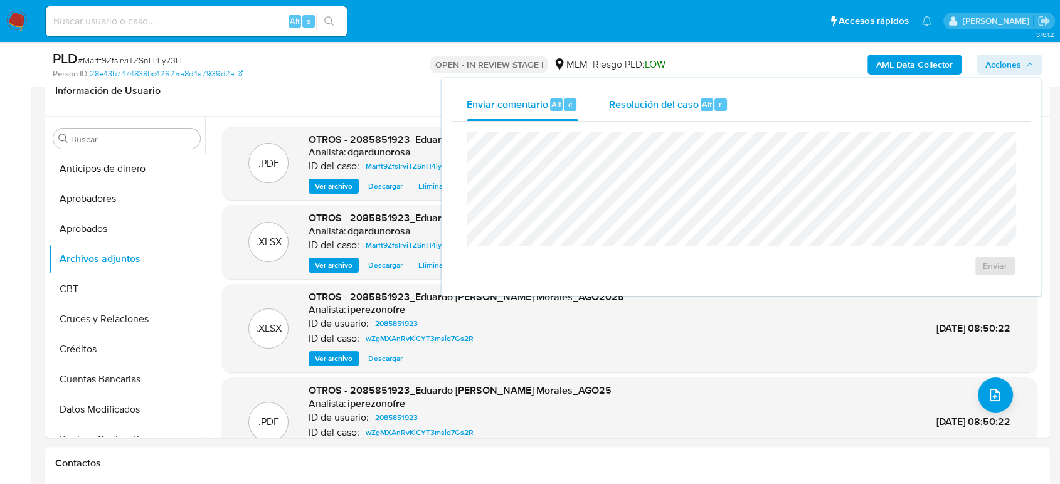
click at [668, 112] on div "Resolución del caso Alt r" at bounding box center [668, 104] width 120 height 33
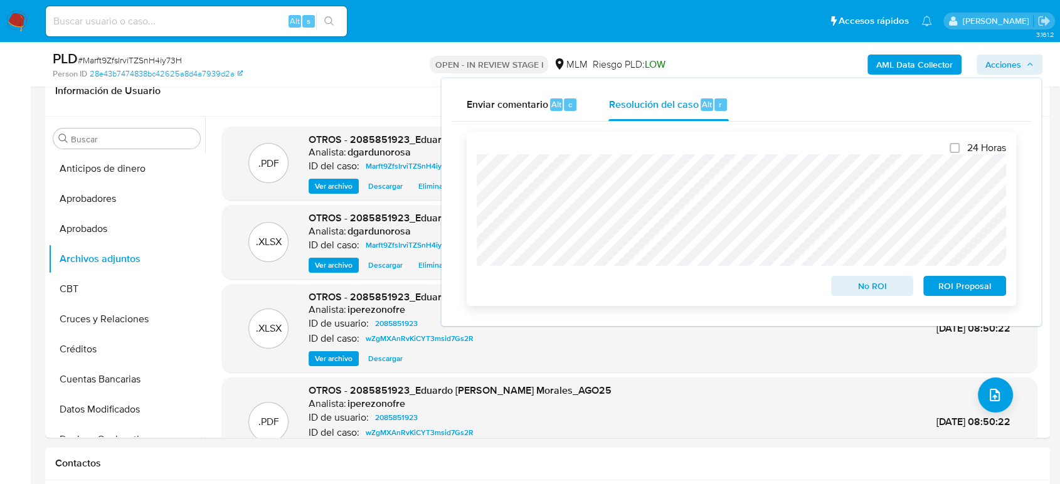
click at [976, 295] on span "ROI Proposal" at bounding box center [964, 286] width 65 height 18
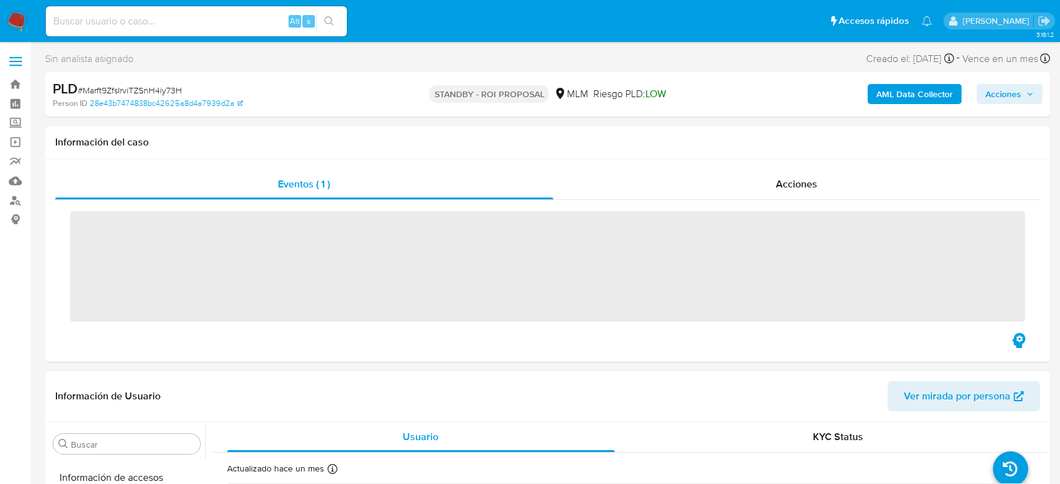
scroll to position [590, 0]
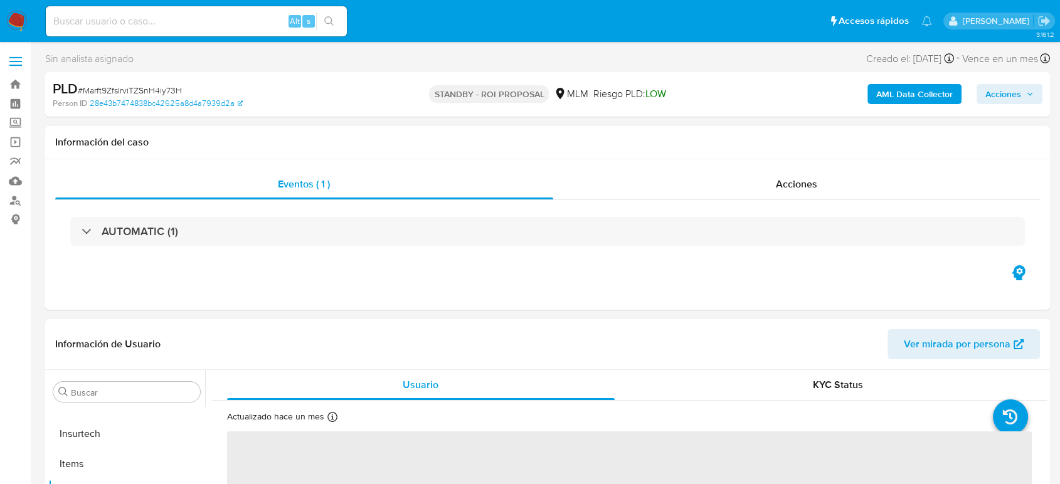
select select "10"
